Goal: Entertainment & Leisure: Consume media (video, audio)

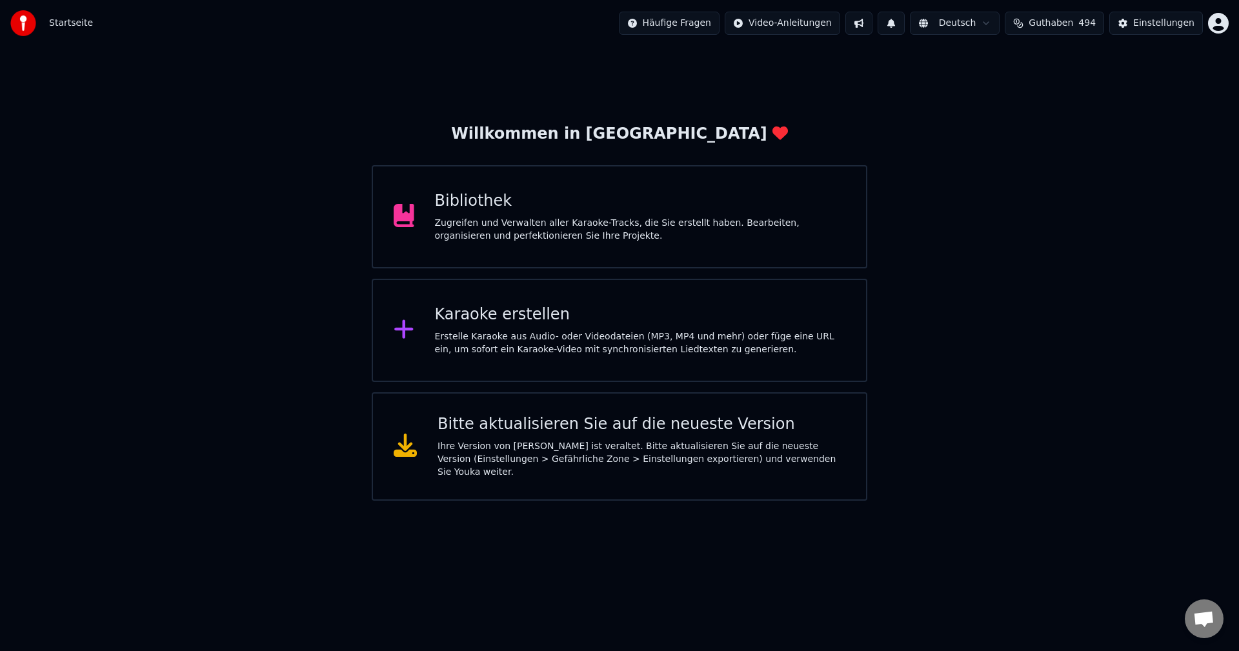
click at [474, 208] on div "Bibliothek" at bounding box center [640, 201] width 411 height 21
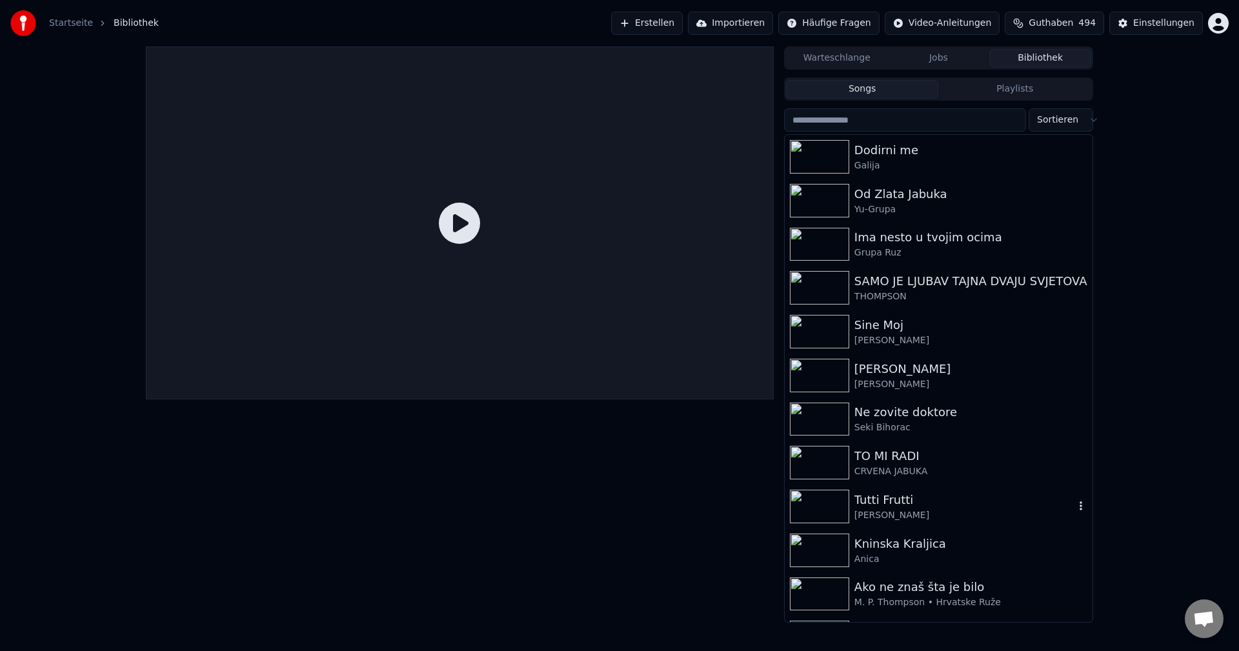
click at [822, 502] on img at bounding box center [819, 507] width 59 height 34
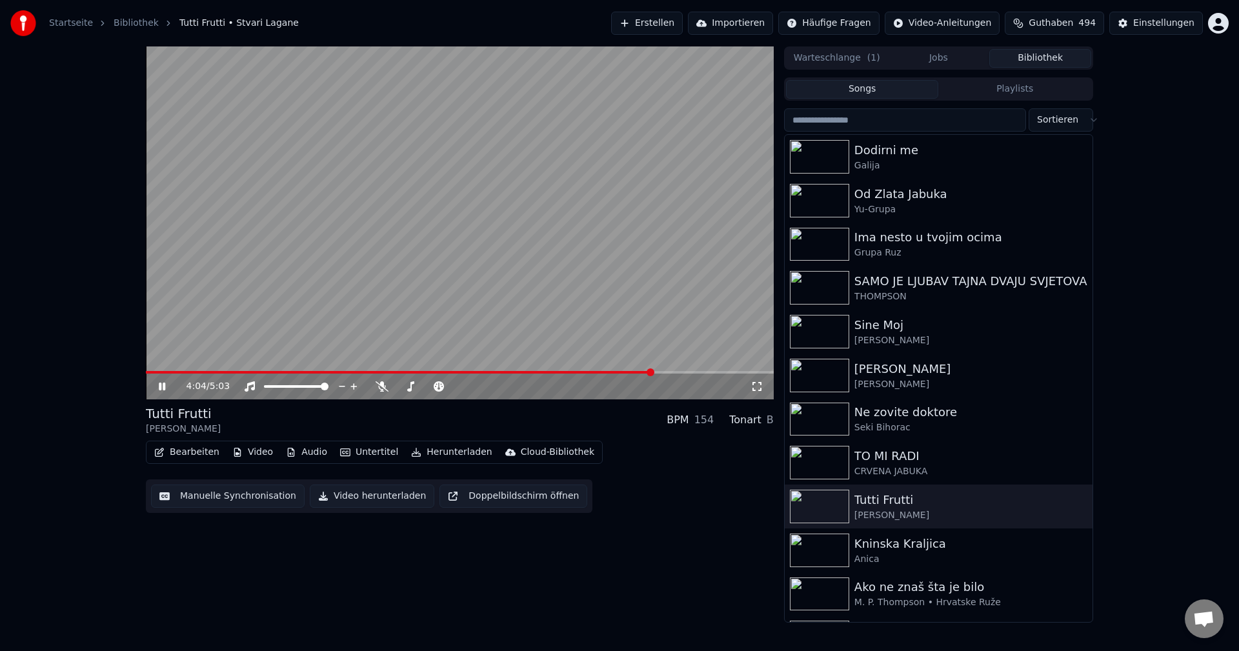
click at [529, 273] on video at bounding box center [460, 222] width 628 height 353
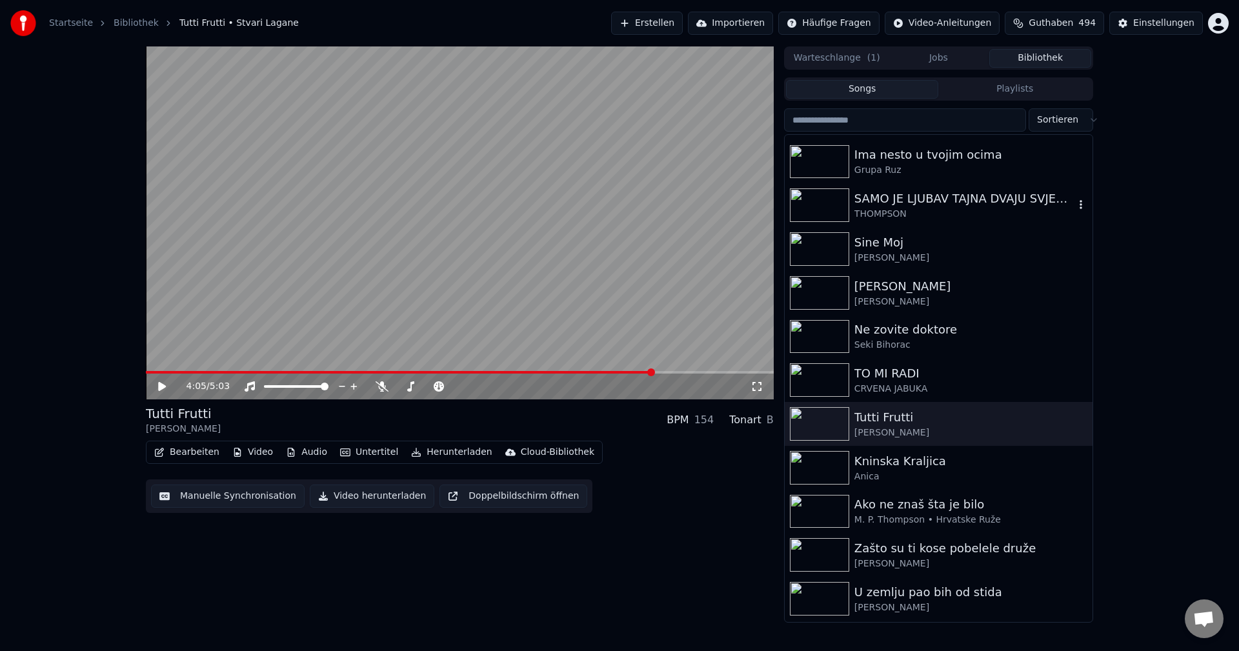
scroll to position [194, 0]
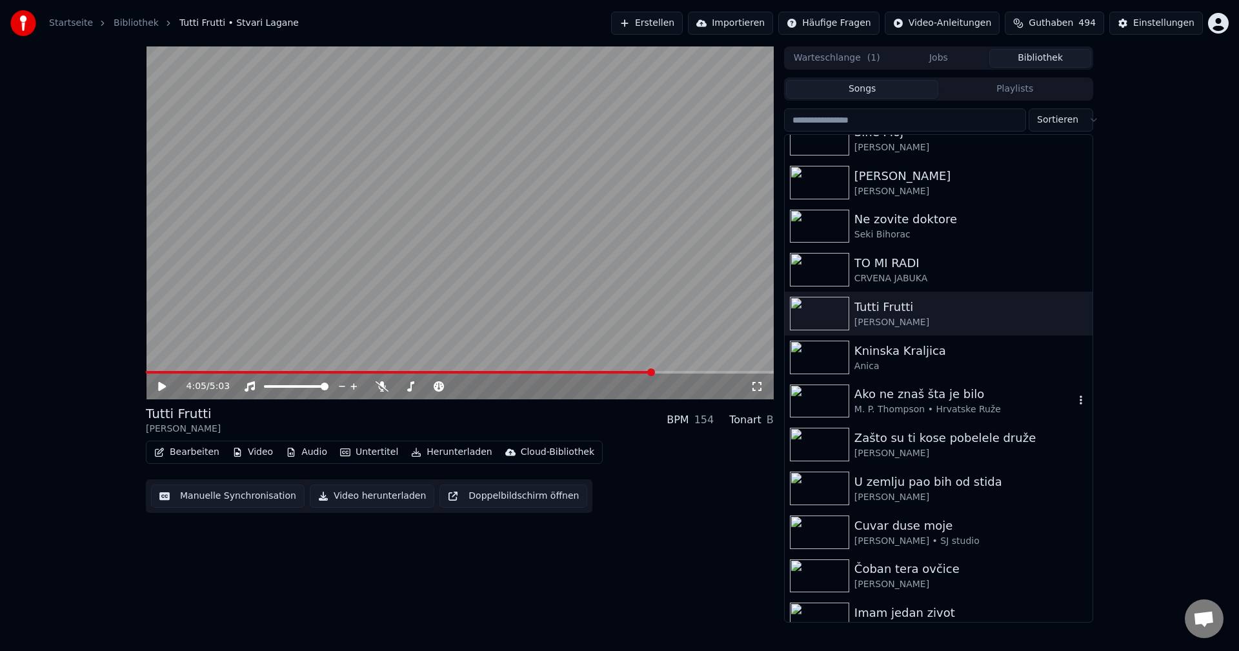
click at [829, 397] on img at bounding box center [819, 402] width 59 height 34
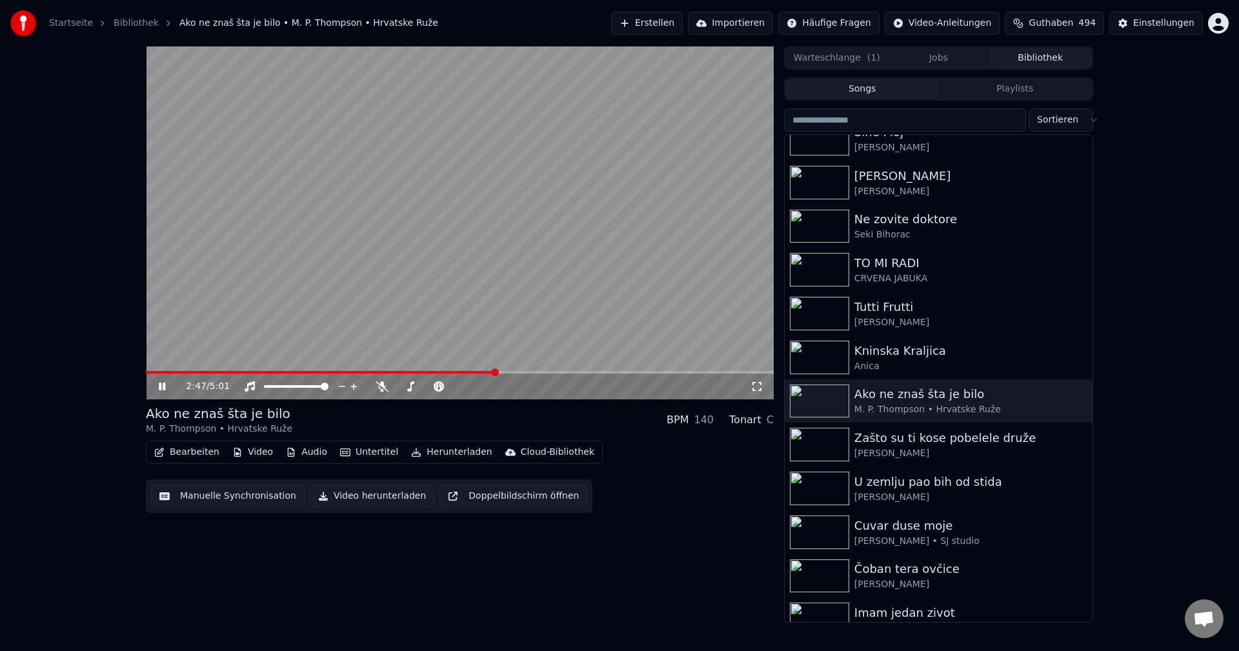
click at [436, 371] on span at bounding box center [321, 372] width 350 height 3
click at [822, 358] on img at bounding box center [819, 358] width 59 height 34
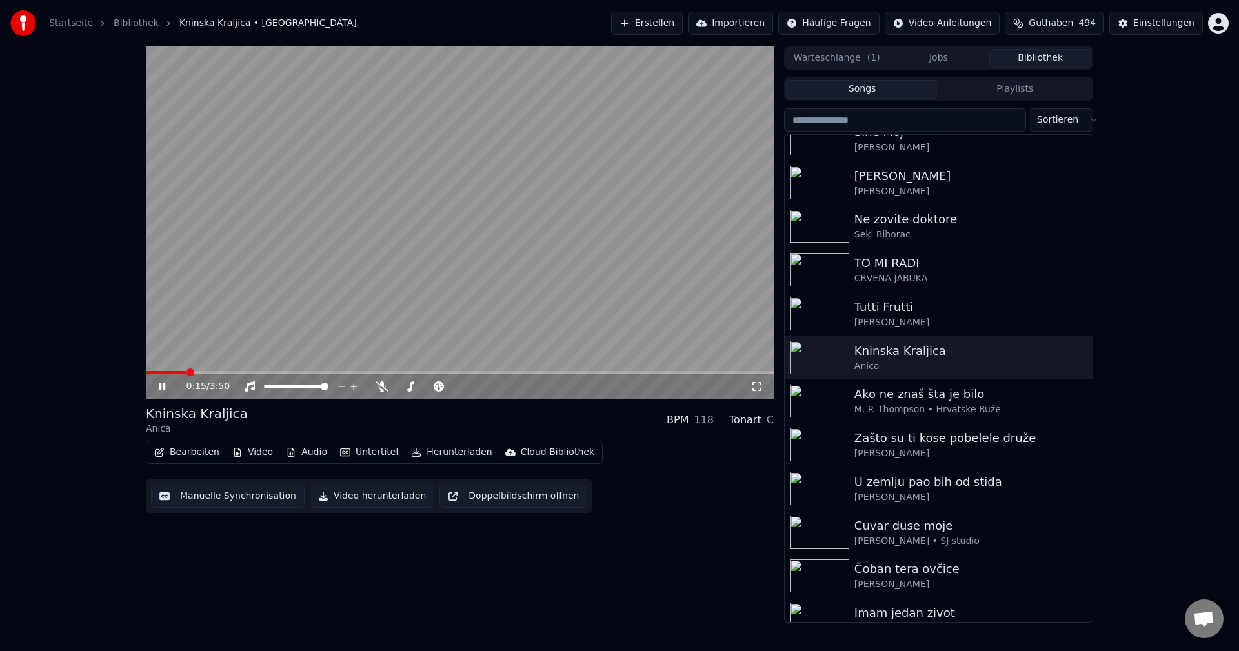
click at [188, 372] on span at bounding box center [460, 372] width 628 height 3
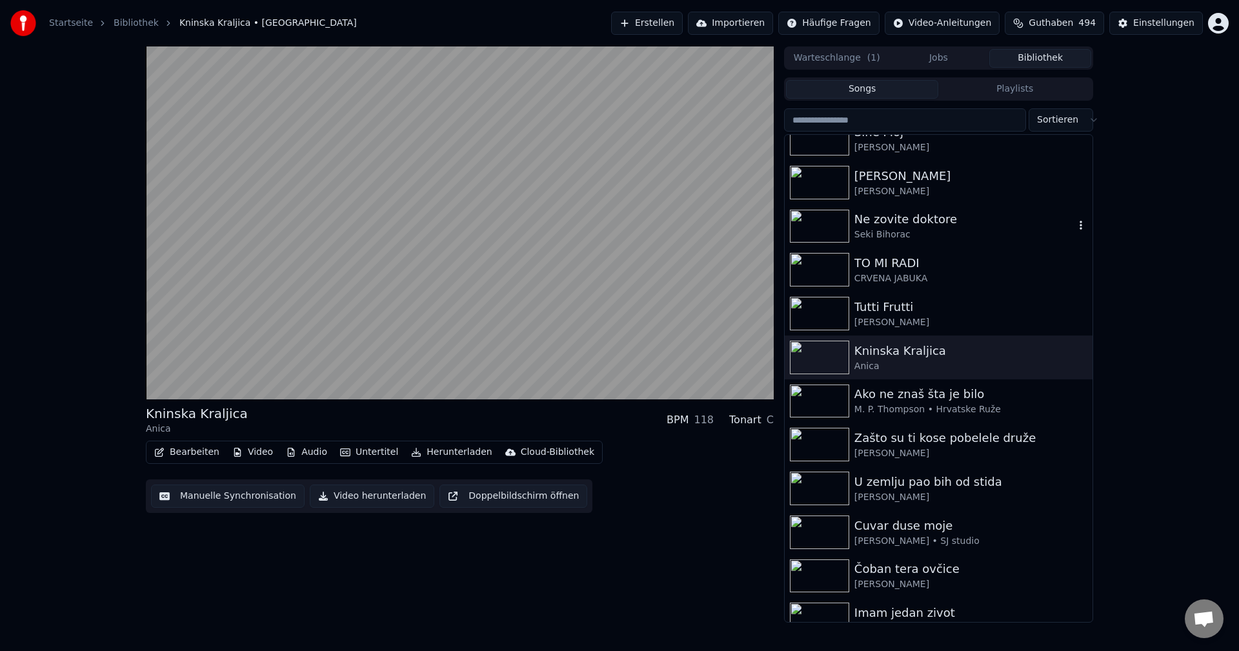
click at [809, 213] on img at bounding box center [819, 227] width 59 height 34
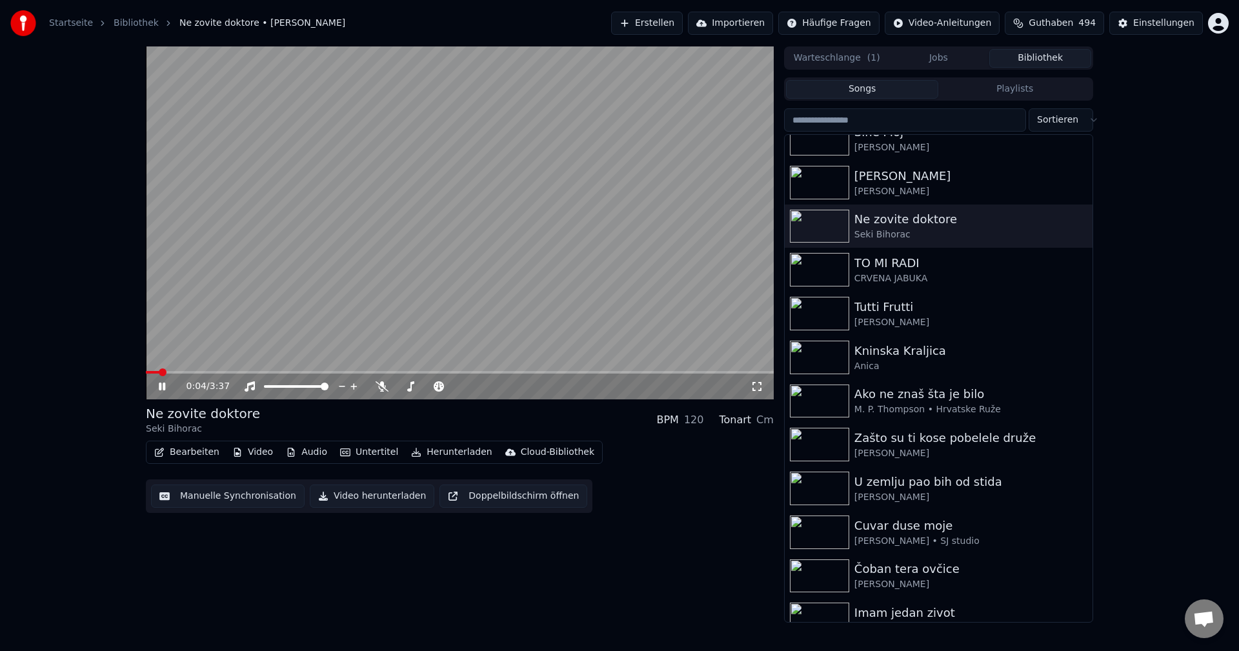
click at [507, 310] on video at bounding box center [460, 222] width 628 height 353
click at [519, 277] on video at bounding box center [460, 222] width 628 height 353
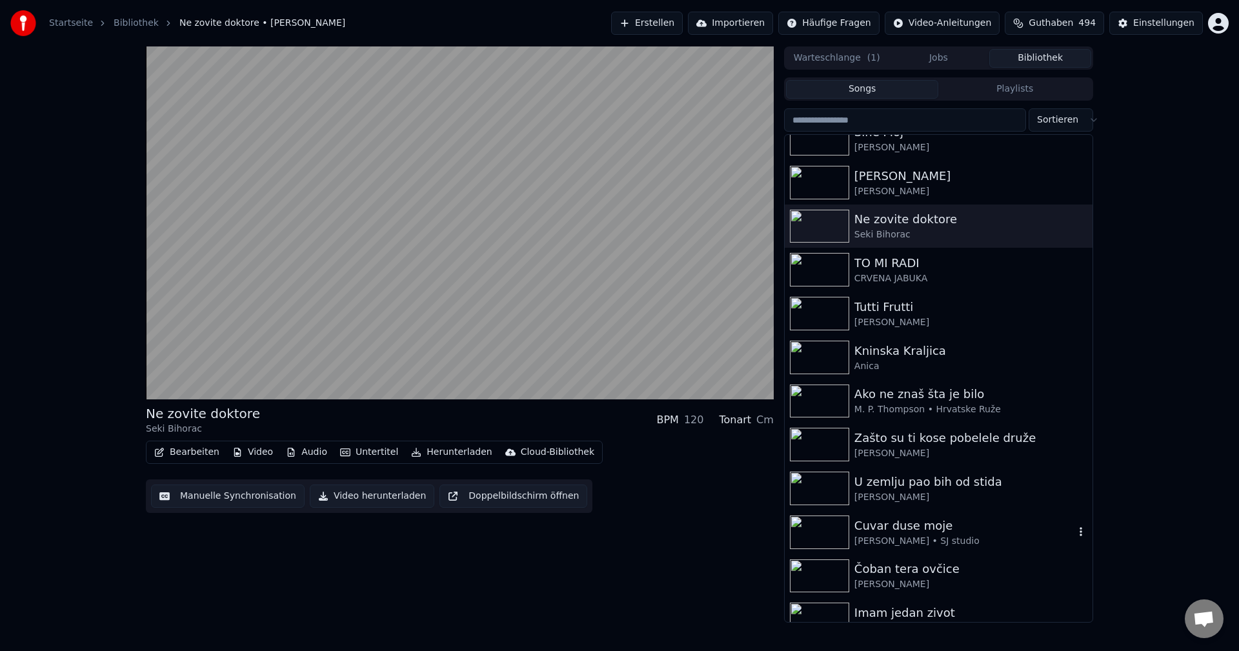
click at [829, 535] on img at bounding box center [819, 533] width 59 height 34
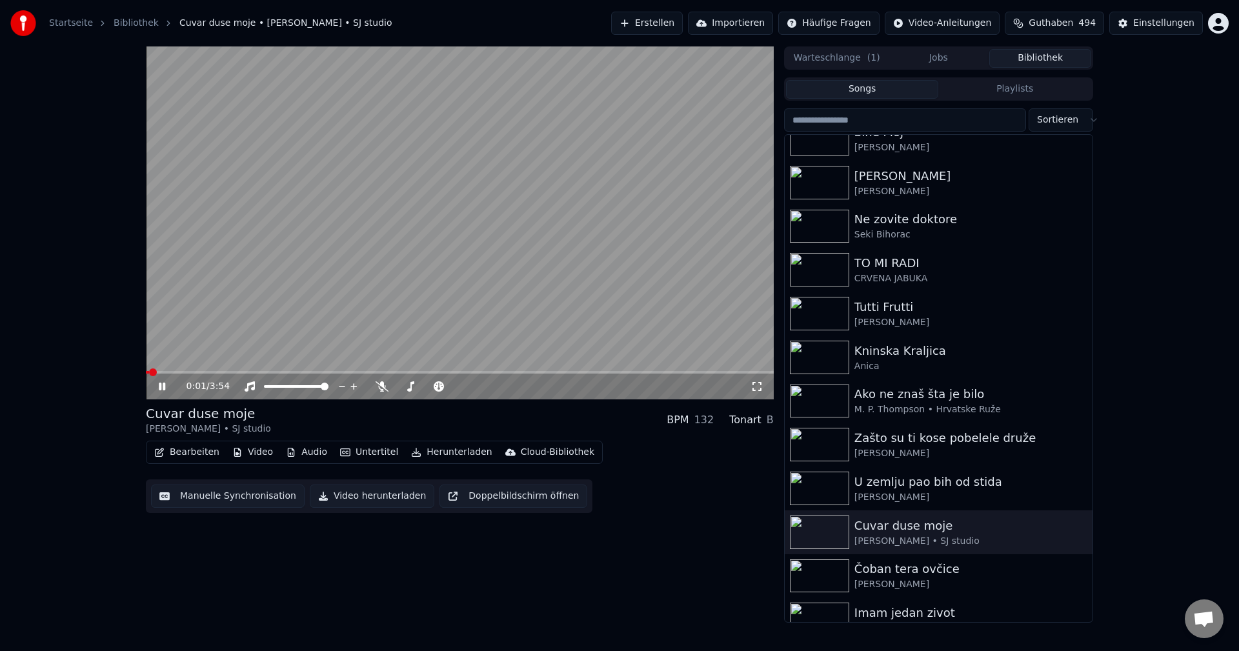
click at [682, 290] on video at bounding box center [460, 222] width 628 height 353
click at [504, 203] on video at bounding box center [460, 222] width 628 height 353
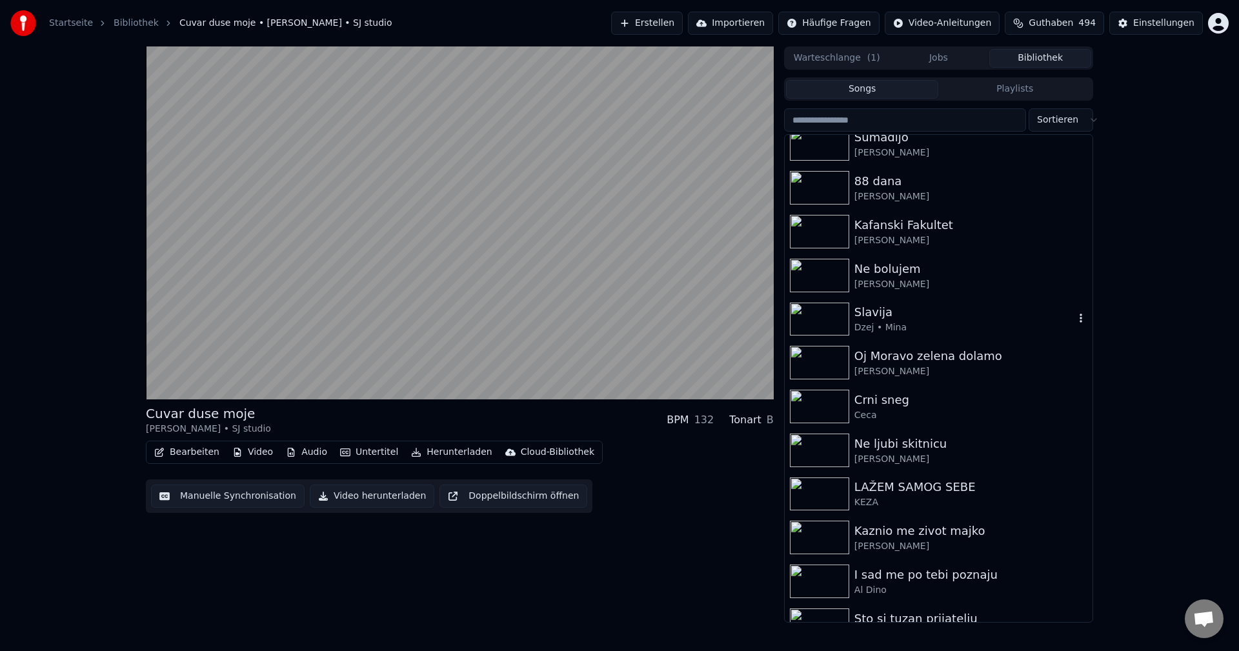
scroll to position [774, 0]
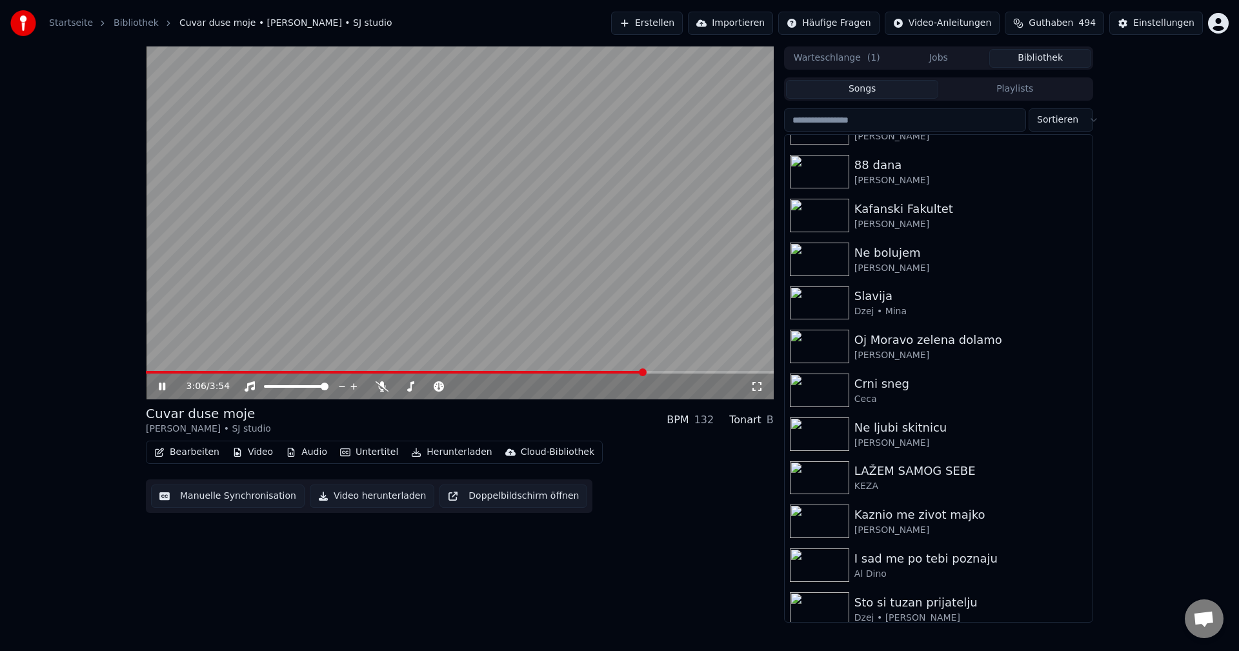
click at [569, 289] on video at bounding box center [460, 222] width 628 height 353
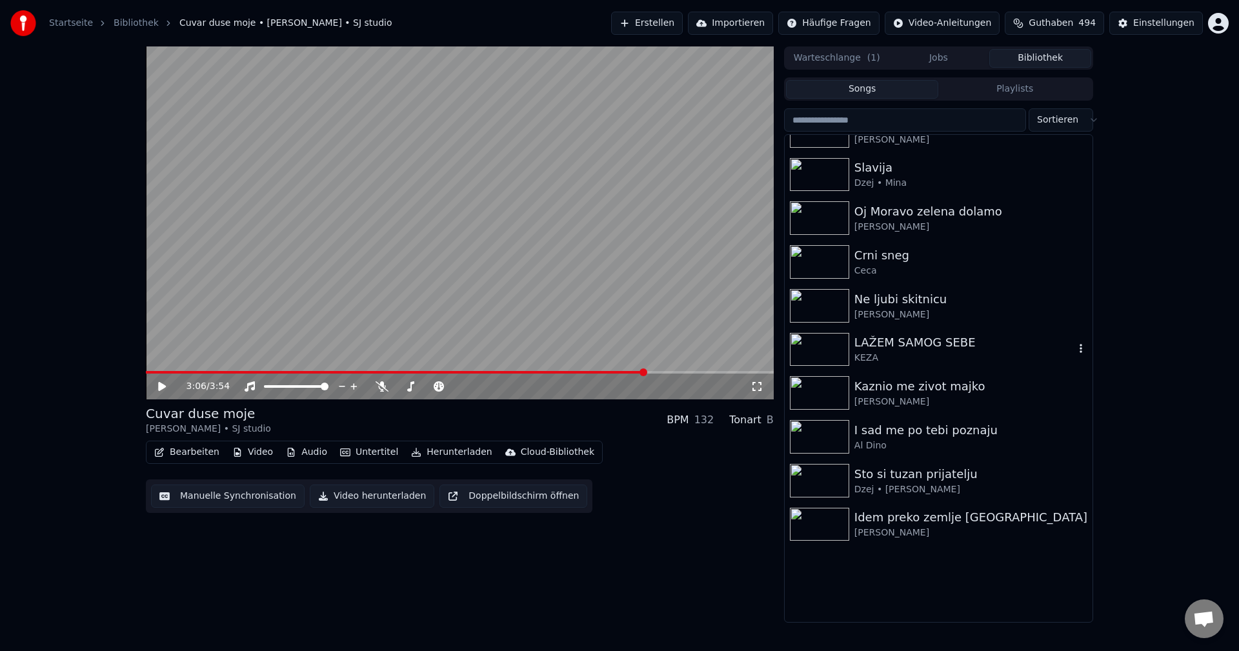
scroll to position [904, 0]
click at [819, 438] on img at bounding box center [819, 437] width 59 height 34
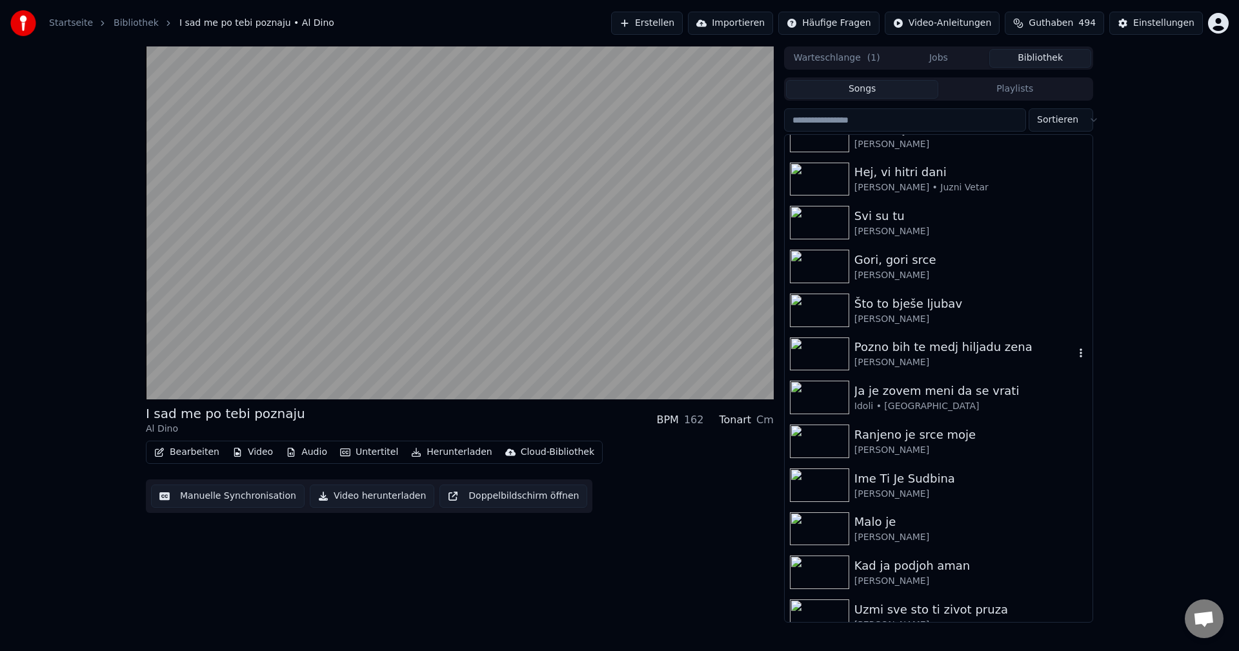
scroll to position [1872, 0]
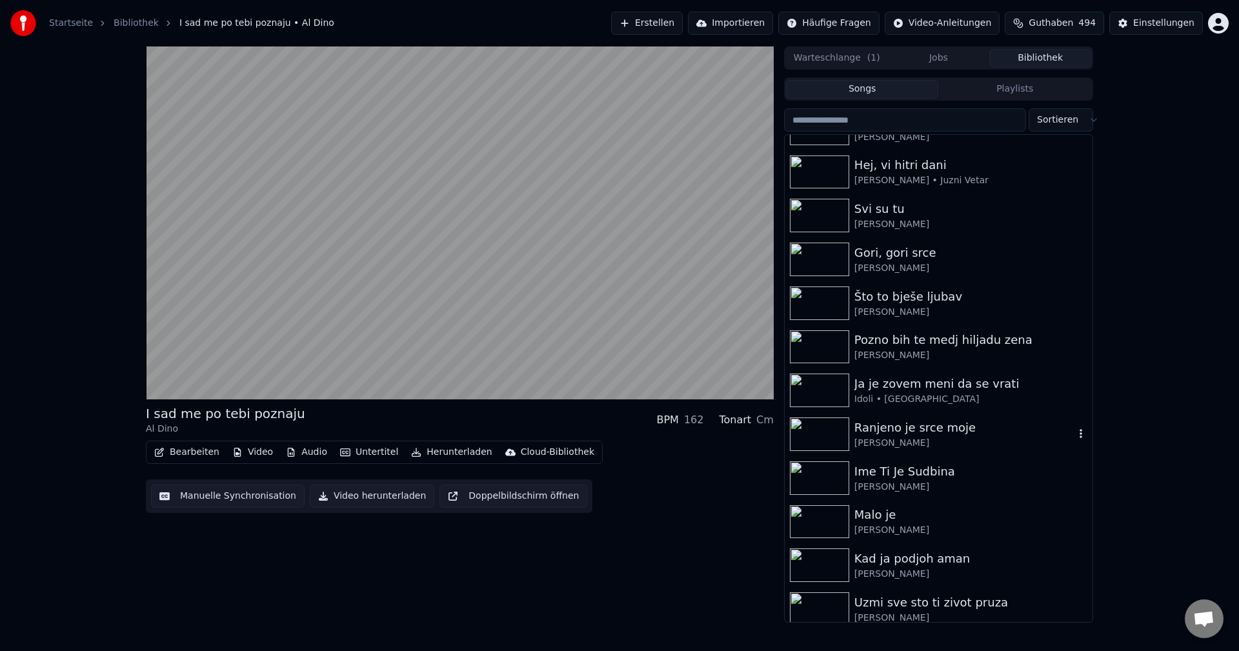
click at [840, 454] on div "Ranjeno je srce moje [PERSON_NAME]" at bounding box center [939, 434] width 308 height 44
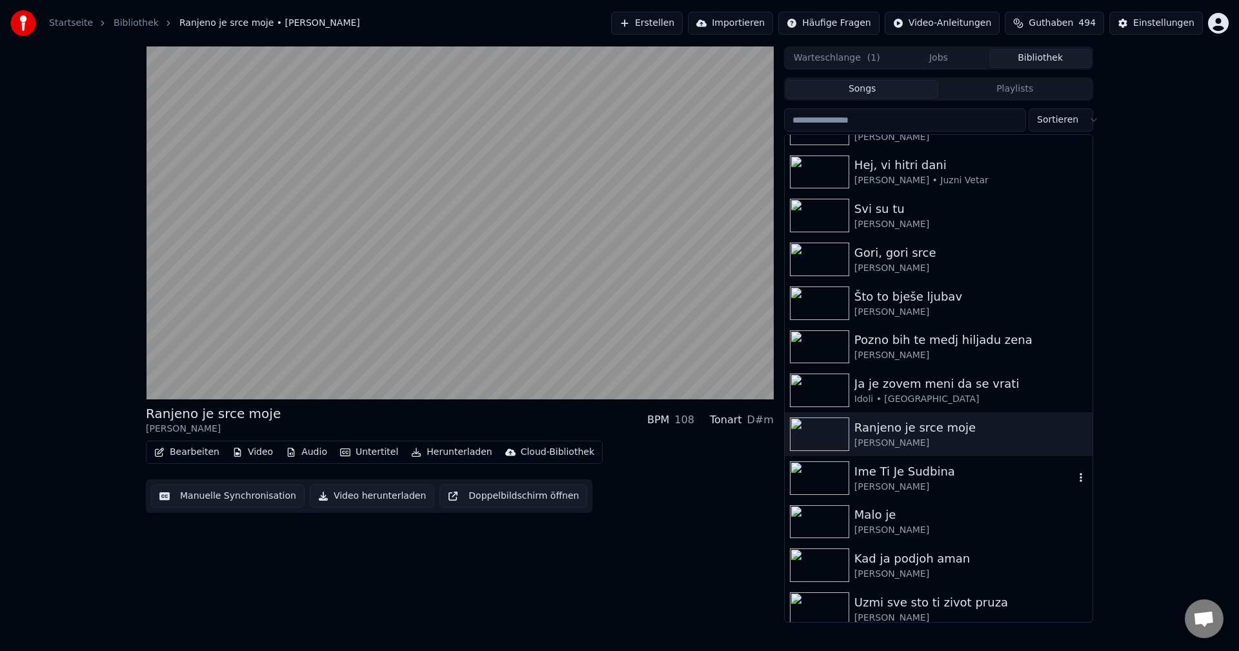
click at [816, 478] on img at bounding box center [819, 478] width 59 height 34
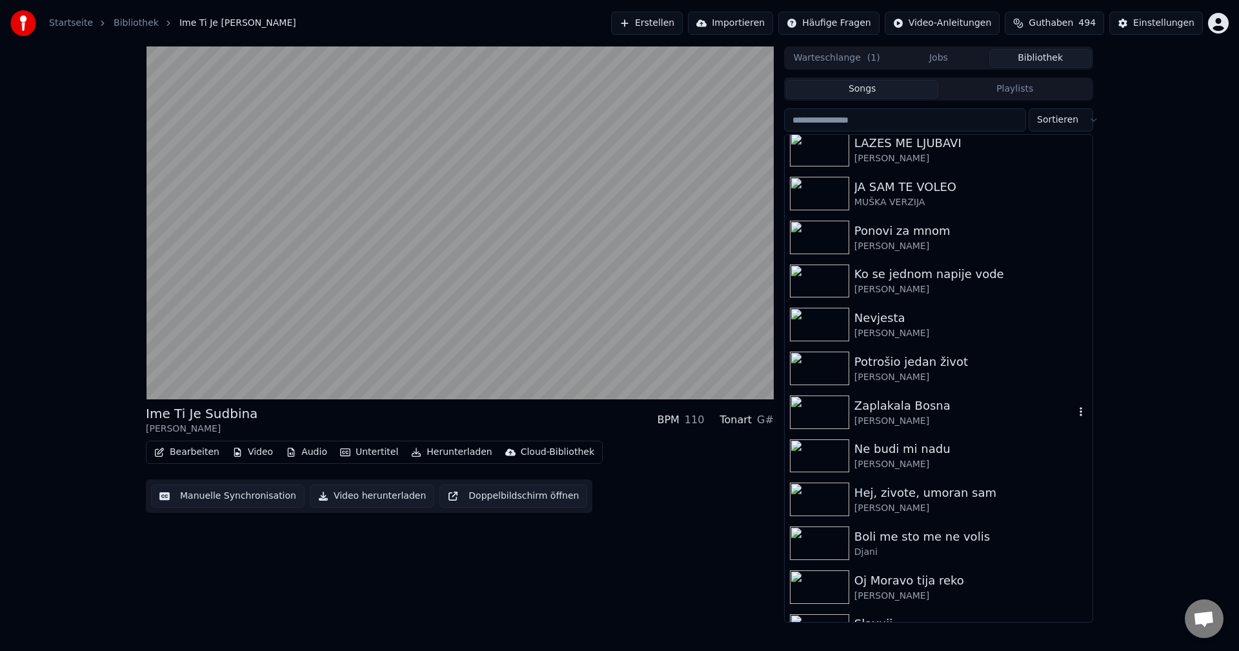
scroll to position [2388, 0]
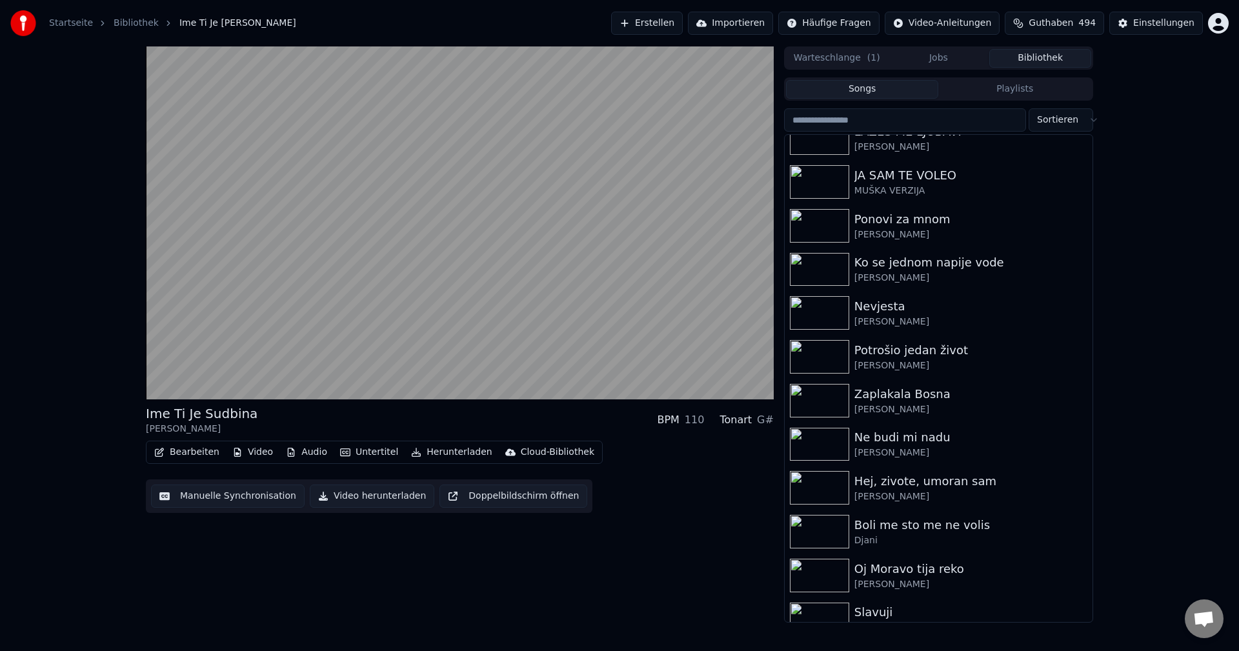
click at [907, 121] on input "search" at bounding box center [905, 119] width 242 height 23
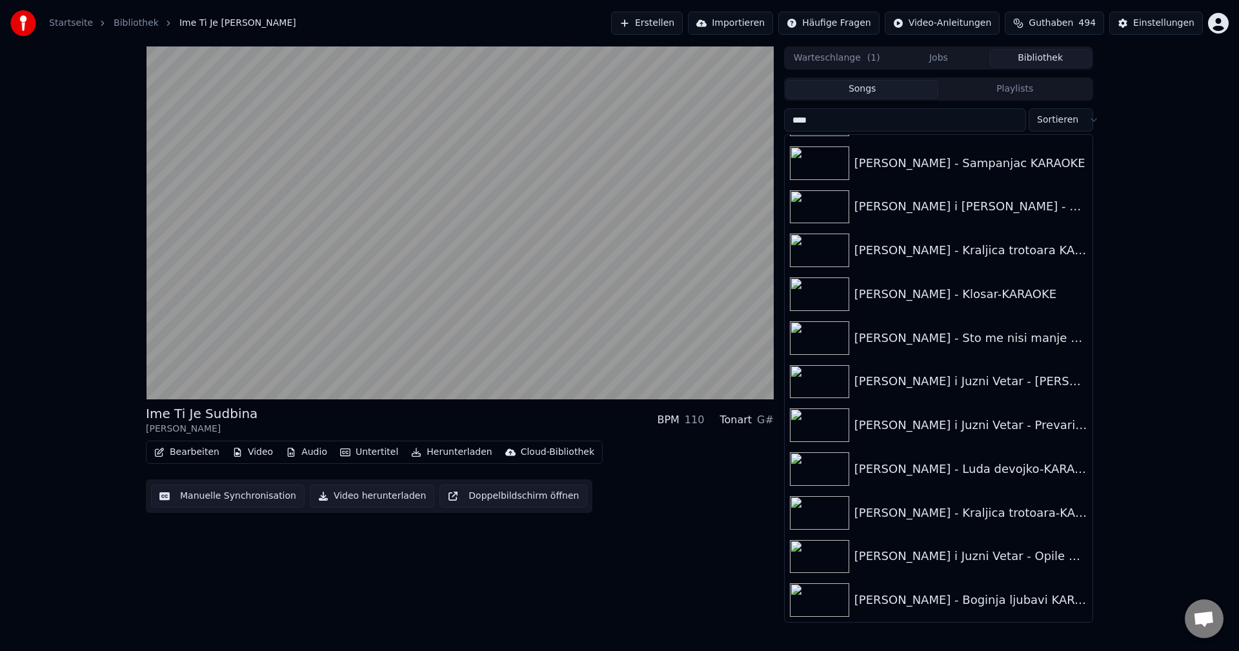
scroll to position [915, 0]
type input "****"
click at [996, 376] on div "[PERSON_NAME] i Juzni Vetar - [PERSON_NAME]" at bounding box center [965, 381] width 220 height 18
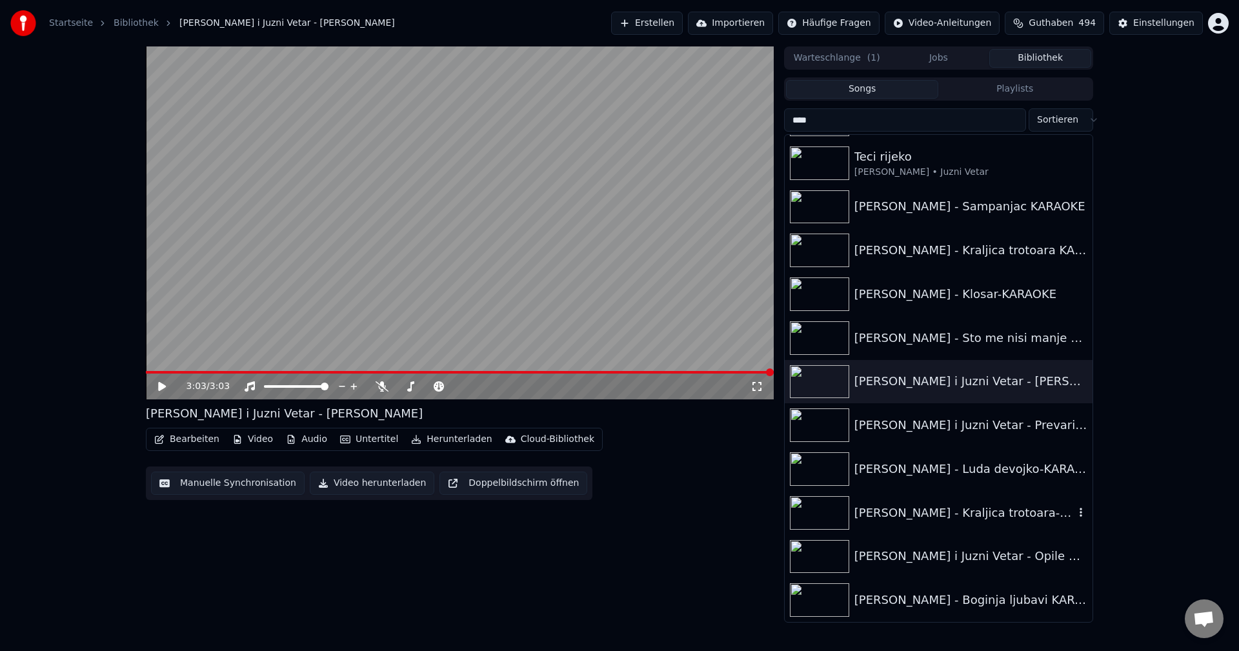
click at [825, 509] on img at bounding box center [819, 513] width 59 height 34
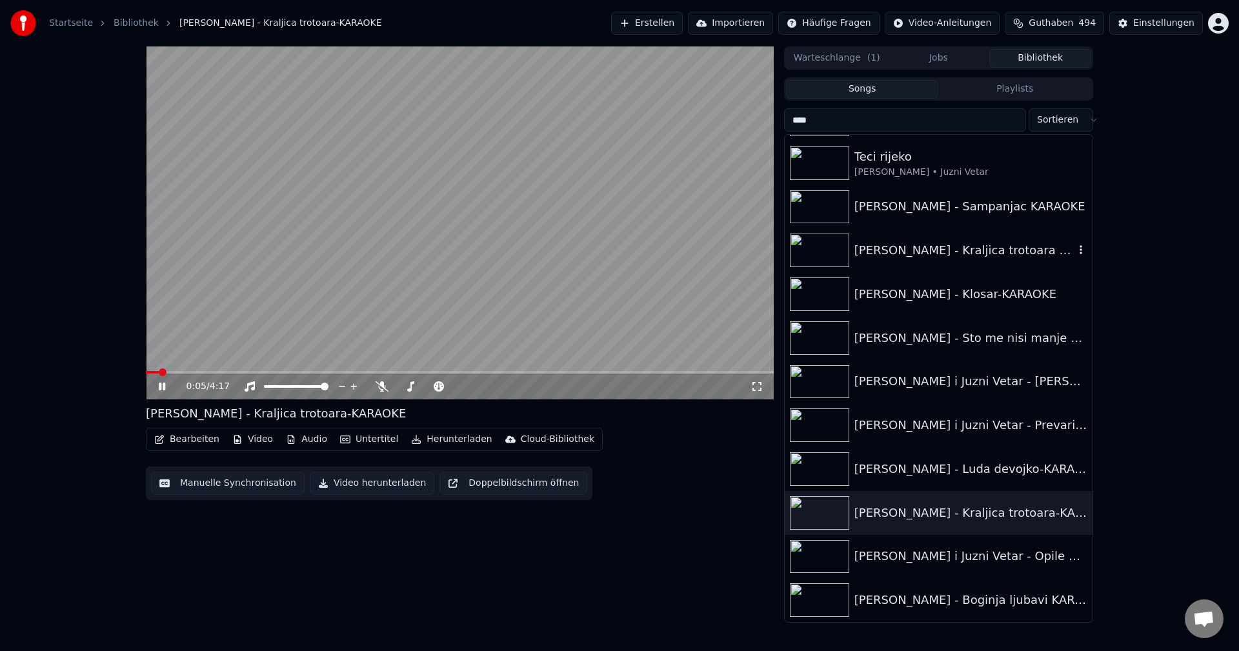
click at [817, 258] on img at bounding box center [819, 251] width 59 height 34
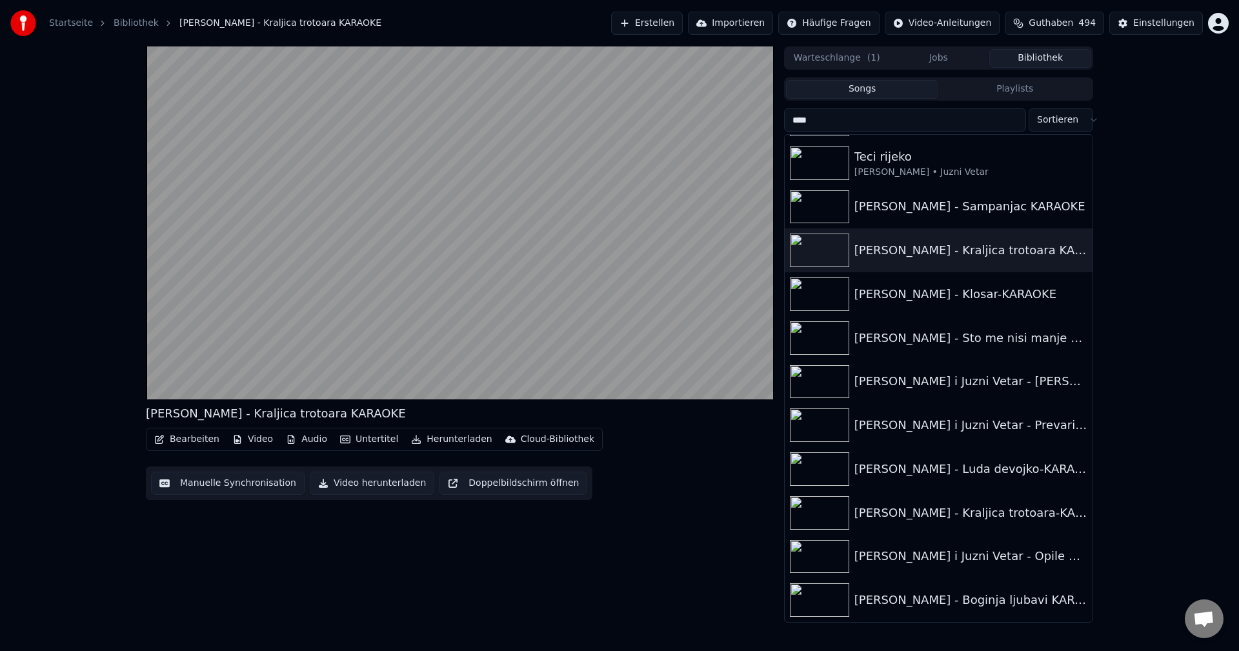
click at [1030, 58] on button "Bibliothek" at bounding box center [1040, 58] width 102 height 19
click at [878, 89] on button "Songs" at bounding box center [862, 89] width 153 height 19
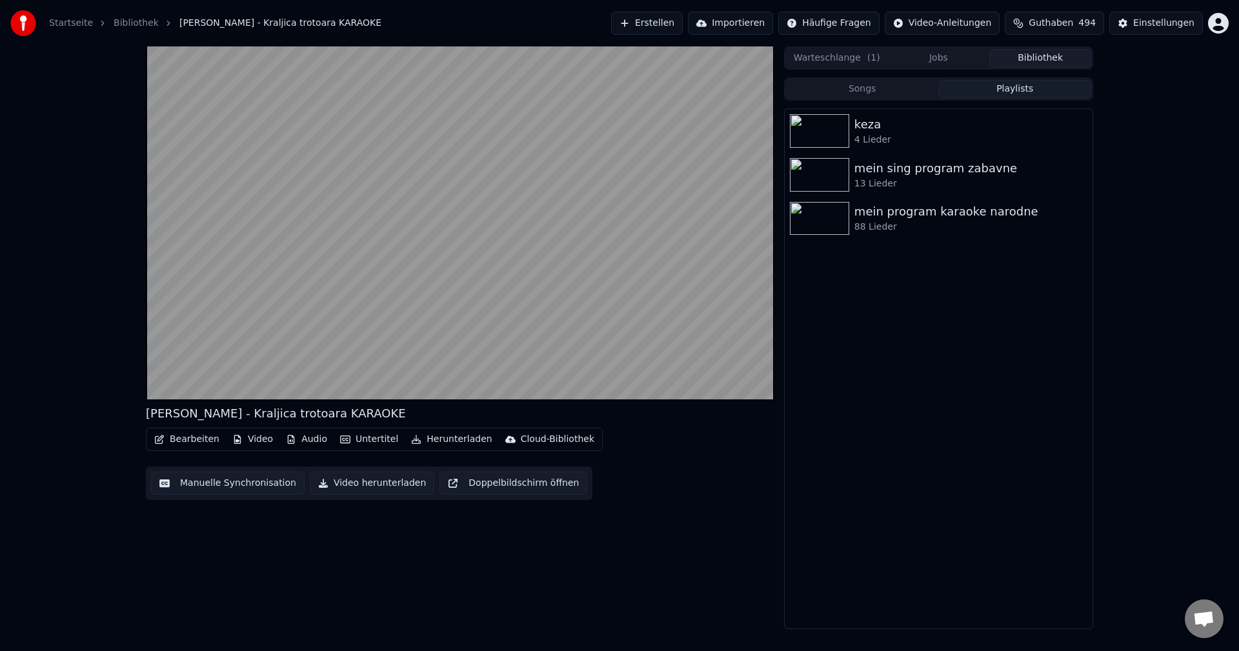
click at [1010, 91] on button "Playlists" at bounding box center [1014, 89] width 153 height 19
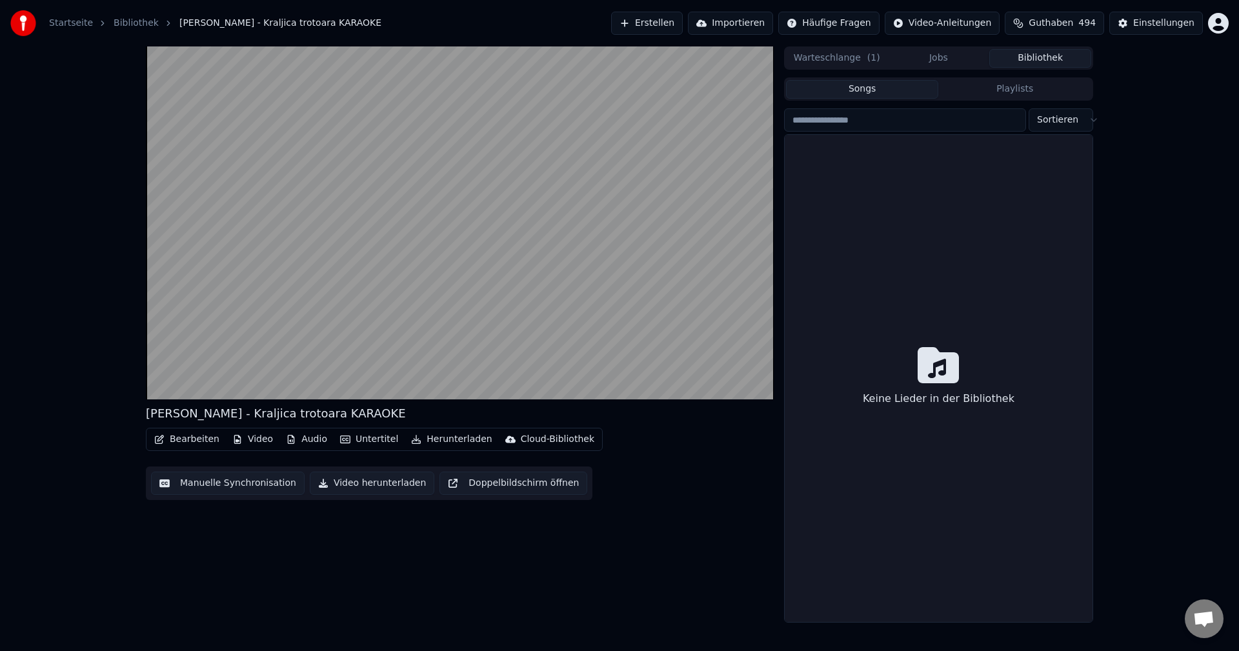
click at [841, 94] on button "Songs" at bounding box center [862, 89] width 153 height 19
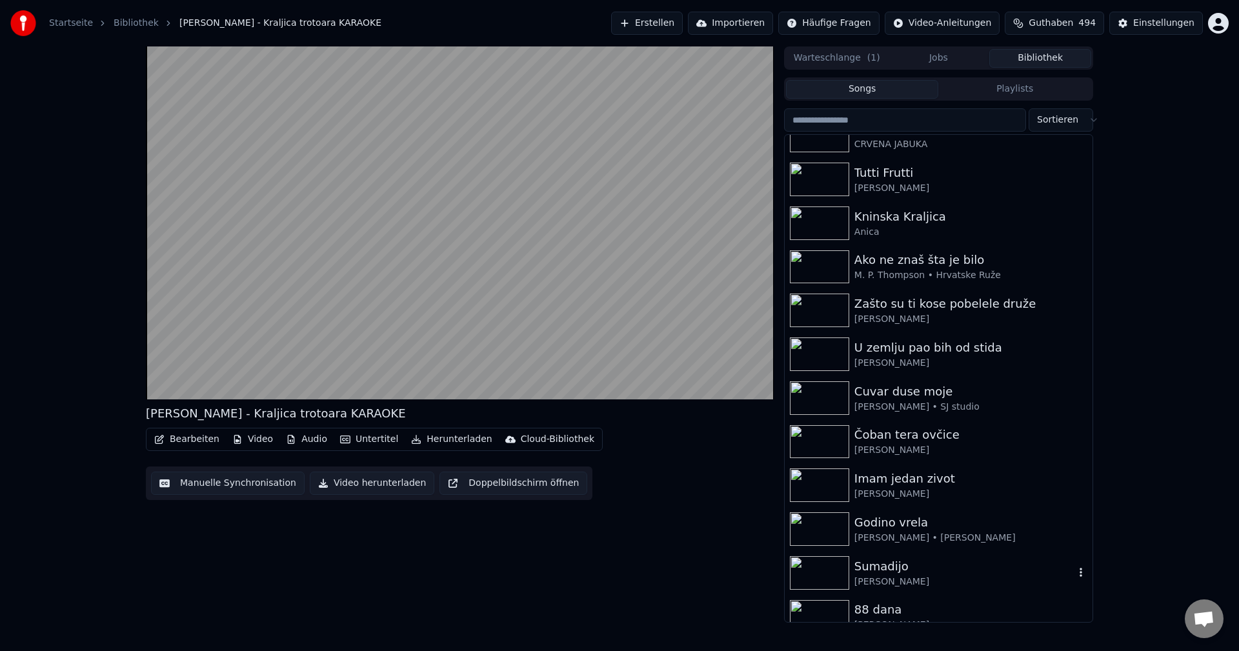
scroll to position [258, 0]
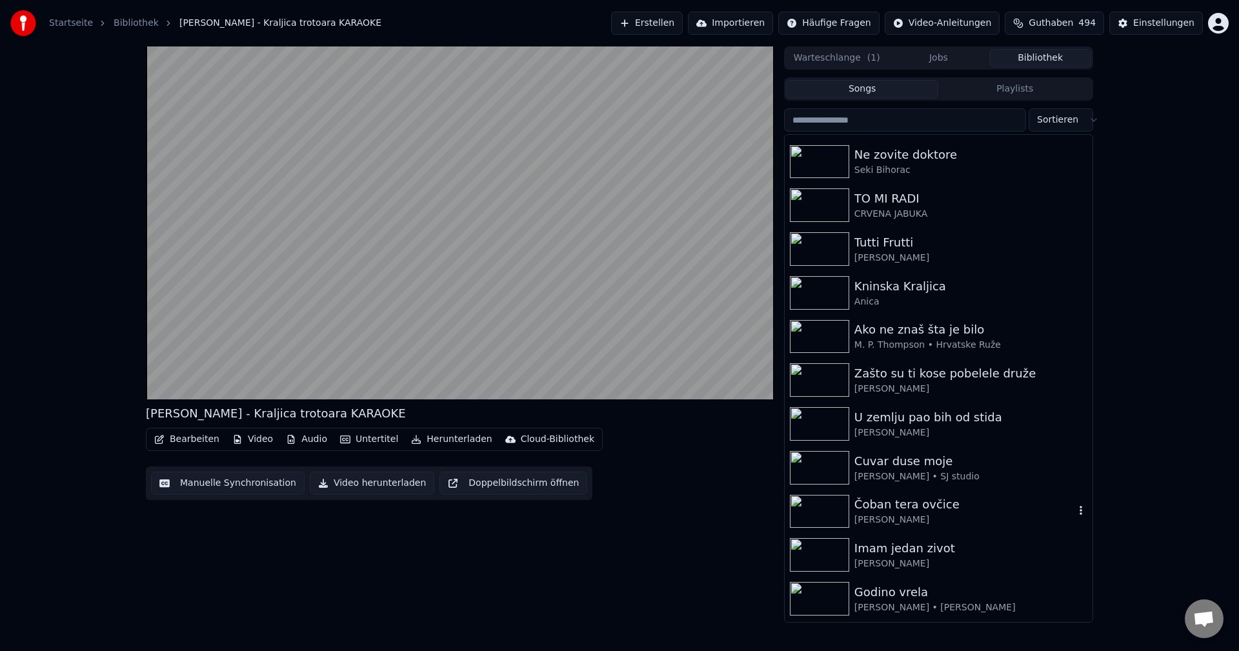
click at [835, 509] on img at bounding box center [819, 512] width 59 height 34
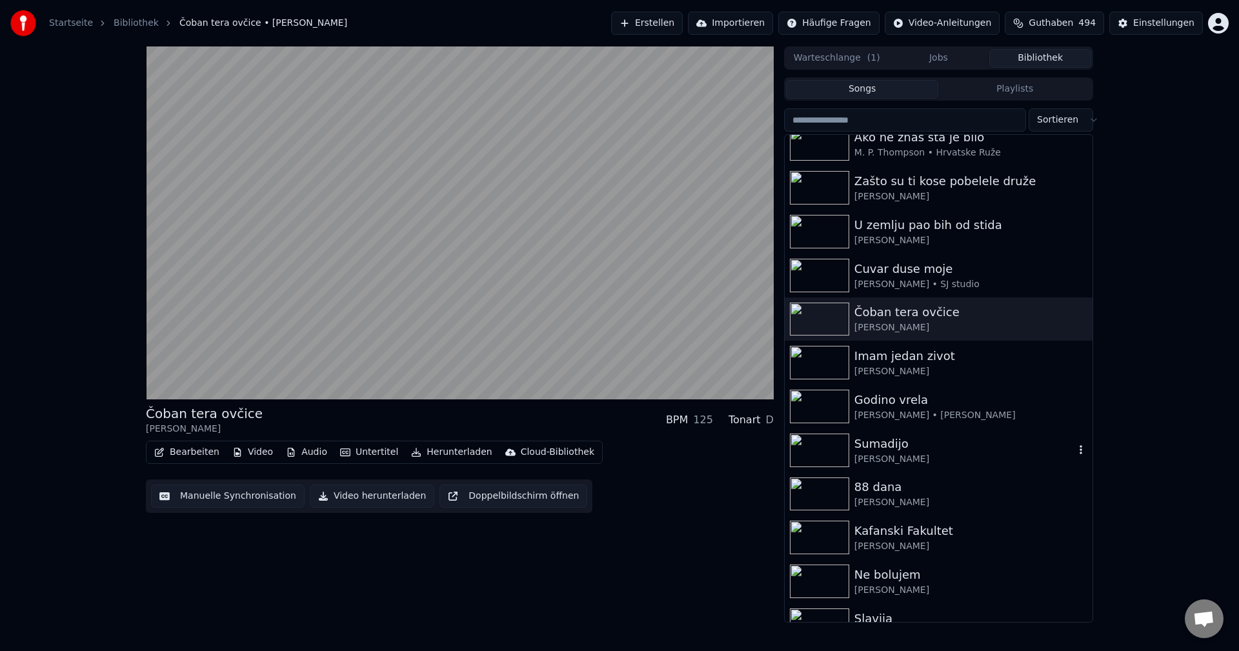
scroll to position [452, 0]
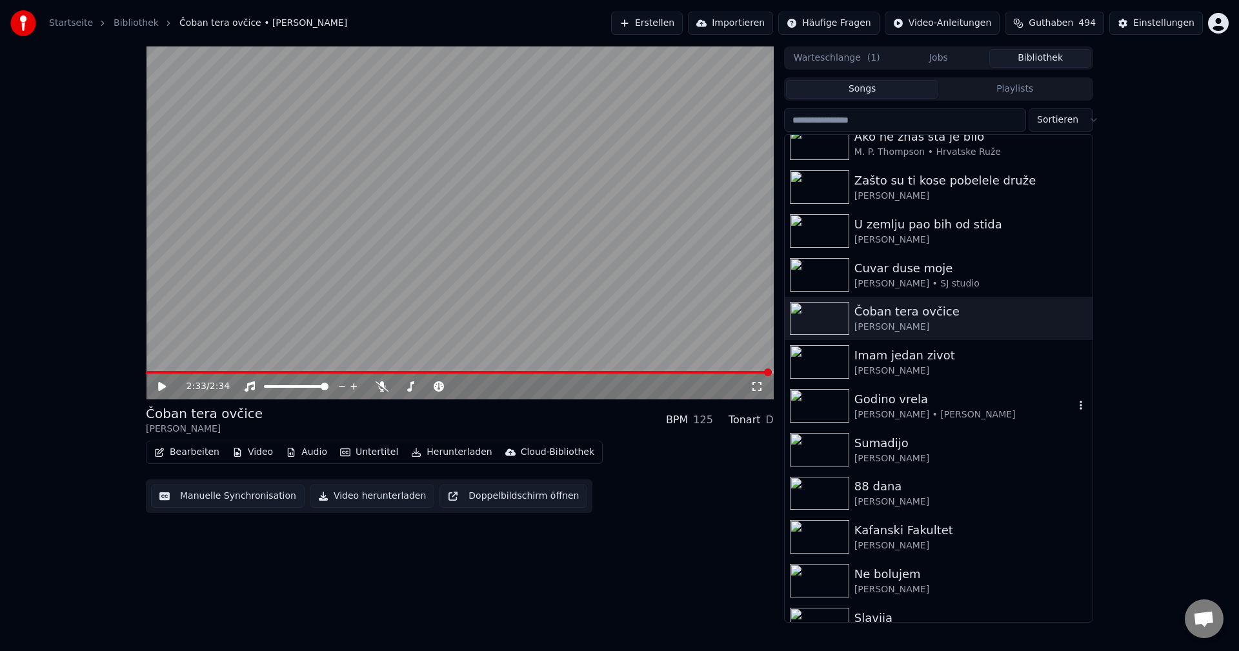
click at [809, 401] on img at bounding box center [819, 406] width 59 height 34
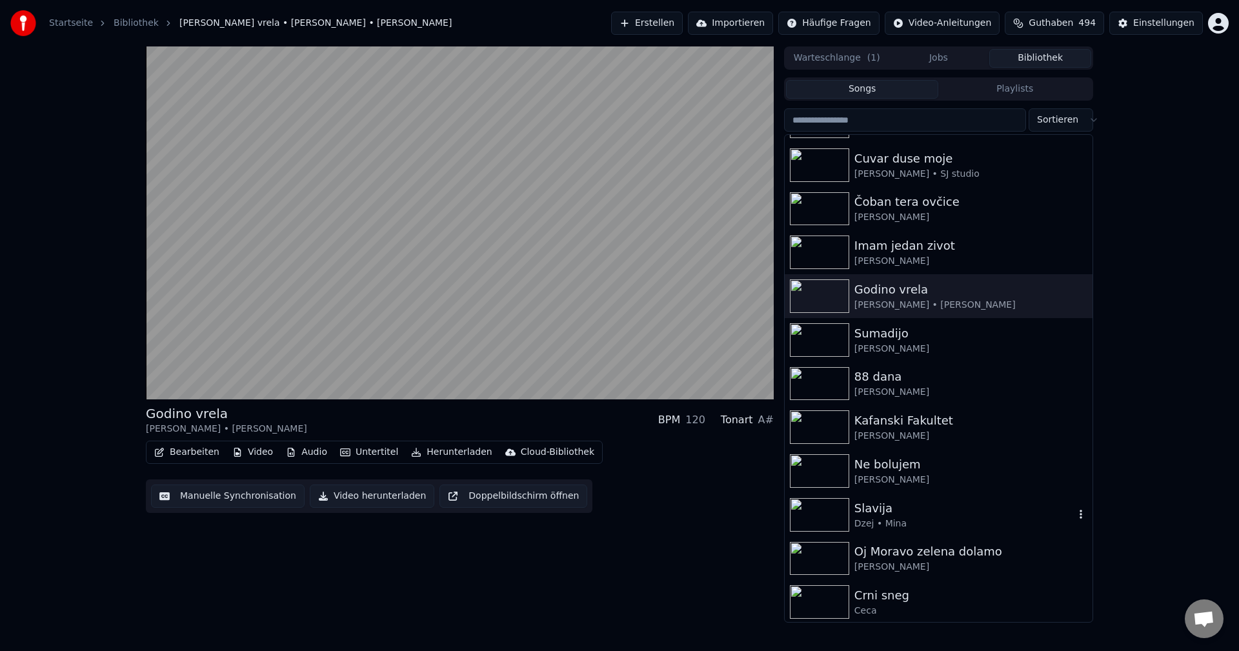
scroll to position [645, 0]
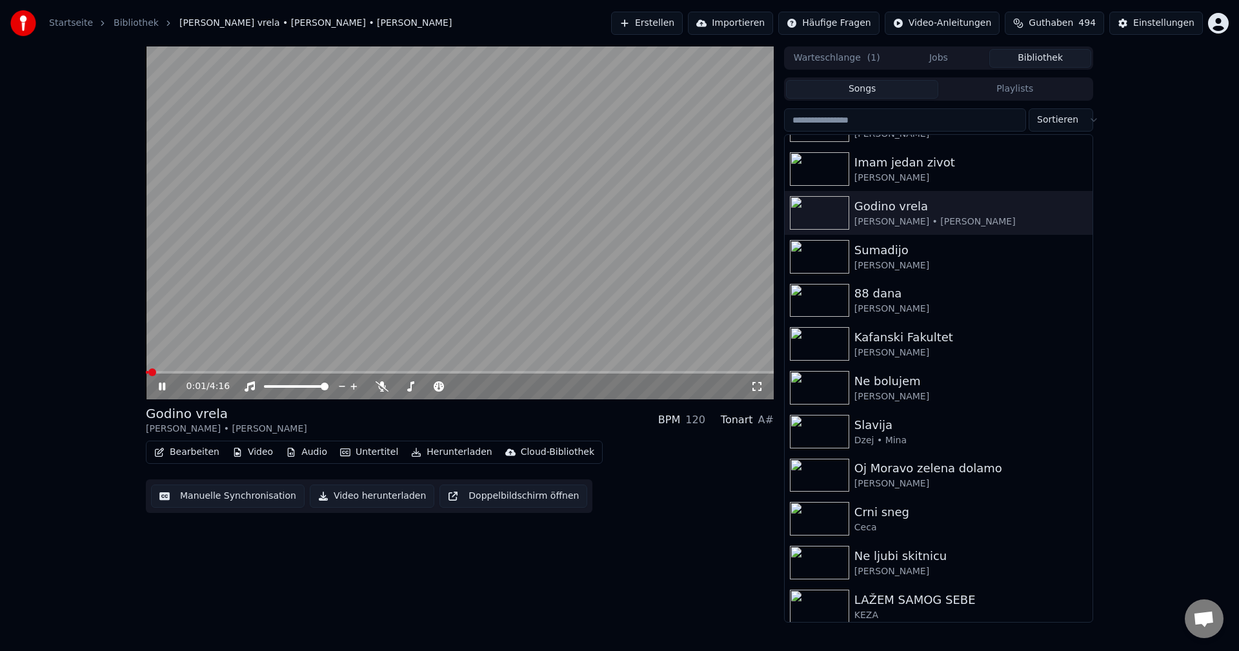
click at [148, 373] on span at bounding box center [147, 372] width 3 height 3
click at [349, 297] on video at bounding box center [460, 222] width 628 height 353
click at [441, 227] on video at bounding box center [460, 222] width 628 height 353
click at [185, 372] on span at bounding box center [460, 372] width 628 height 3
click at [550, 239] on video at bounding box center [460, 222] width 628 height 353
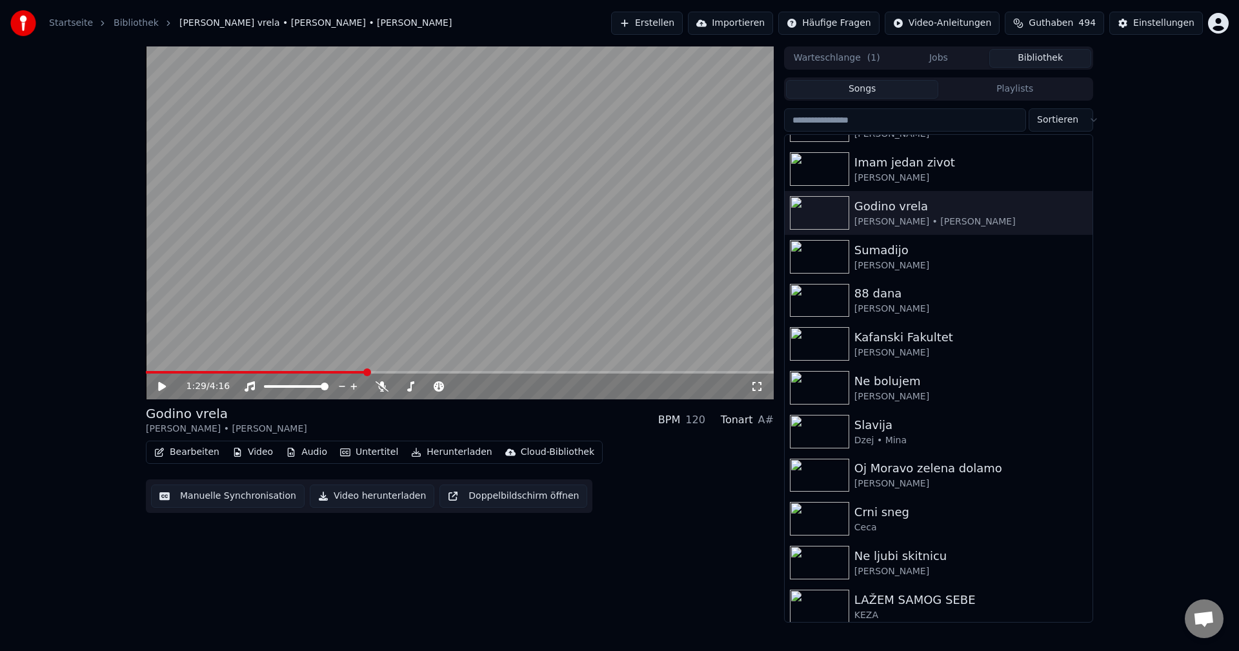
click at [475, 196] on video at bounding box center [460, 222] width 628 height 353
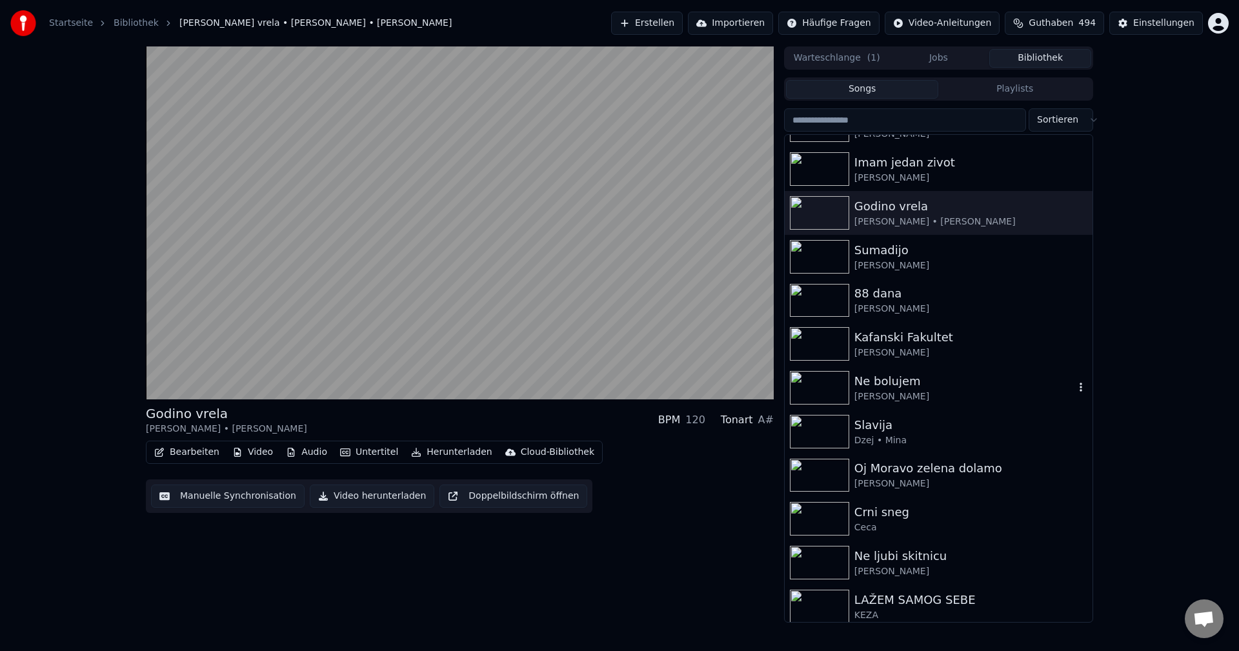
click at [816, 385] on img at bounding box center [819, 388] width 59 height 34
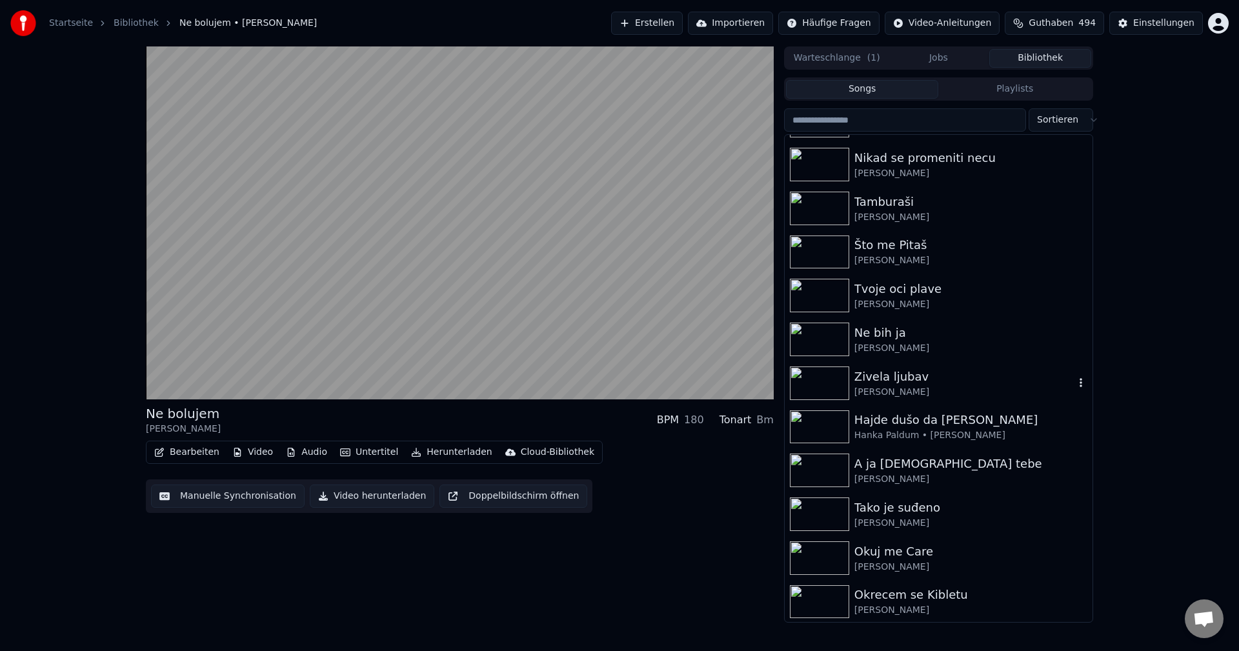
scroll to position [1355, 0]
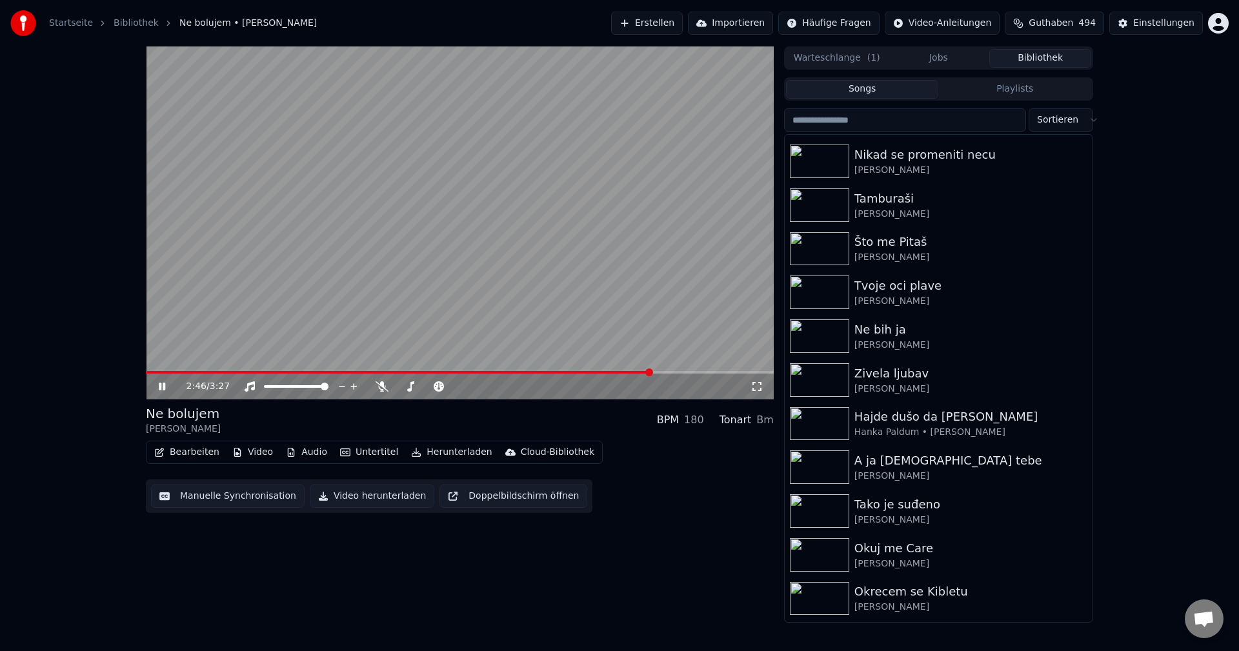
click at [686, 281] on video at bounding box center [460, 222] width 628 height 353
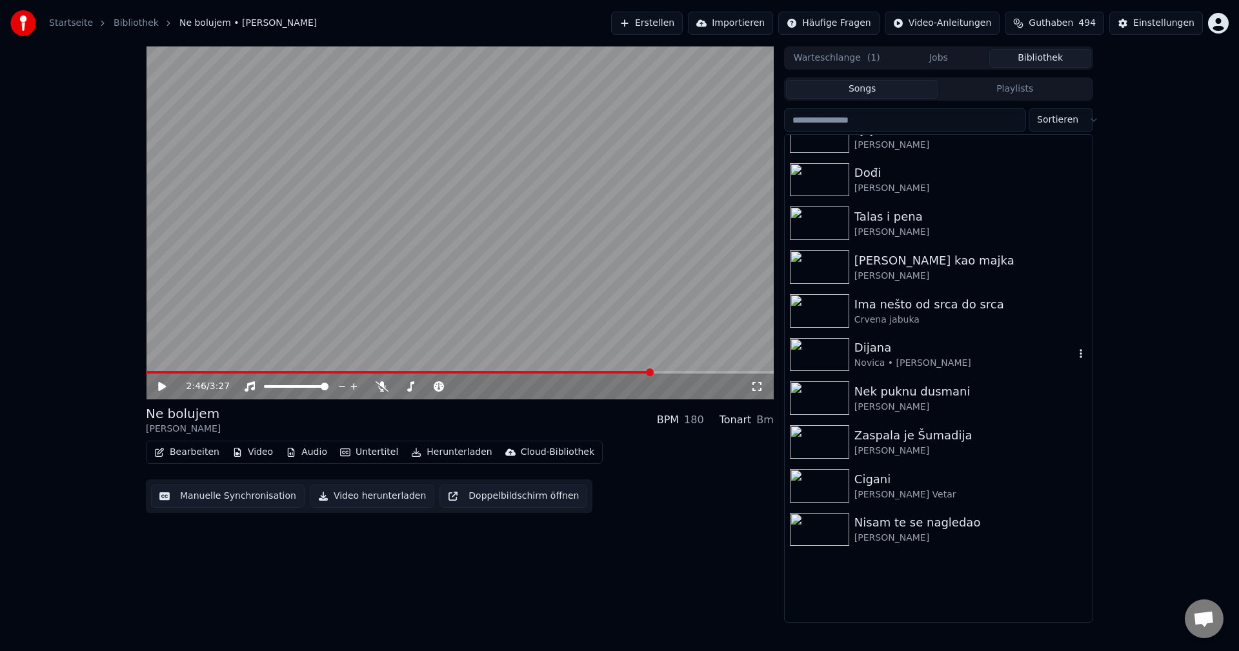
scroll to position [2969, 0]
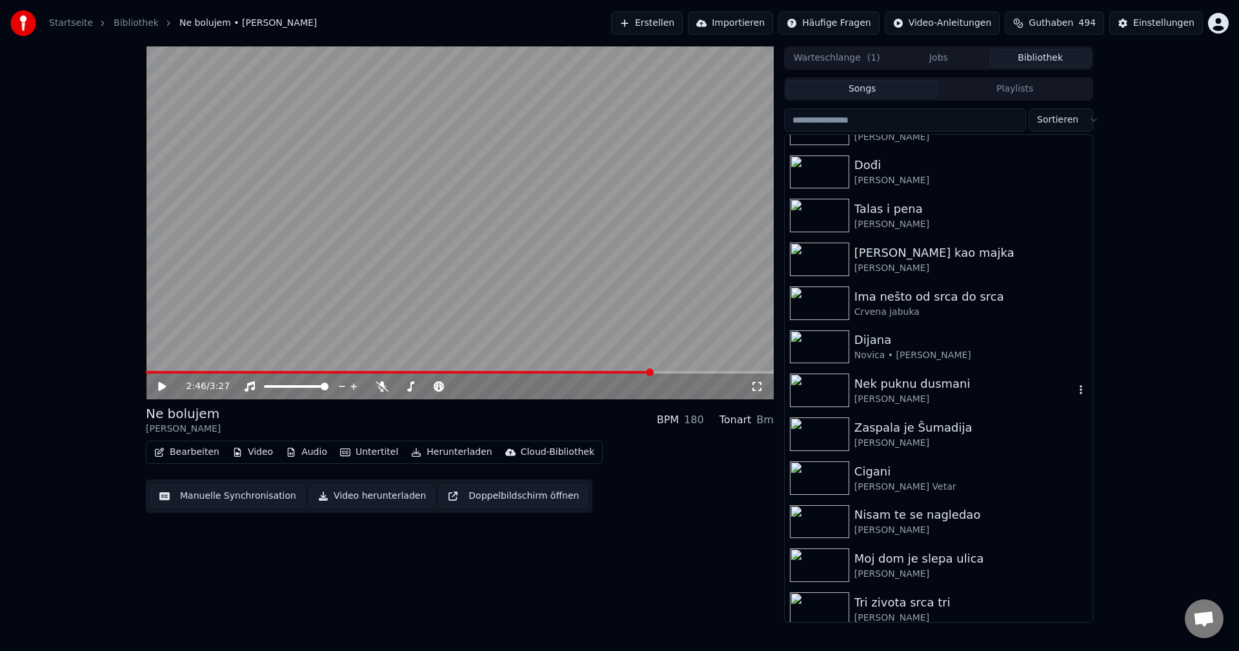
click at [817, 391] on img at bounding box center [819, 391] width 59 height 34
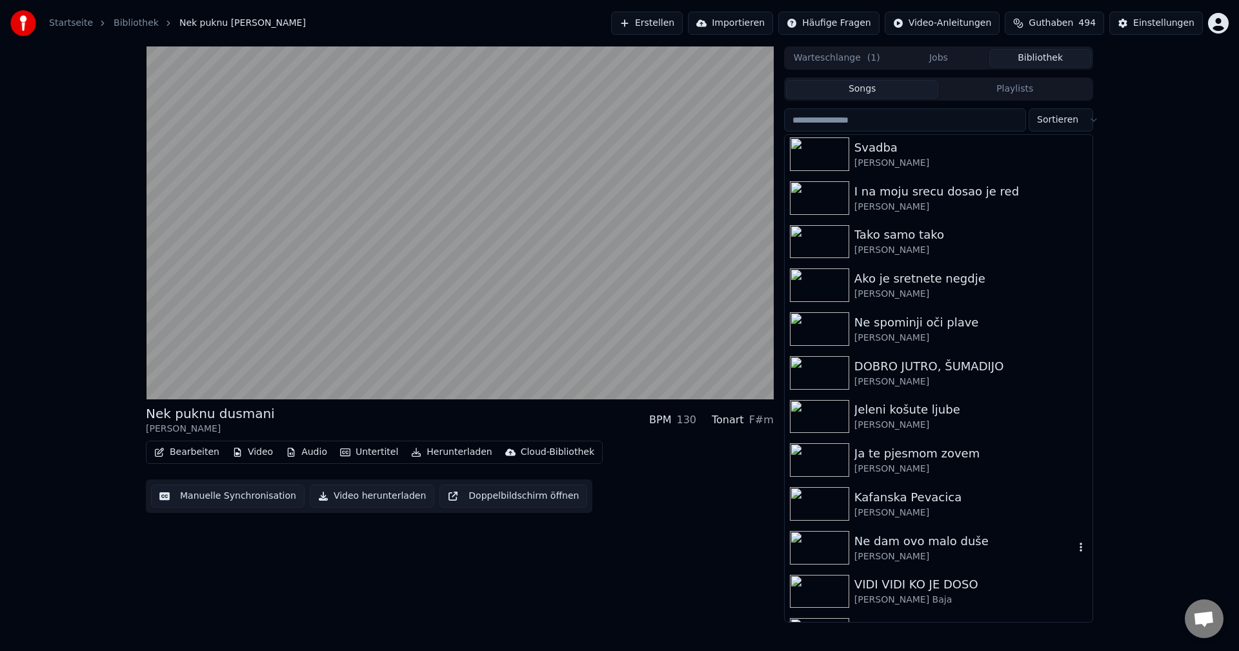
scroll to position [3743, 0]
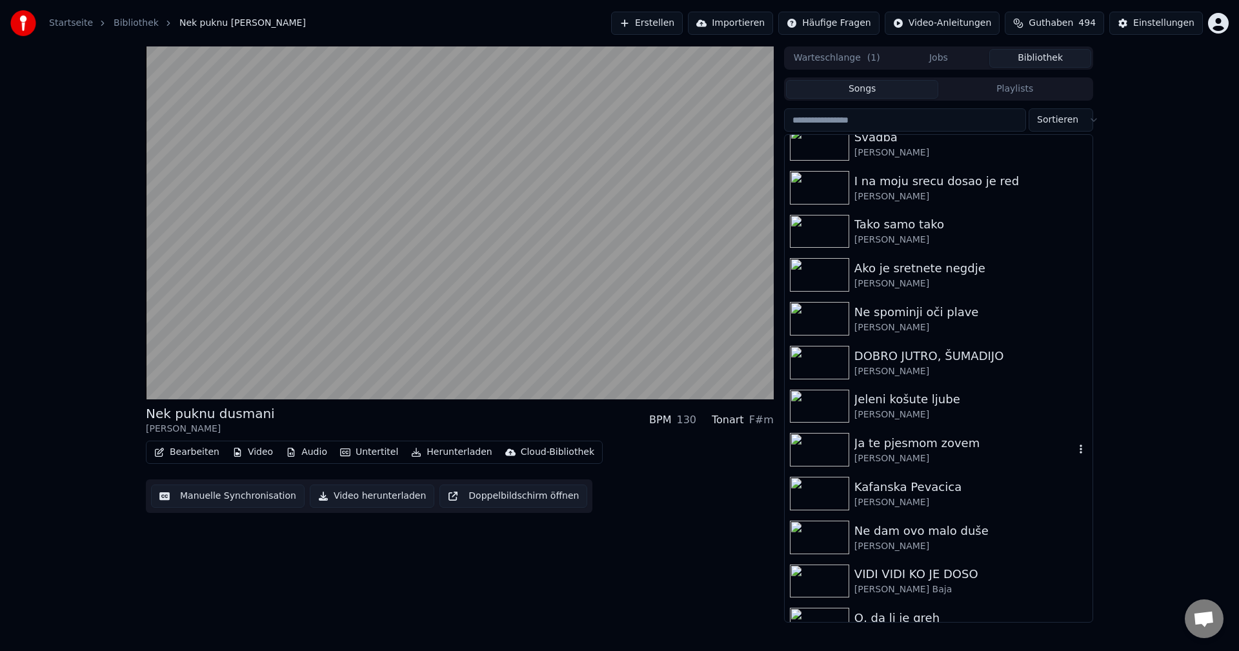
click at [822, 450] on img at bounding box center [819, 450] width 59 height 34
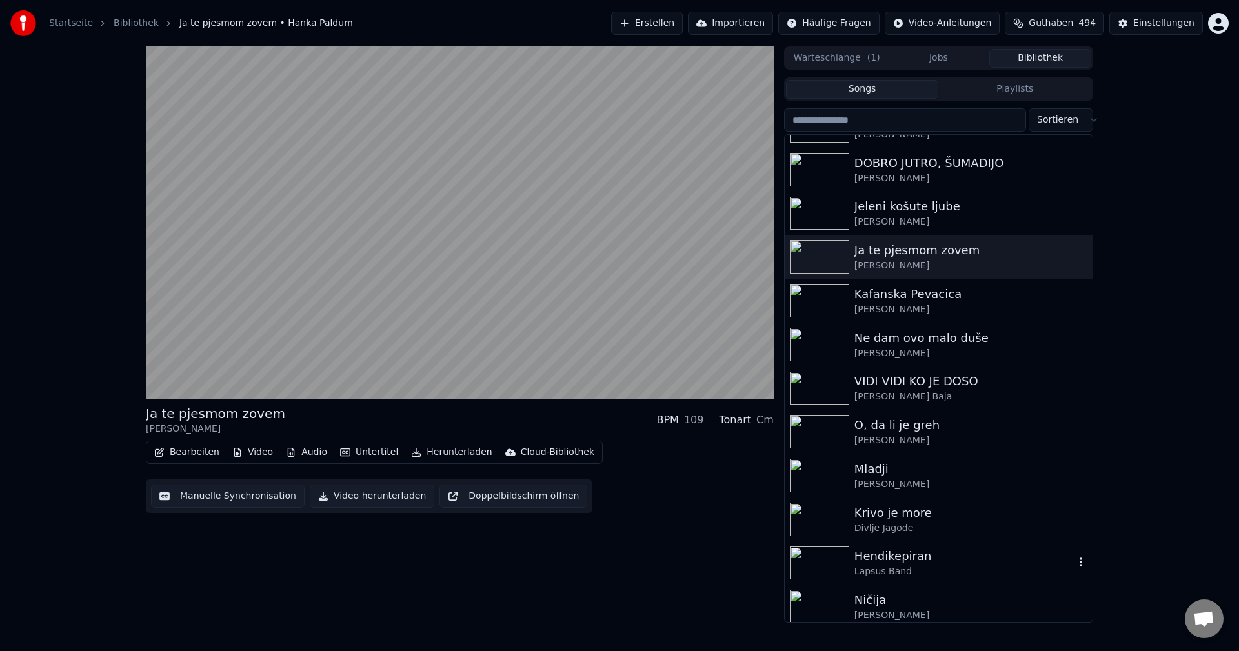
scroll to position [4066, 0]
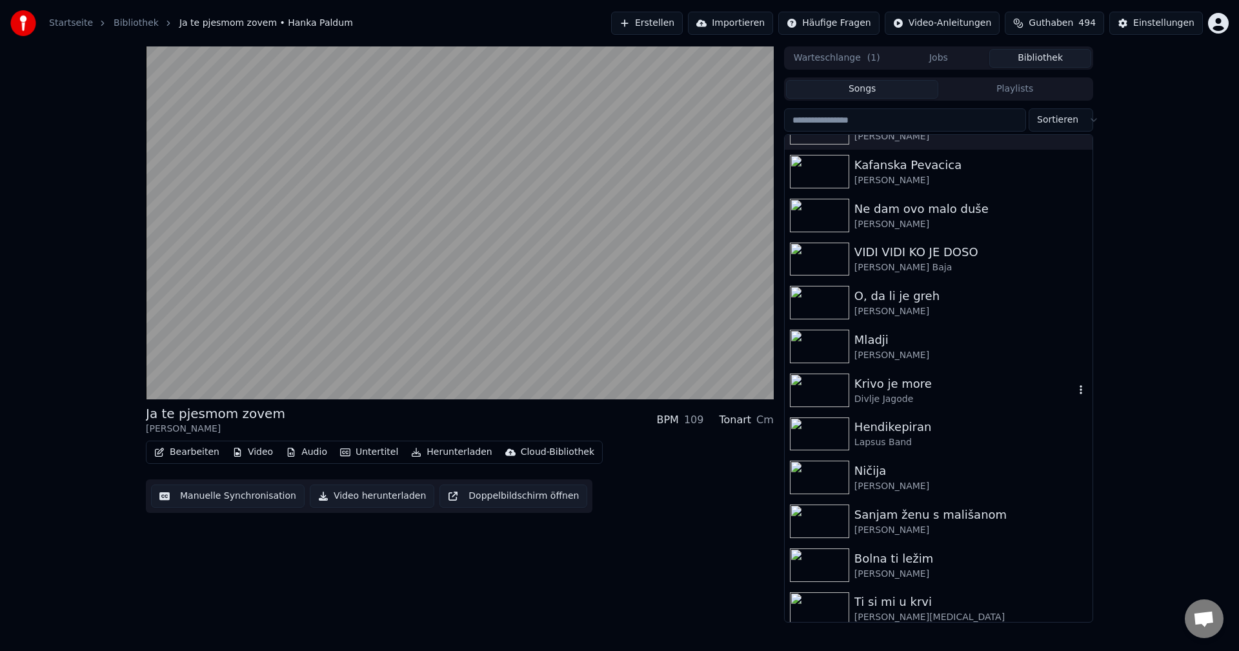
click at [833, 386] on img at bounding box center [819, 391] width 59 height 34
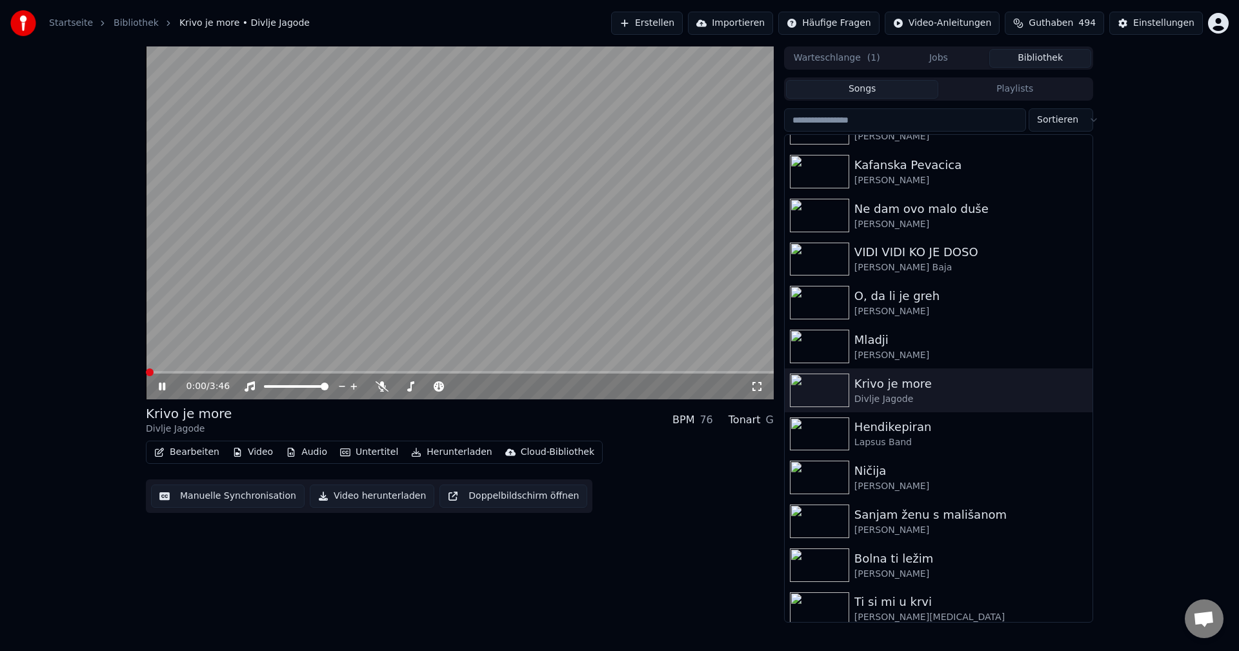
click at [146, 376] on span at bounding box center [150, 373] width 8 height 8
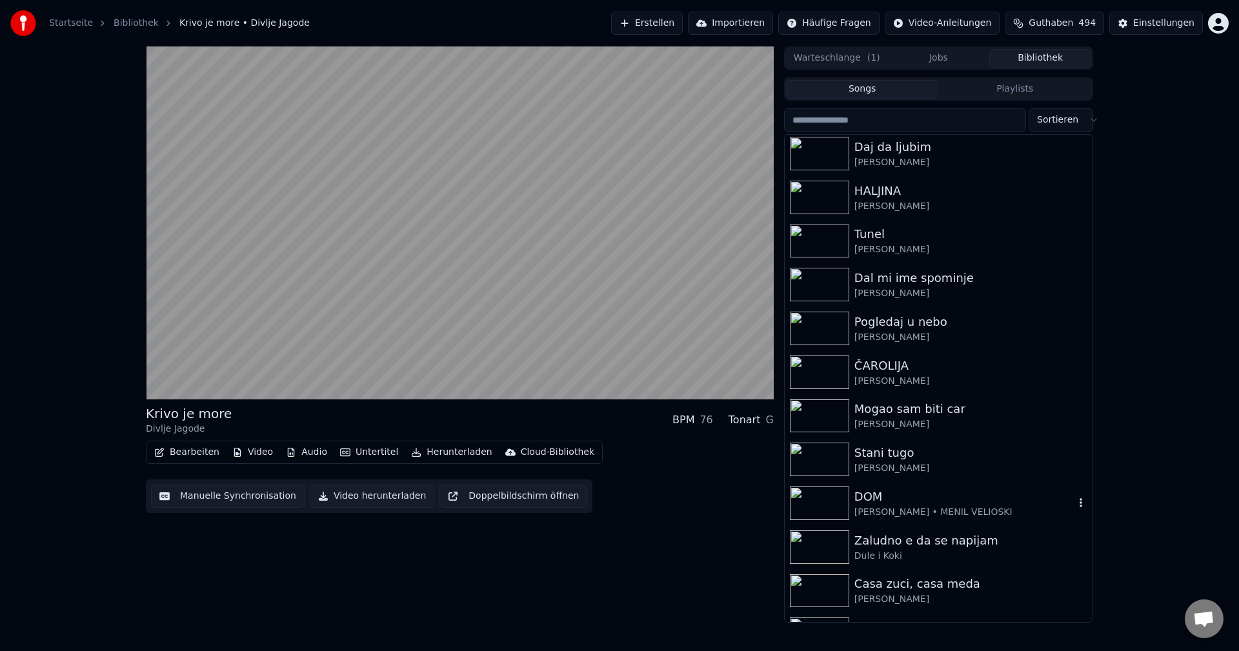
scroll to position [4970, 0]
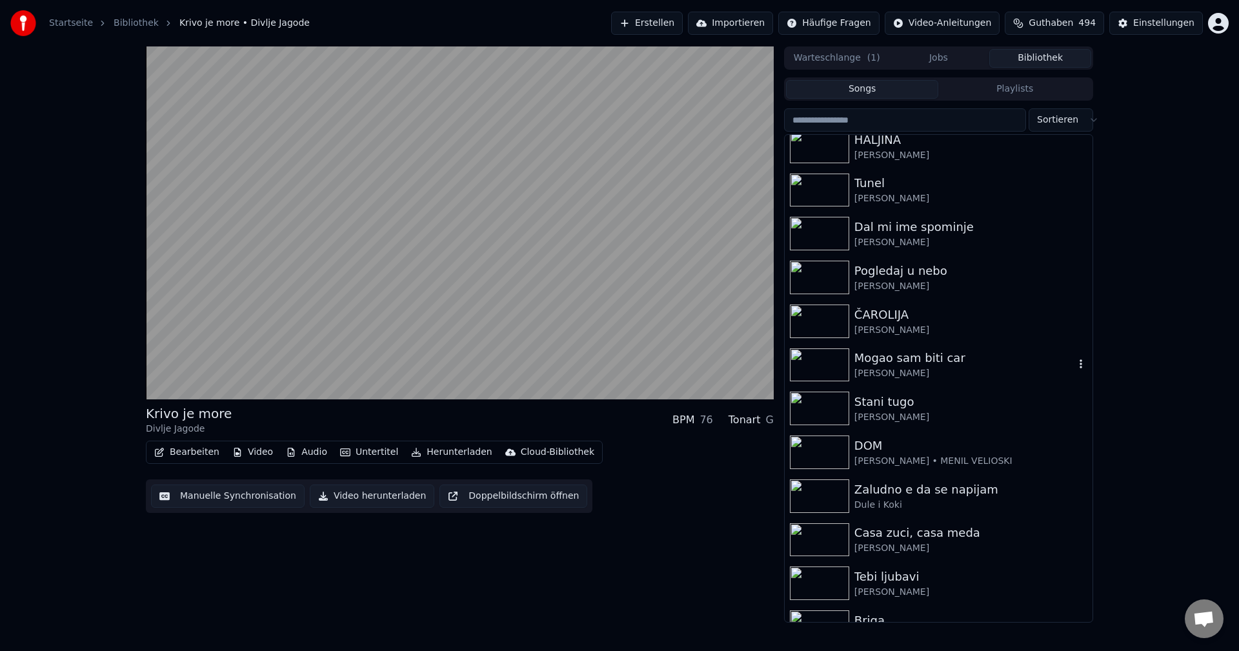
click at [805, 369] on img at bounding box center [819, 366] width 59 height 34
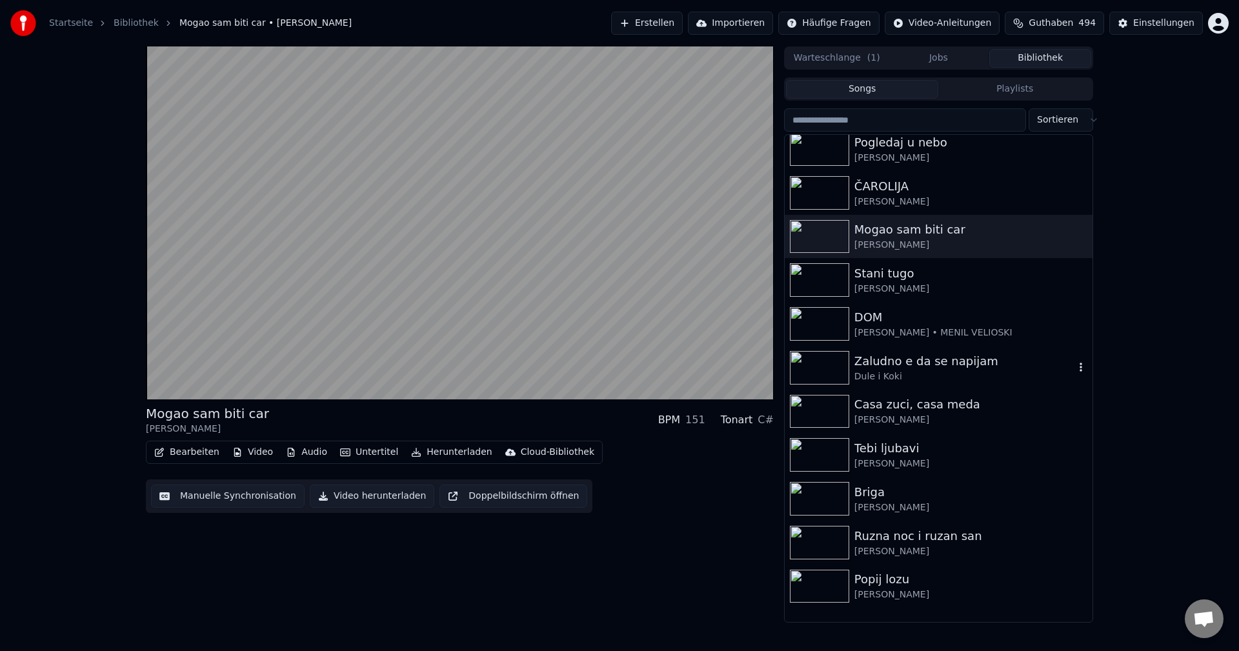
scroll to position [5099, 0]
click at [821, 414] on img at bounding box center [819, 411] width 59 height 34
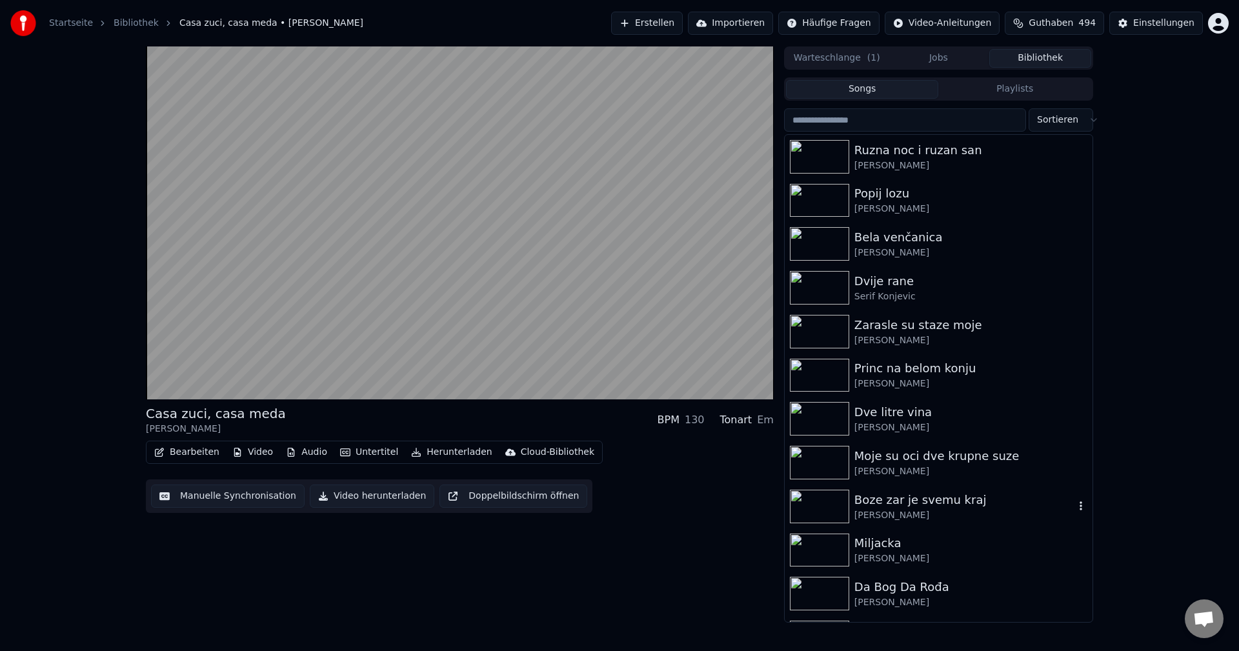
scroll to position [5680, 0]
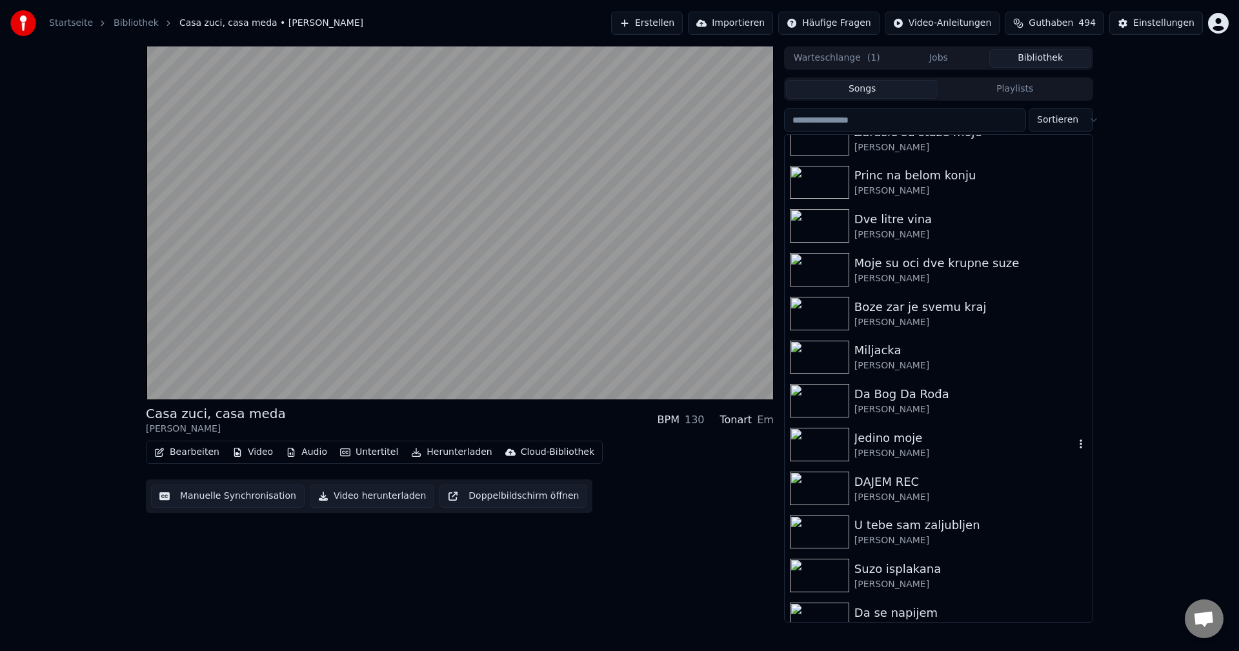
click at [831, 449] on img at bounding box center [819, 445] width 59 height 34
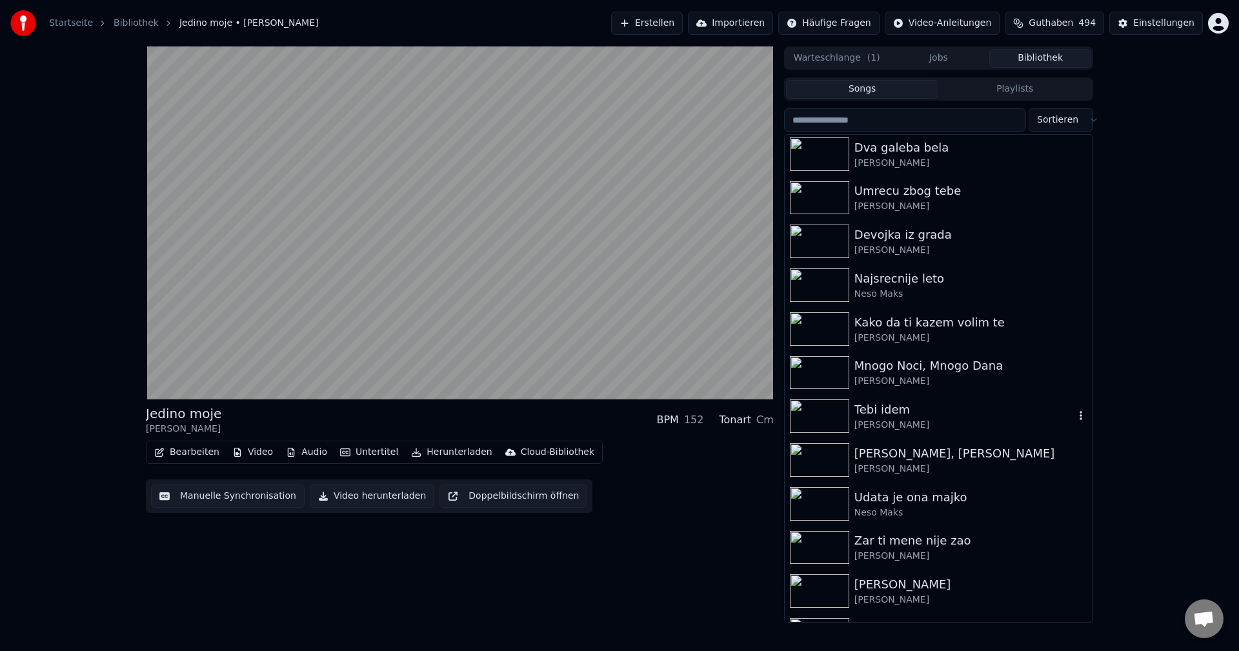
scroll to position [6196, 0]
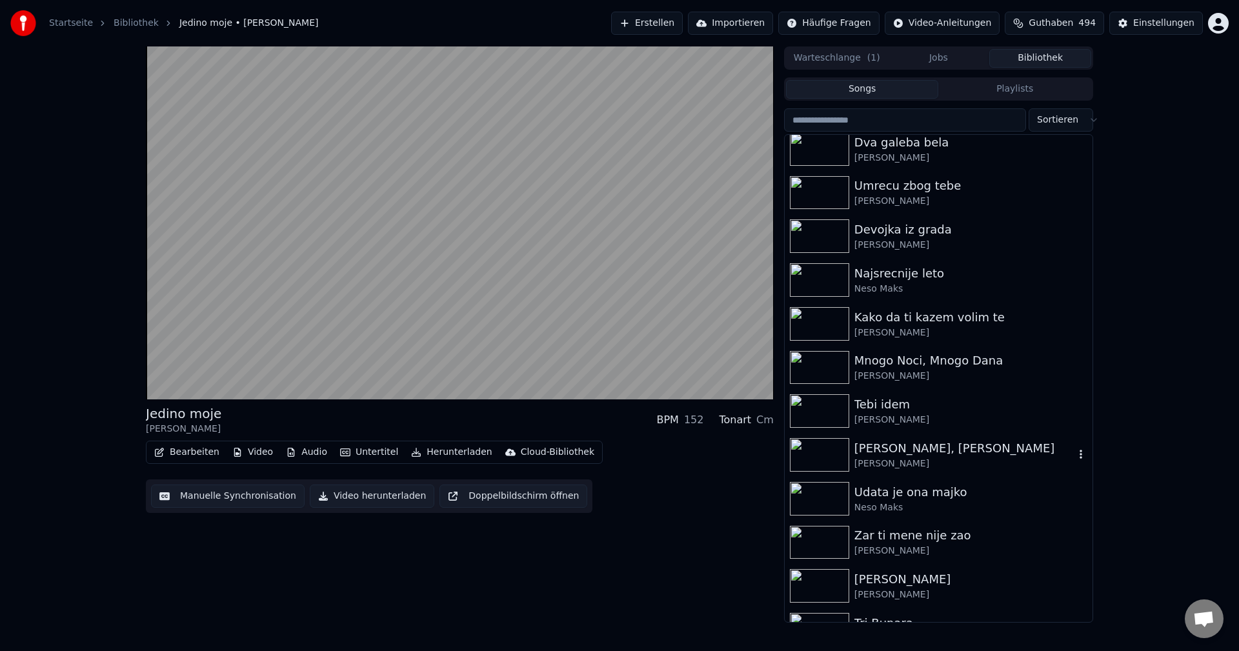
click at [831, 458] on img at bounding box center [819, 455] width 59 height 34
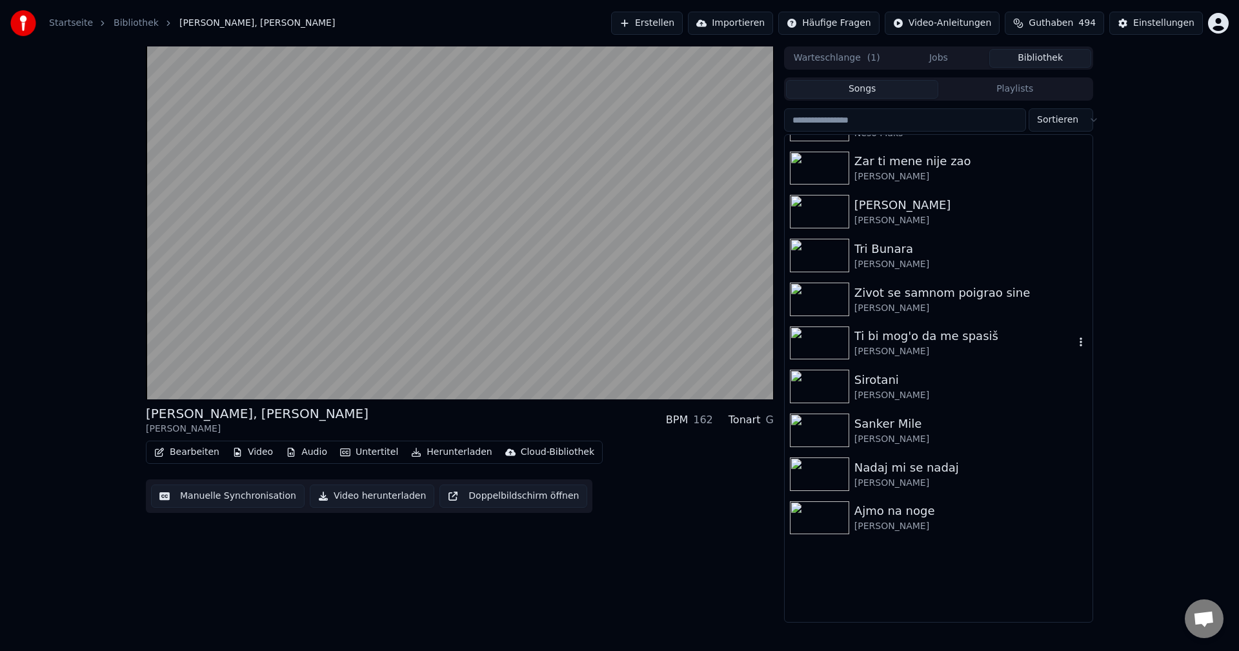
scroll to position [6583, 0]
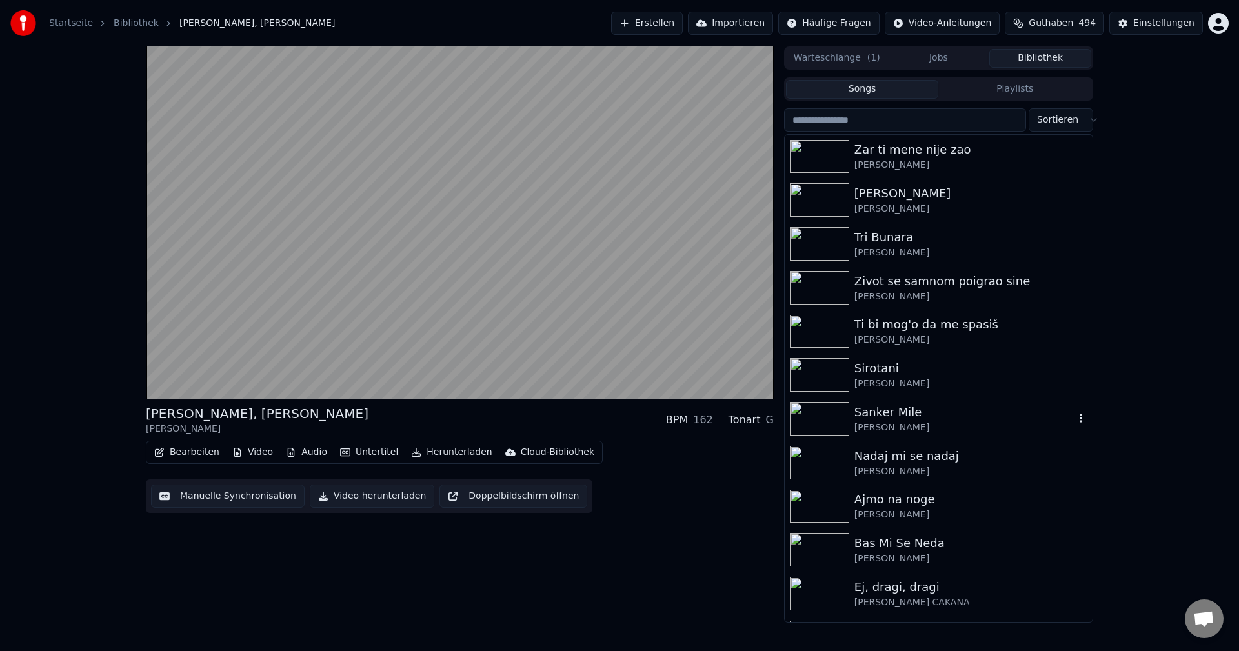
click at [825, 414] on img at bounding box center [819, 419] width 59 height 34
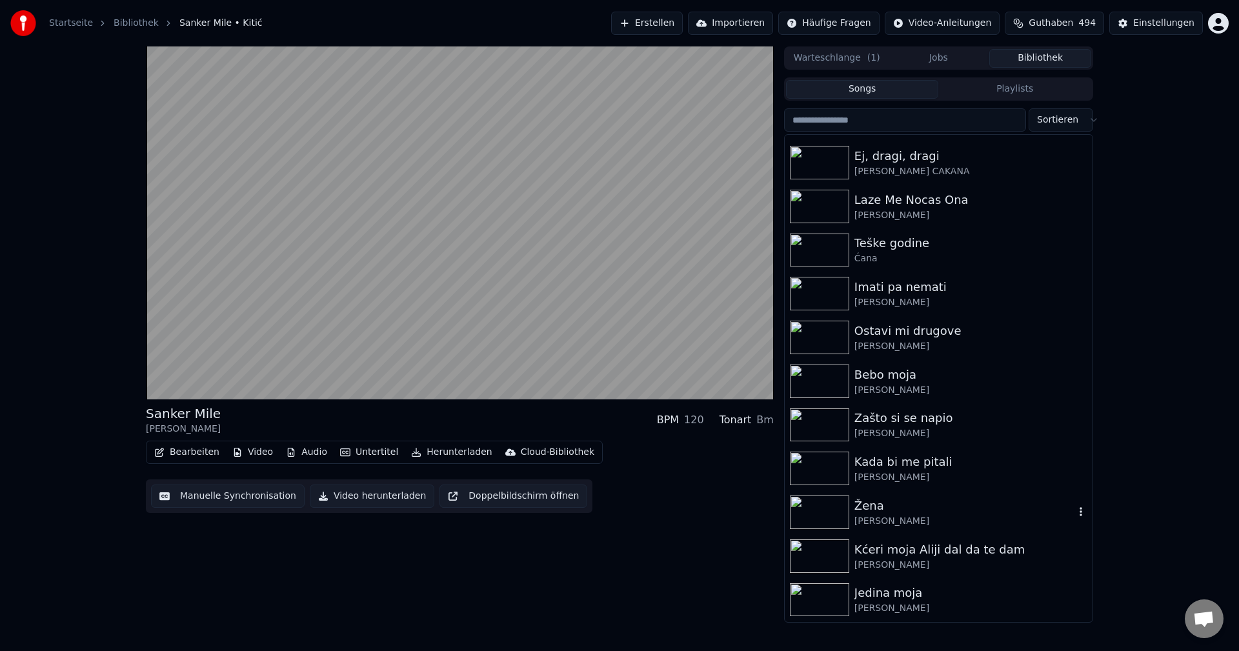
scroll to position [7035, 0]
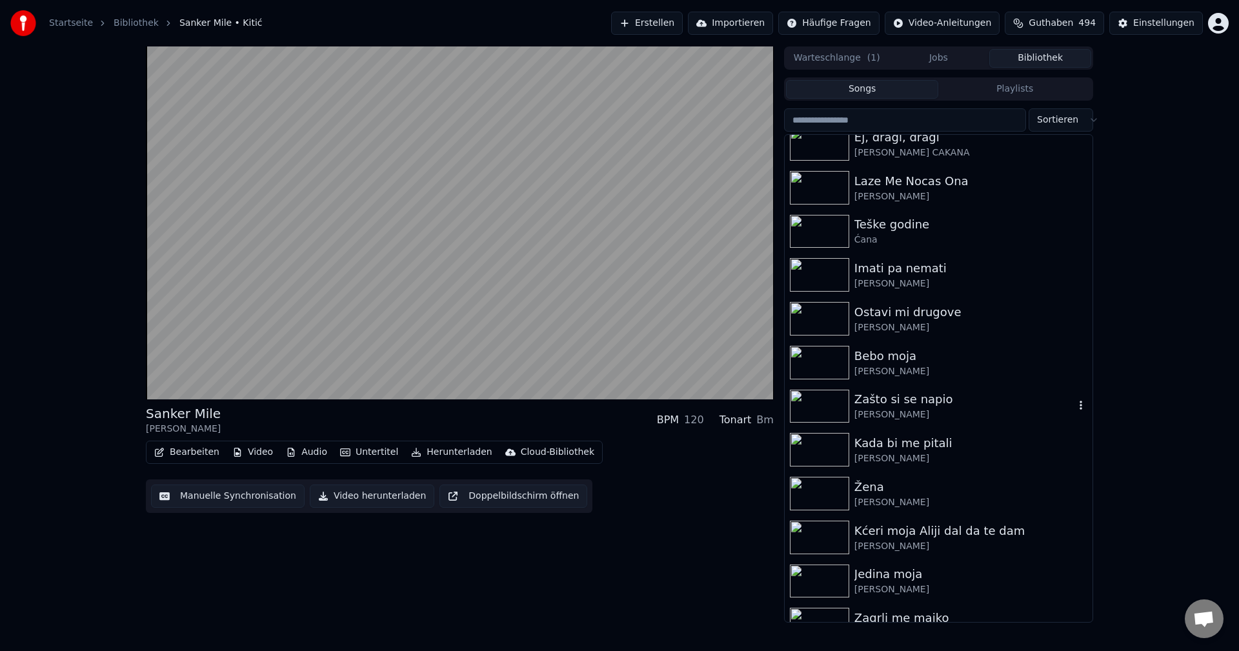
click at [811, 399] on img at bounding box center [819, 407] width 59 height 34
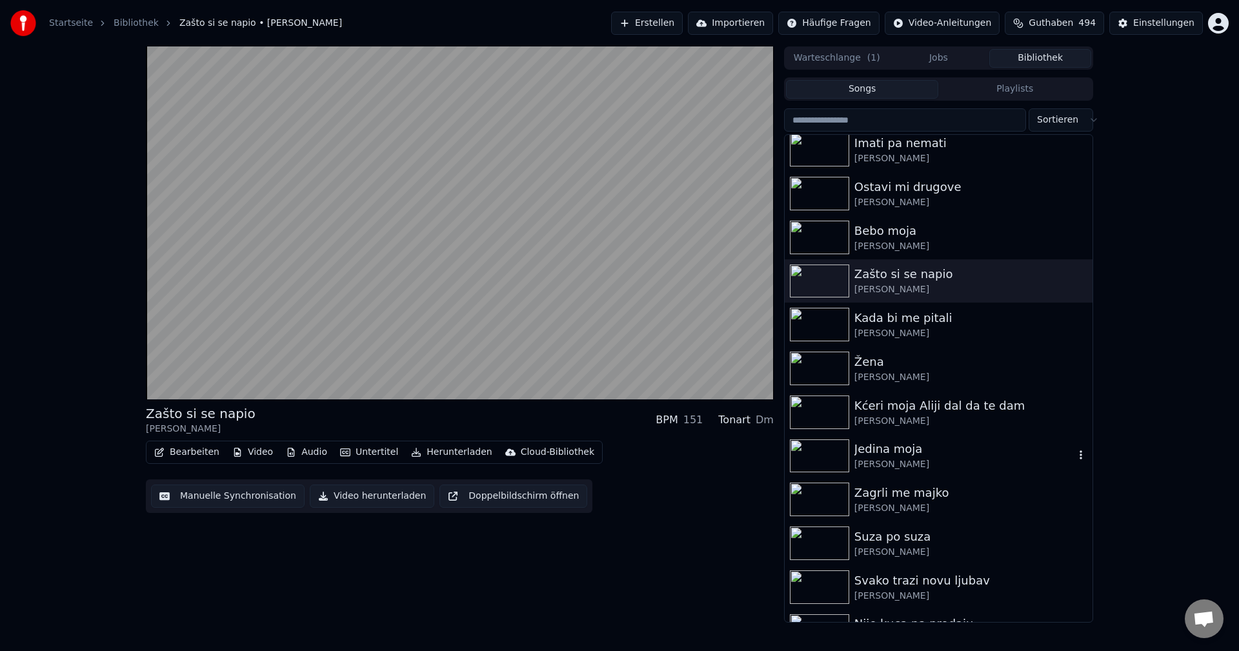
scroll to position [7164, 0]
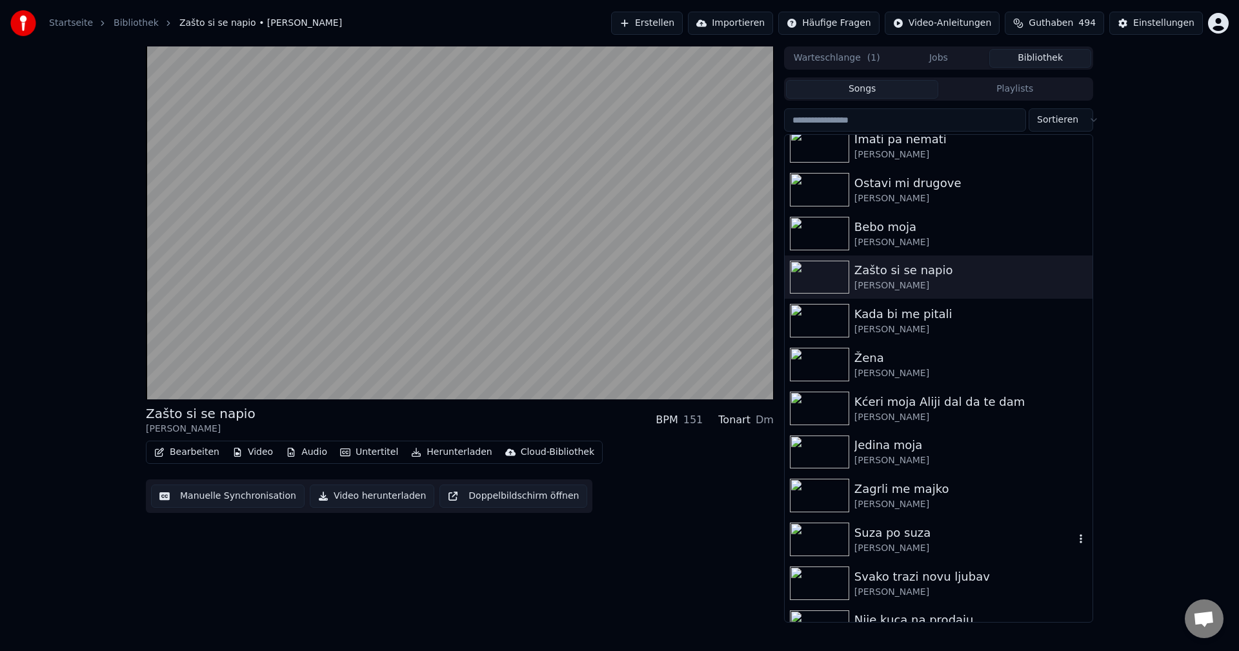
click at [820, 536] on img at bounding box center [819, 540] width 59 height 34
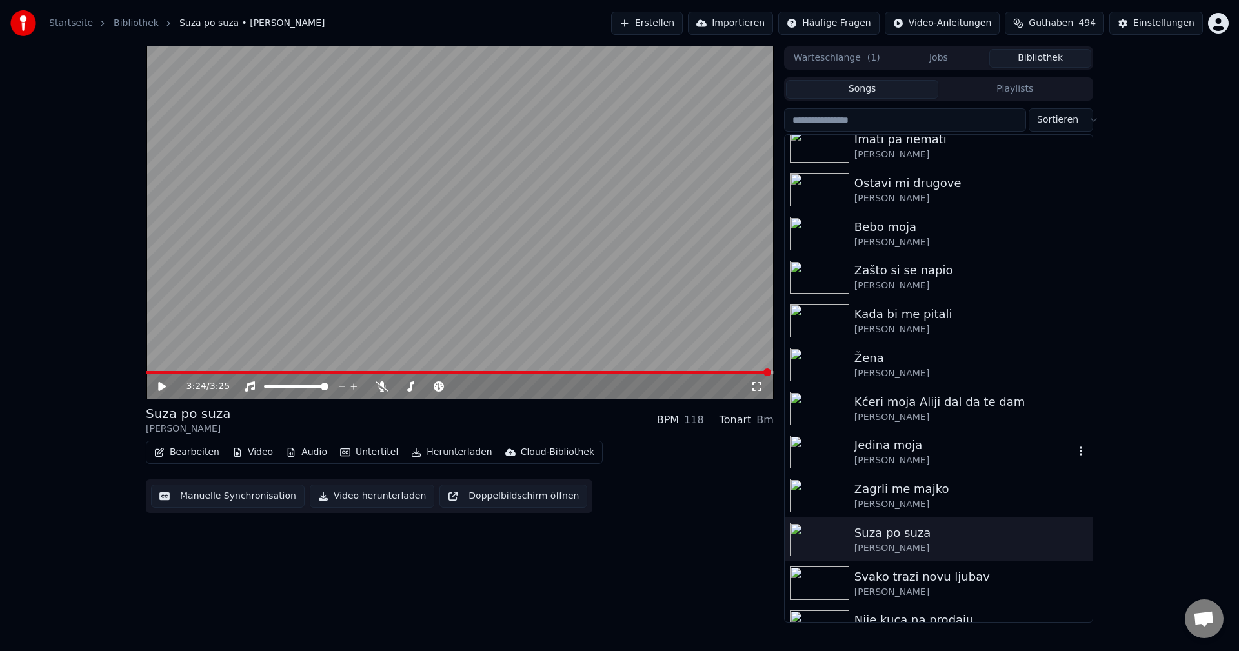
click at [833, 448] on img at bounding box center [819, 453] width 59 height 34
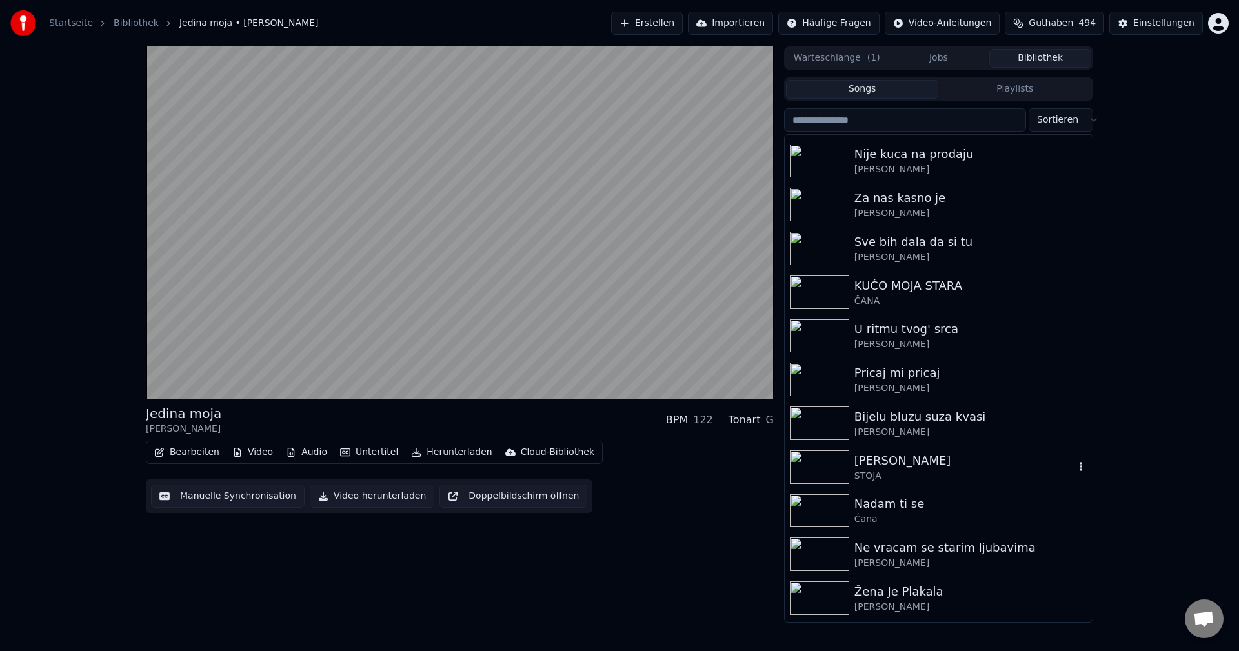
scroll to position [7680, 0]
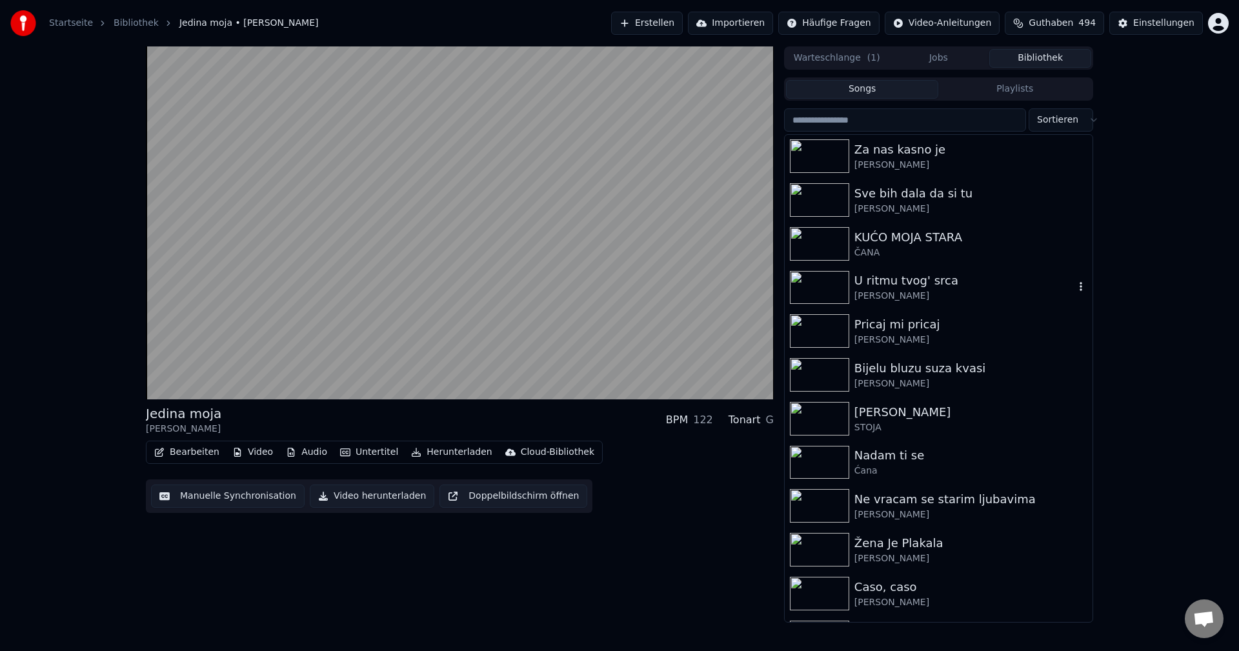
click at [807, 284] on img at bounding box center [819, 288] width 59 height 34
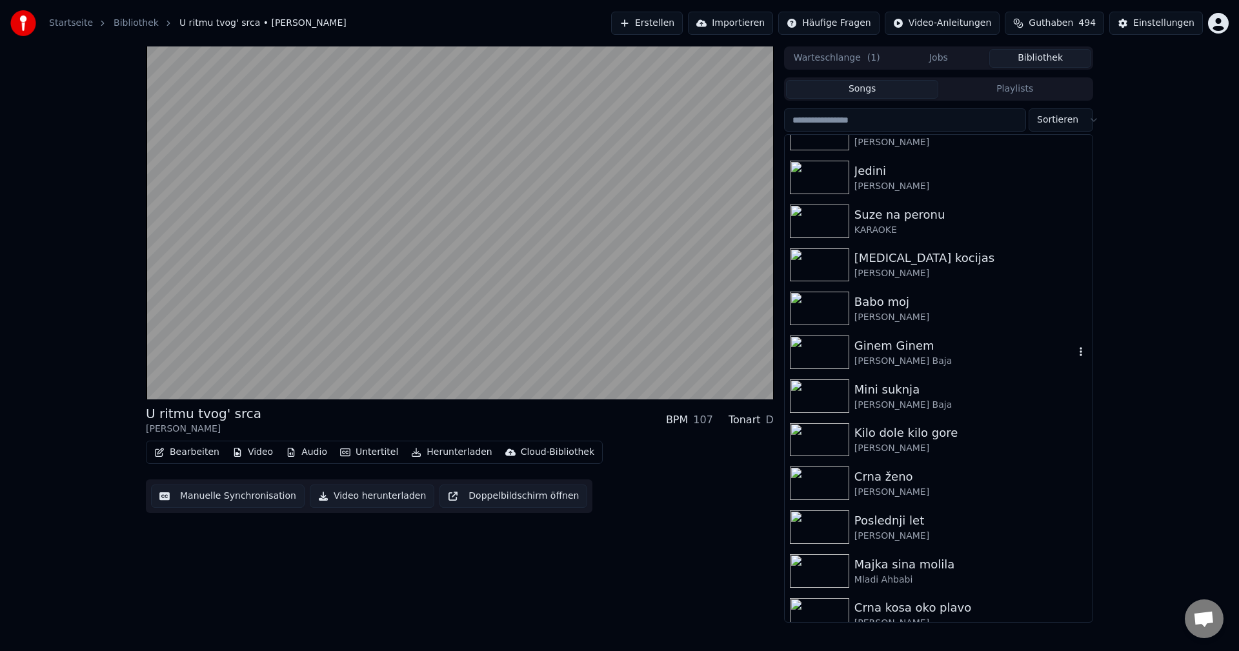
scroll to position [8713, 0]
click at [820, 481] on img at bounding box center [819, 483] width 59 height 34
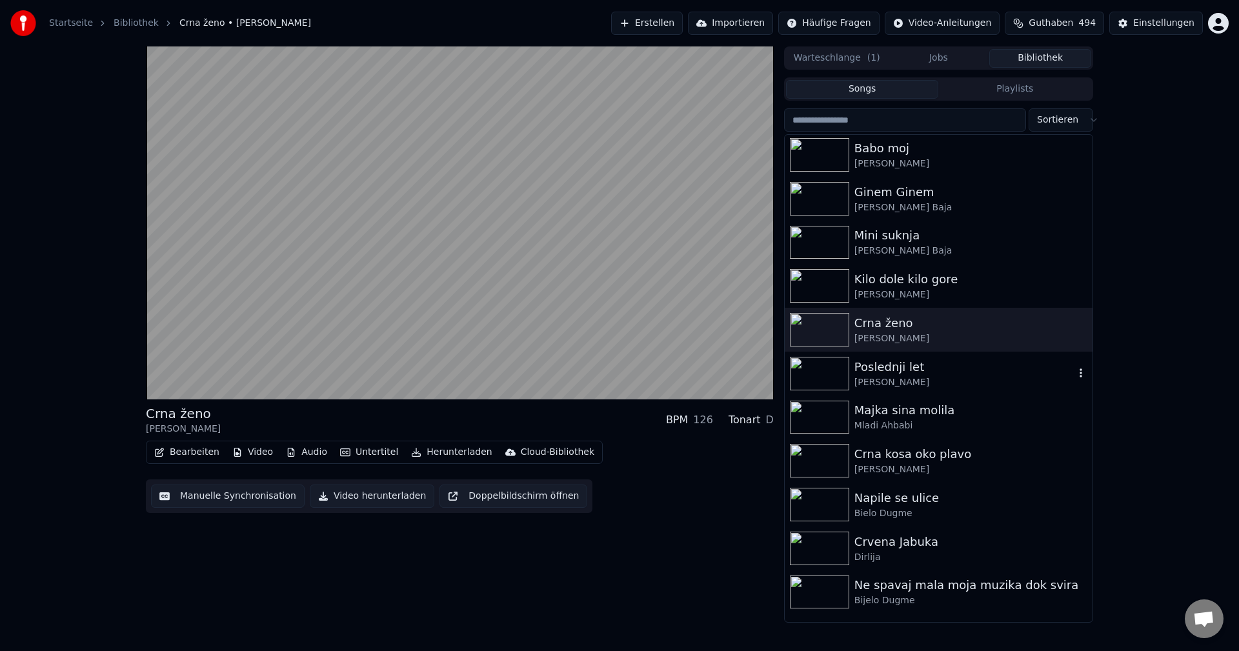
scroll to position [8907, 0]
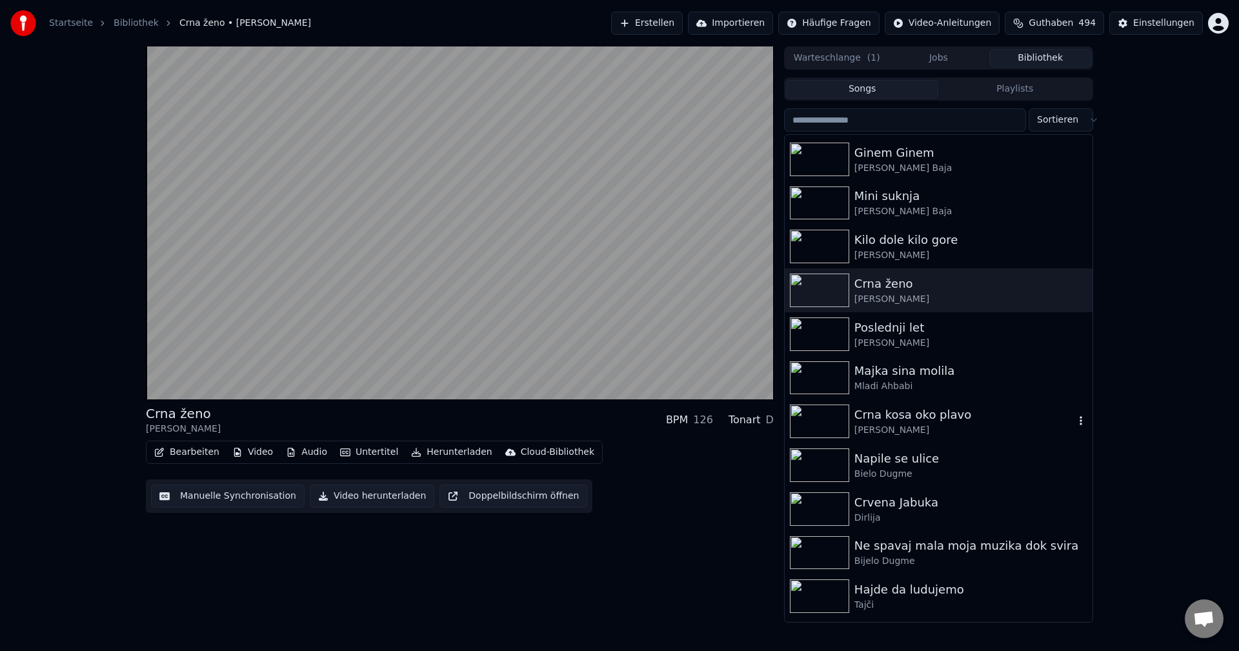
click at [819, 425] on img at bounding box center [819, 422] width 59 height 34
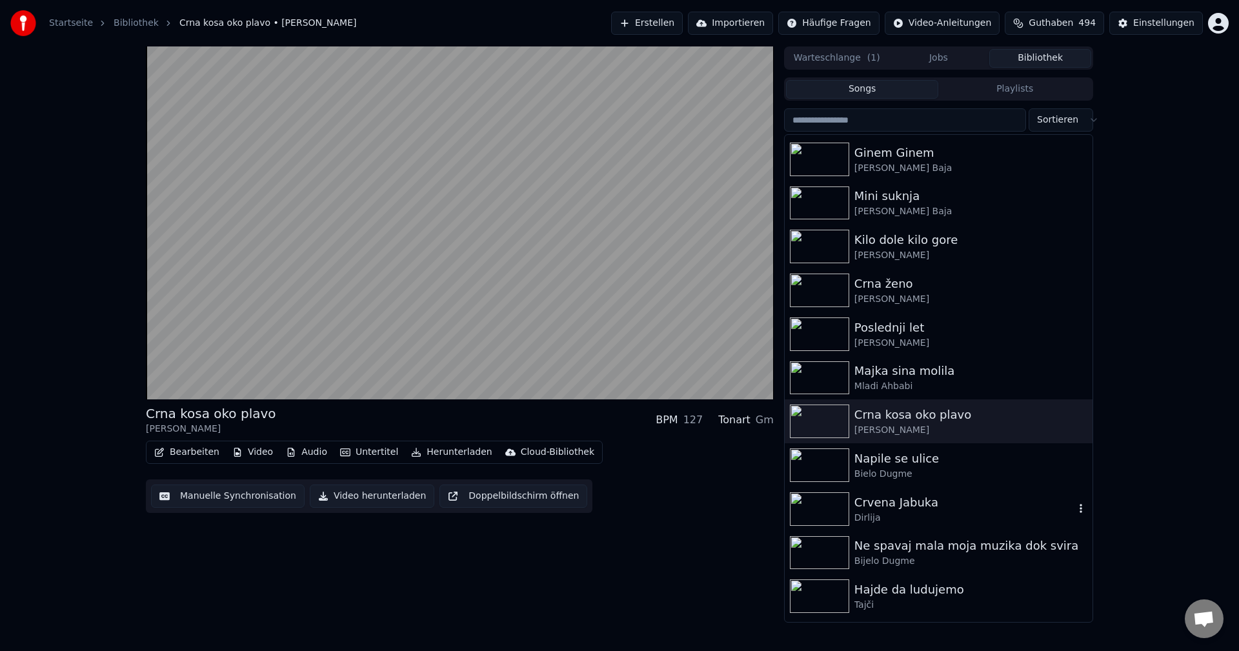
scroll to position [8971, 0]
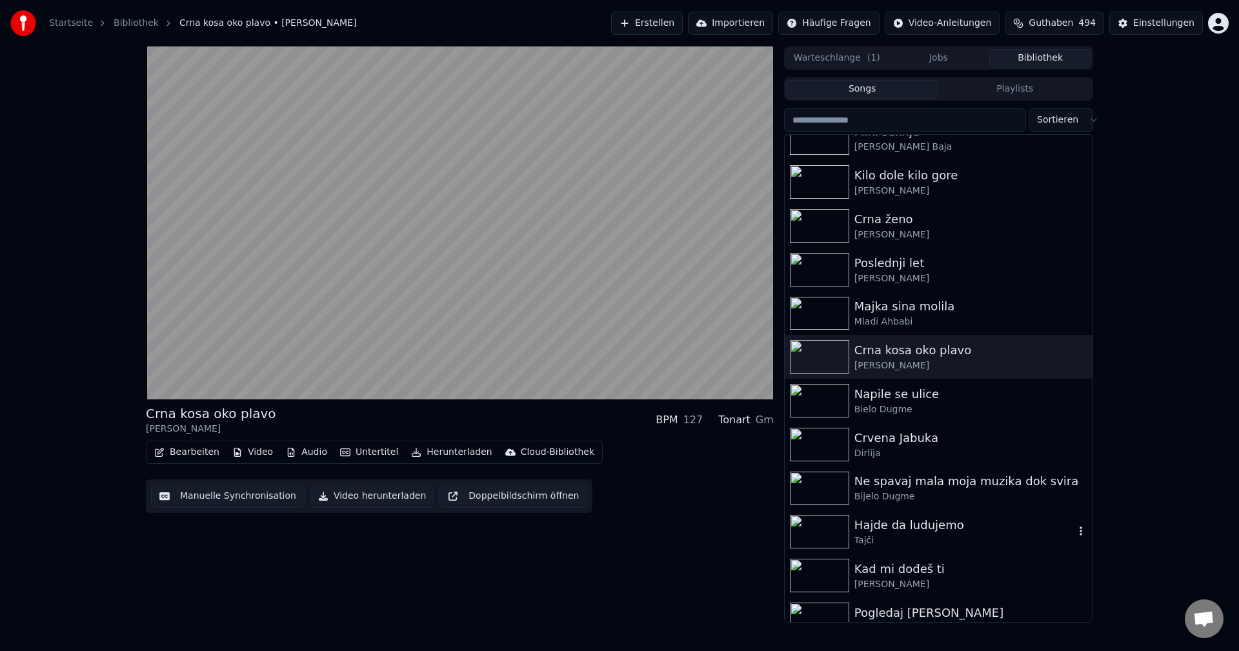
click at [814, 526] on img at bounding box center [819, 532] width 59 height 34
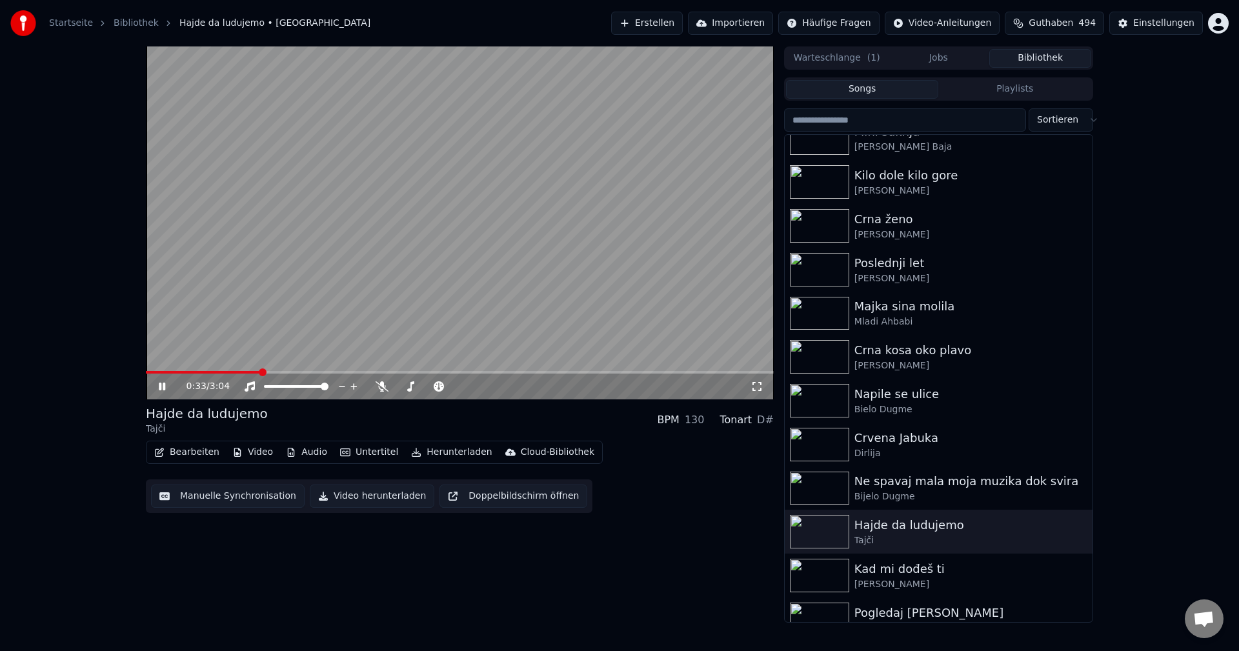
click at [148, 369] on video at bounding box center [460, 222] width 628 height 353
click at [153, 372] on span at bounding box center [203, 372] width 115 height 3
click at [293, 306] on video at bounding box center [460, 222] width 628 height 353
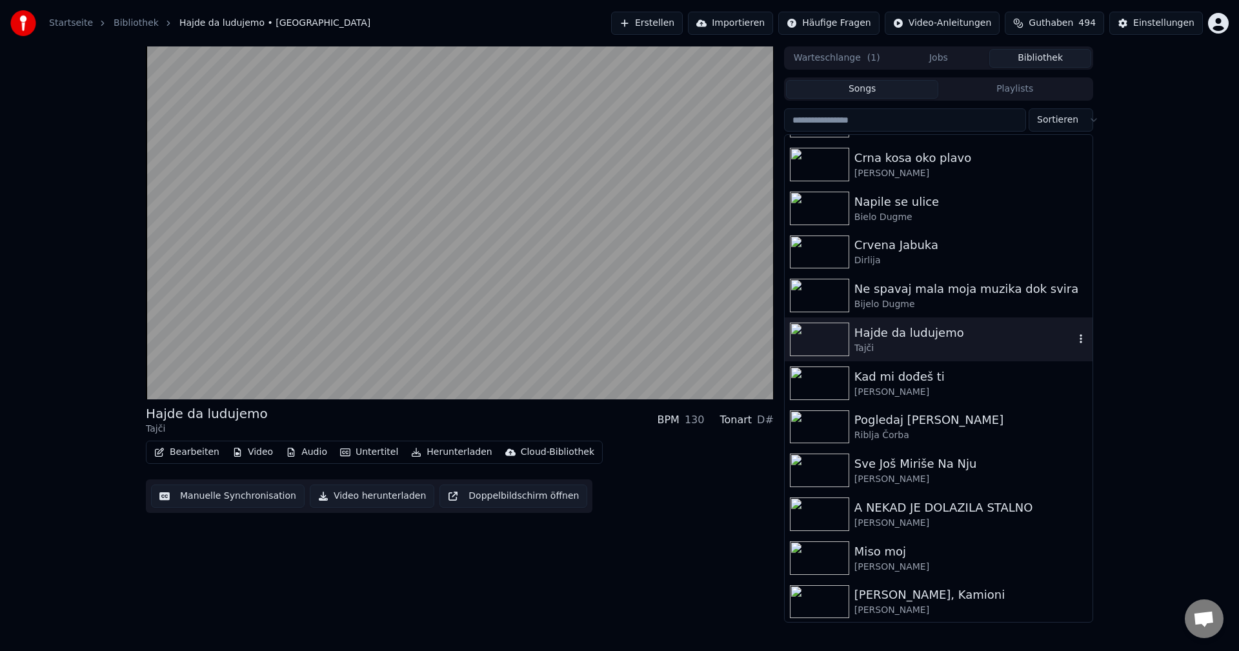
scroll to position [9165, 0]
click at [806, 385] on img at bounding box center [819, 383] width 59 height 34
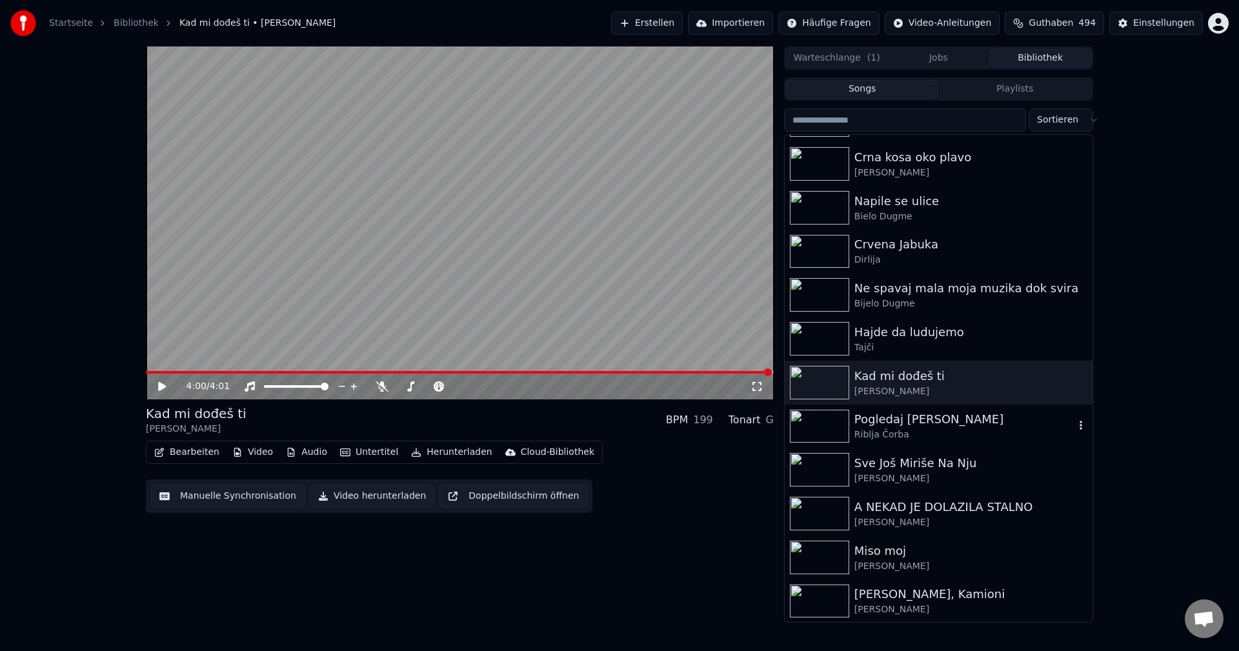
click at [824, 429] on img at bounding box center [819, 427] width 59 height 34
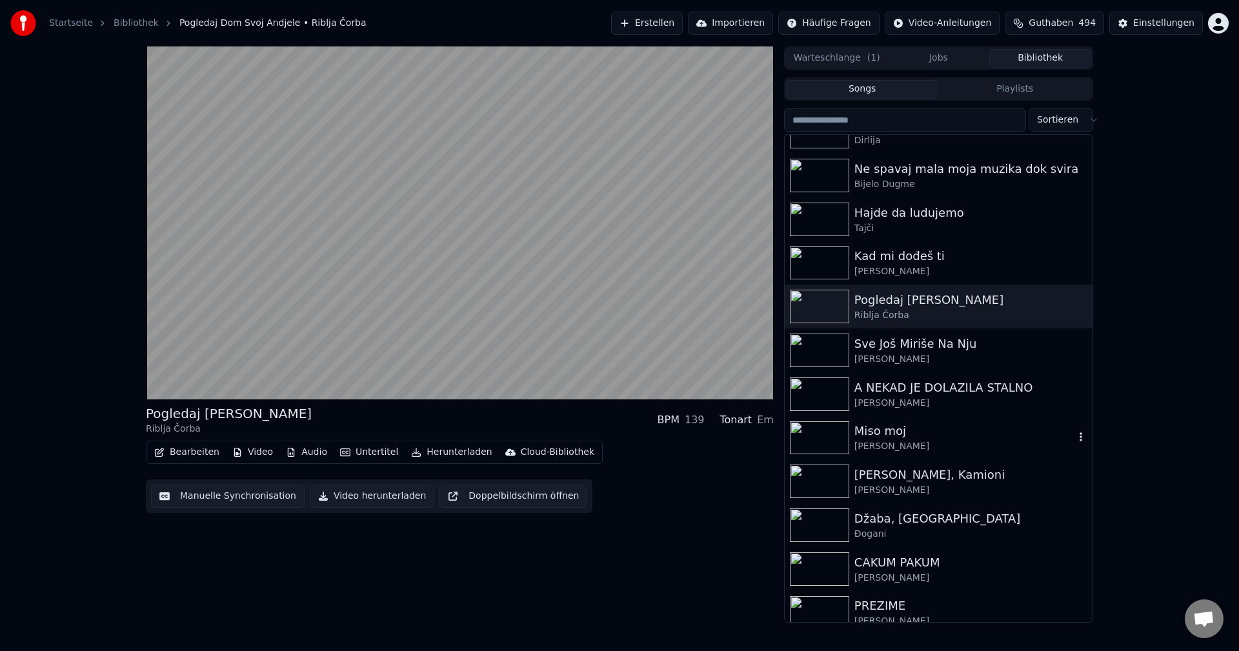
scroll to position [9294, 0]
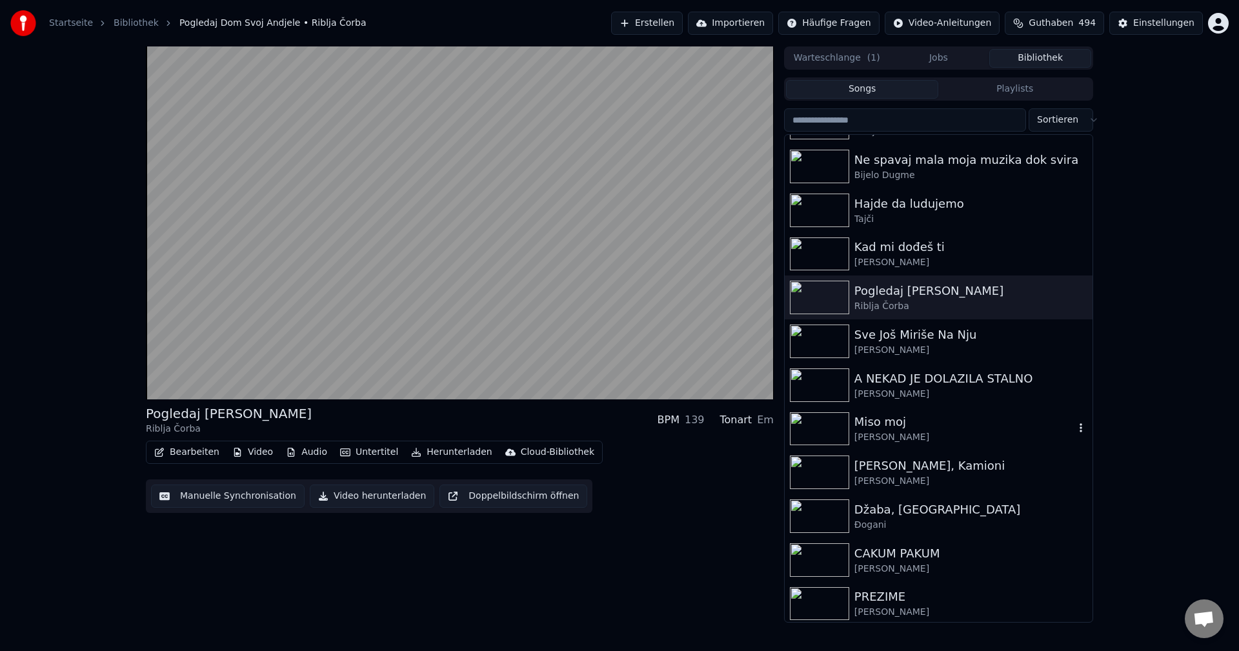
click at [833, 424] on img at bounding box center [819, 429] width 59 height 34
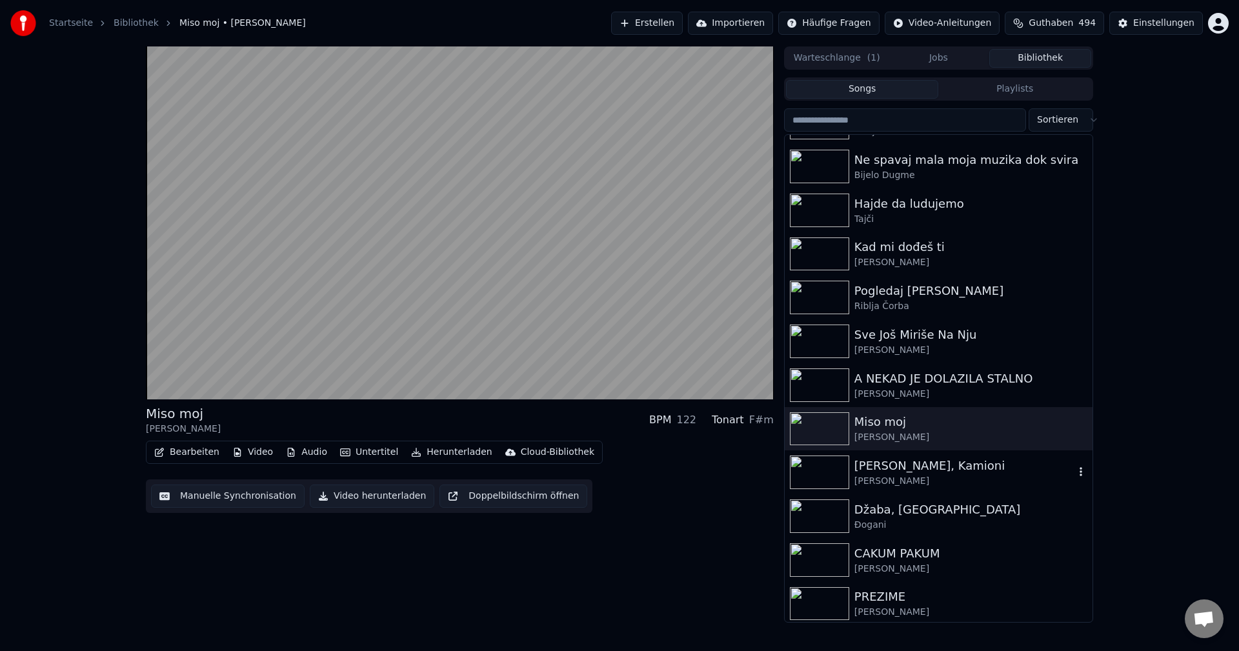
click at [837, 468] on img at bounding box center [819, 473] width 59 height 34
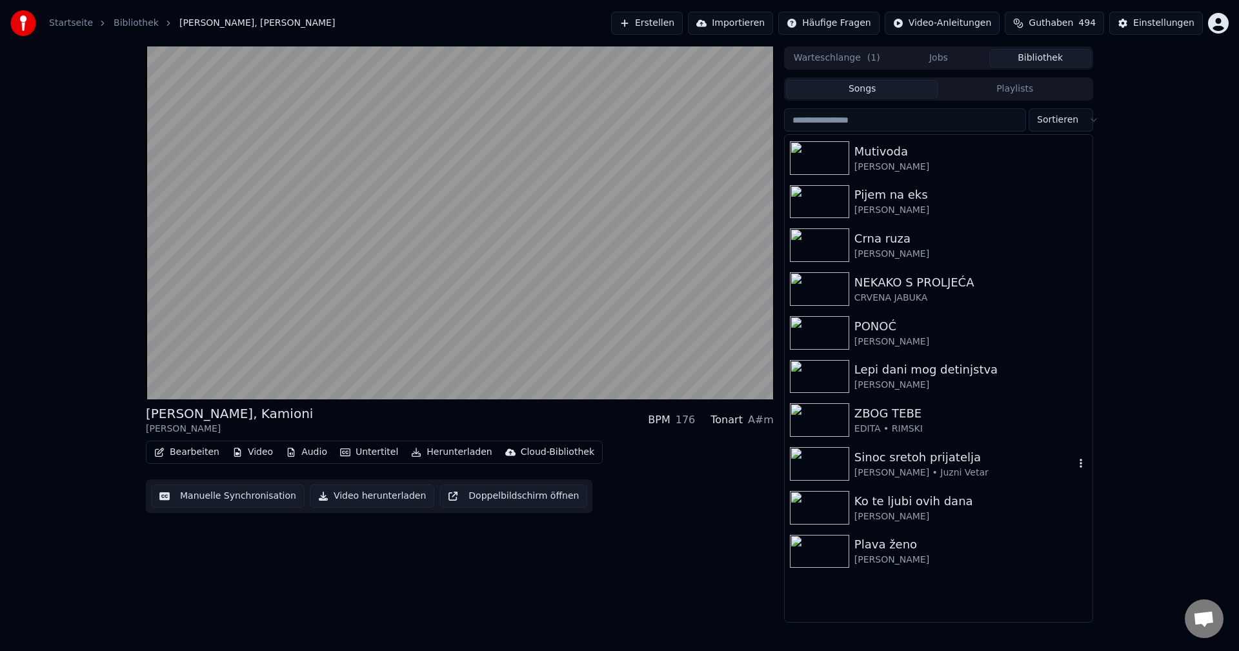
scroll to position [10326, 0]
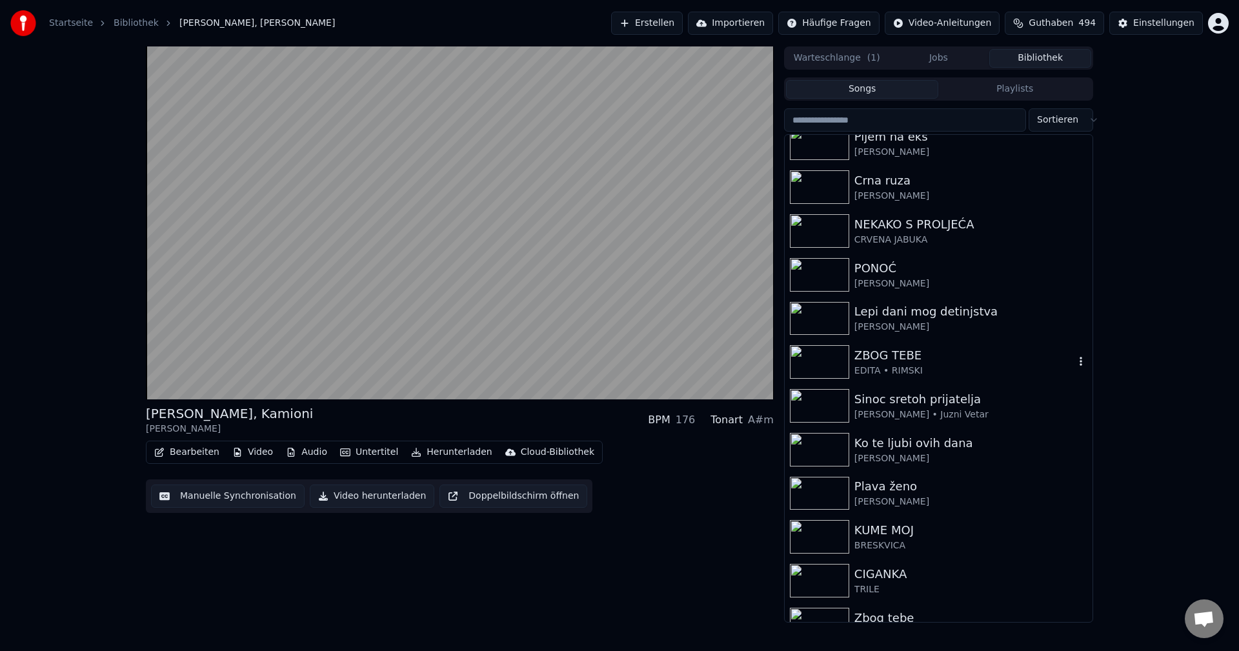
click at [811, 358] on img at bounding box center [819, 362] width 59 height 34
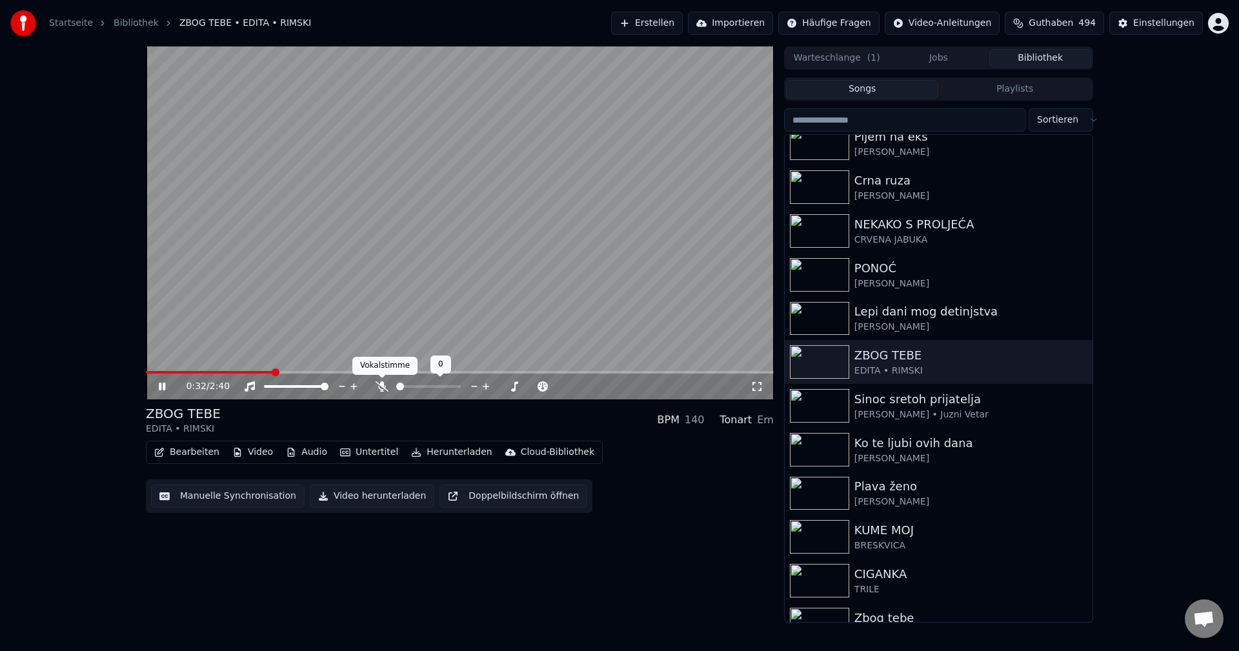
click at [387, 389] on icon at bounding box center [382, 386] width 13 height 10
drag, startPoint x: 189, startPoint y: 374, endPoint x: 181, endPoint y: 371, distance: 8.4
click at [188, 374] on div "0:33 / 2:40" at bounding box center [460, 387] width 628 height 26
click at [180, 370] on video at bounding box center [460, 222] width 628 height 353
click at [181, 374] on div "0:34 / 2:40" at bounding box center [460, 387] width 628 height 26
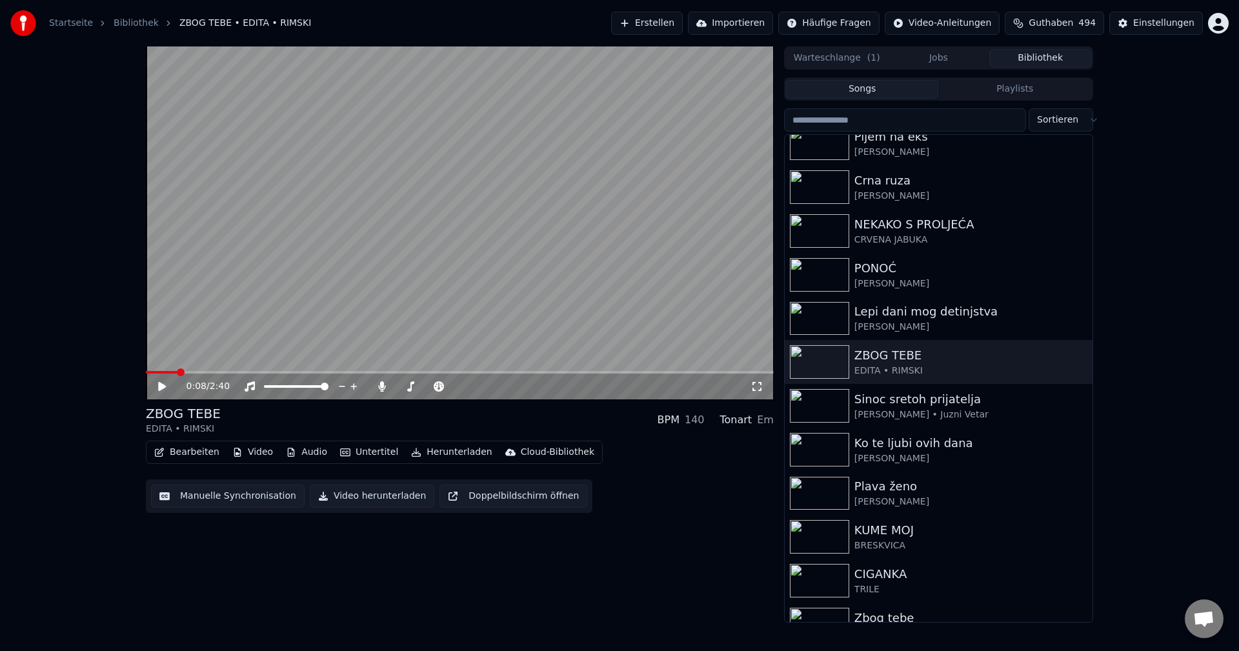
click at [176, 372] on span at bounding box center [162, 372] width 32 height 3
click at [543, 283] on video at bounding box center [460, 222] width 628 height 353
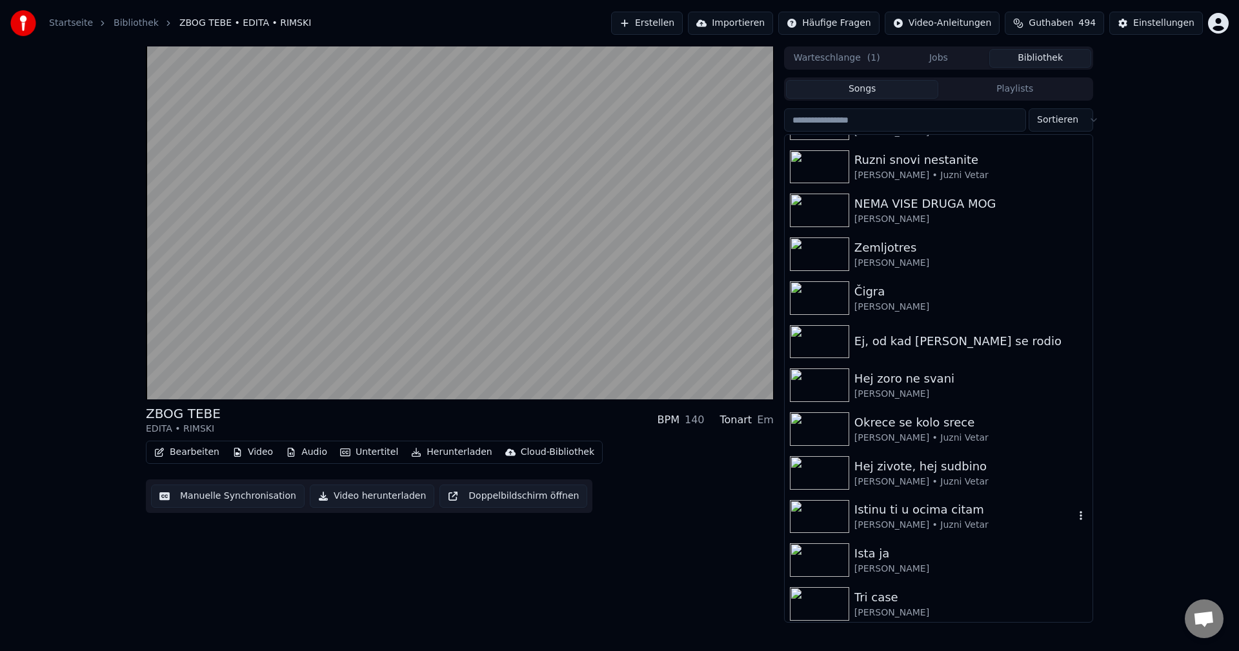
scroll to position [10972, 0]
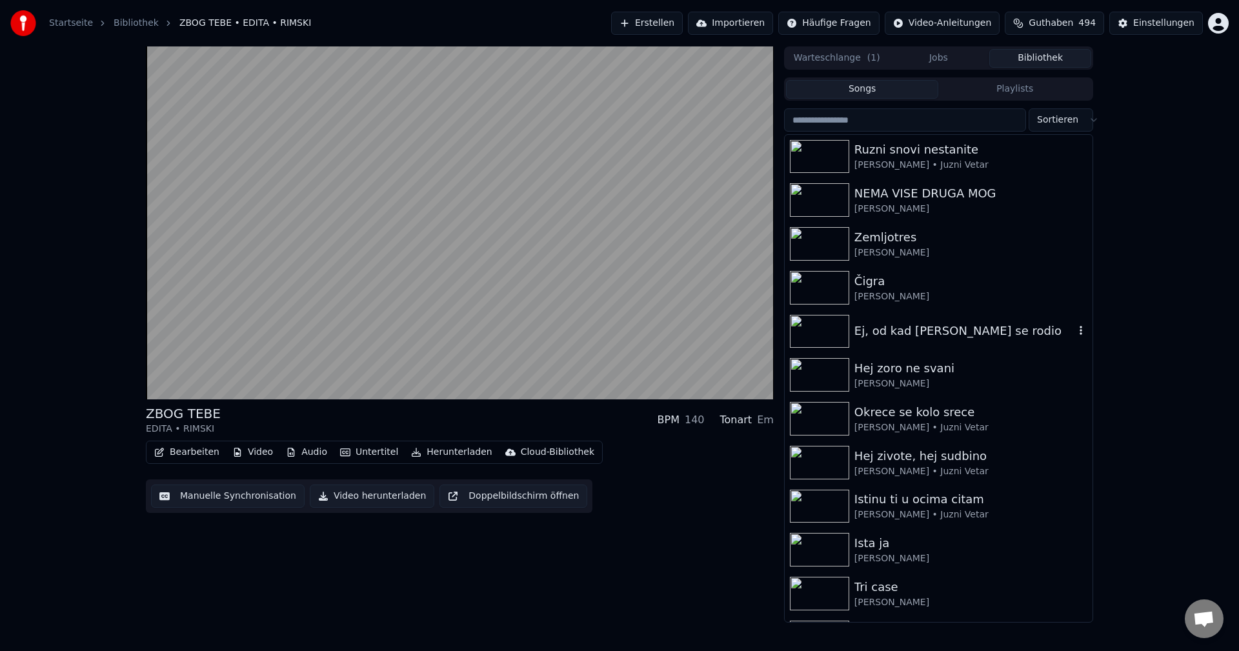
click at [814, 331] on img at bounding box center [819, 332] width 59 height 34
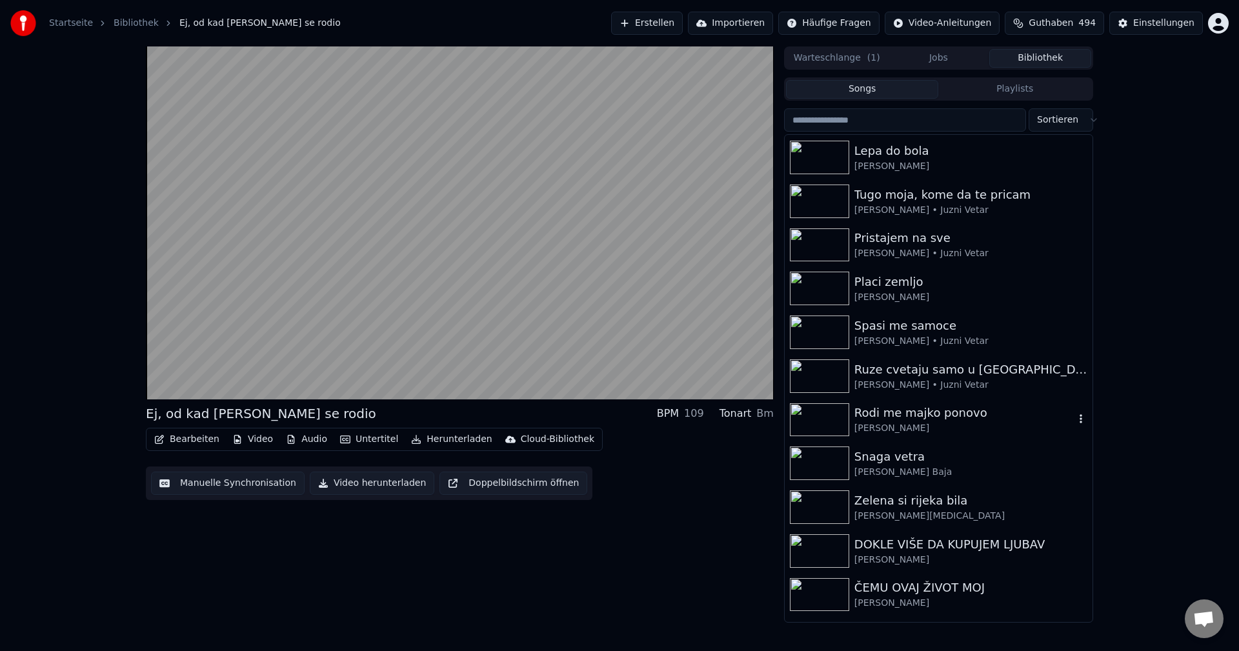
scroll to position [11746, 0]
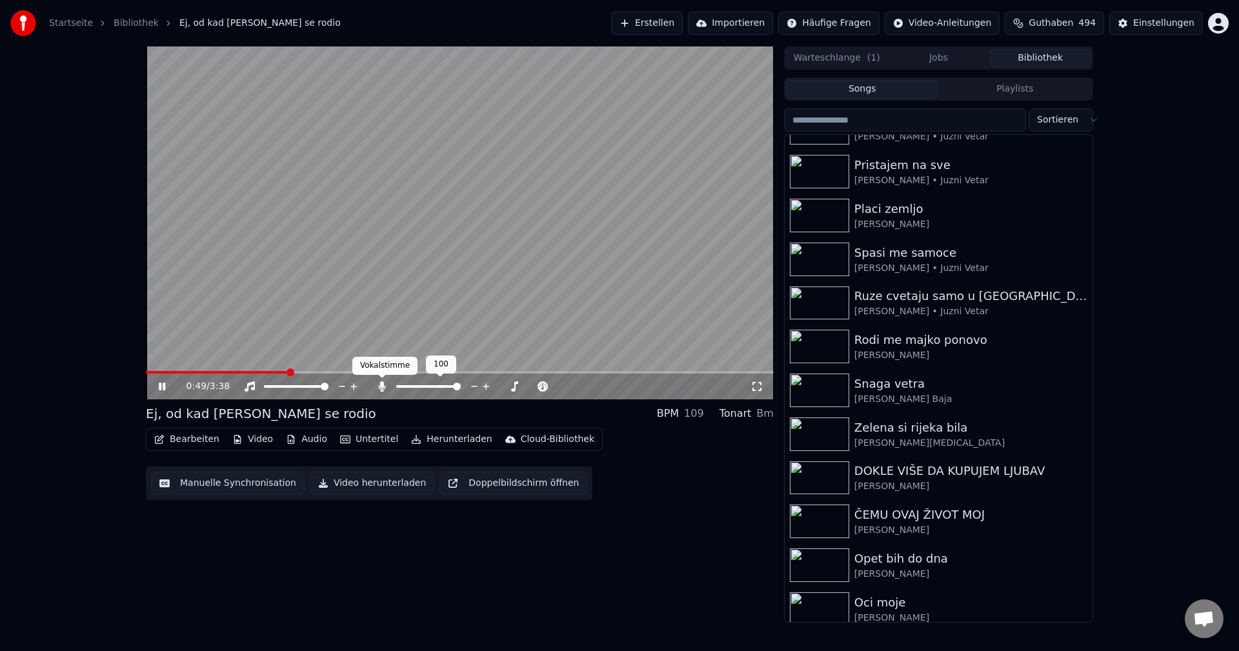
click at [379, 383] on icon at bounding box center [382, 386] width 13 height 10
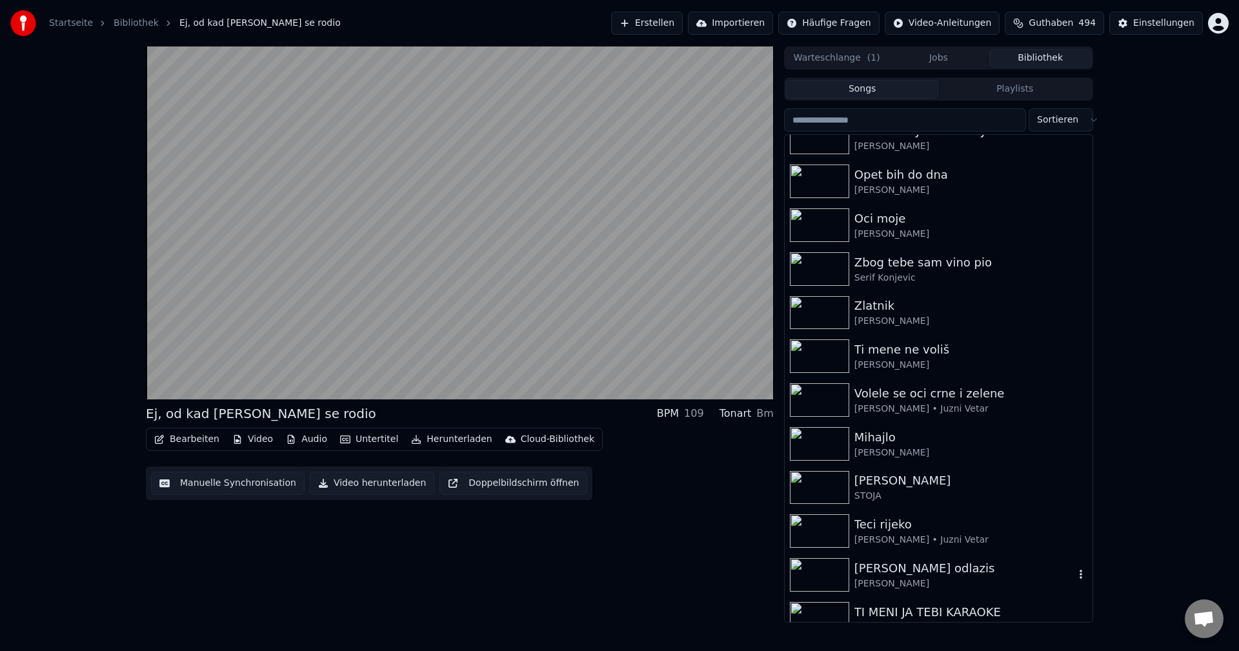
scroll to position [12198, 0]
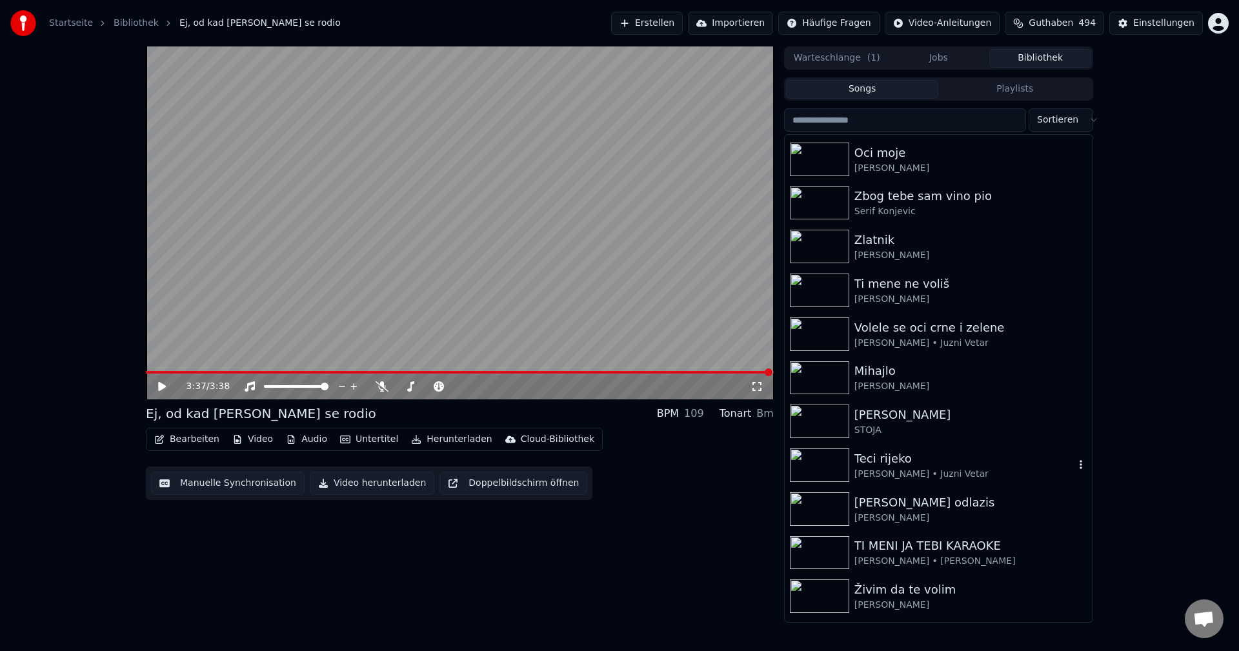
drag, startPoint x: 807, startPoint y: 463, endPoint x: 813, endPoint y: 463, distance: 6.5
click at [807, 463] on img at bounding box center [819, 466] width 59 height 34
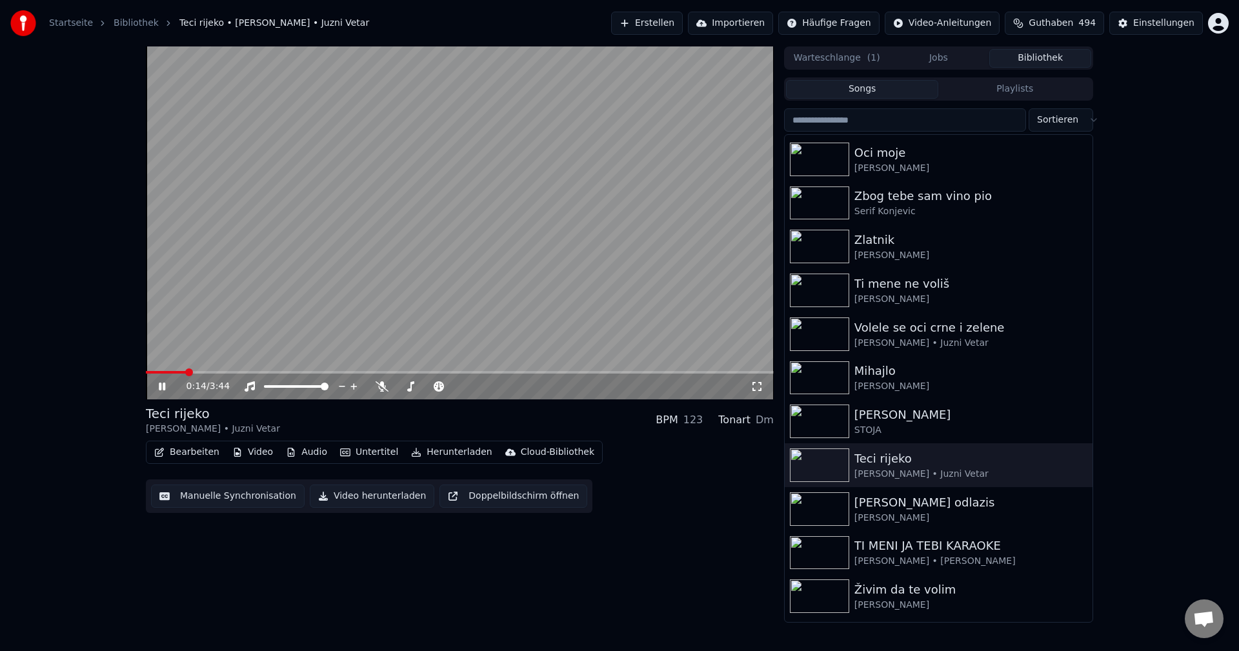
click at [146, 370] on video at bounding box center [460, 222] width 628 height 353
click at [143, 368] on div "0:14 / 3:44 Teci rijeko [PERSON_NAME] • Juzni Vetar BPM 123 Tonart Dm Bearbeite…" at bounding box center [620, 334] width 968 height 576
click at [148, 370] on video at bounding box center [460, 222] width 628 height 353
click at [147, 372] on span at bounding box center [166, 372] width 41 height 3
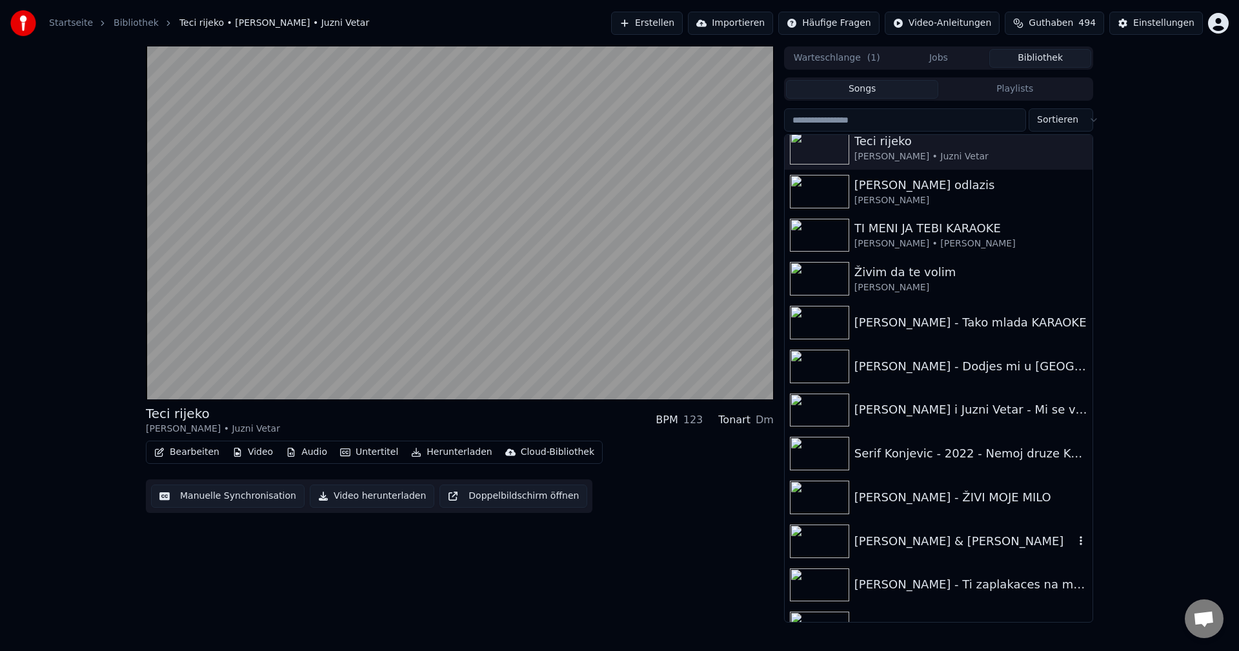
scroll to position [12521, 0]
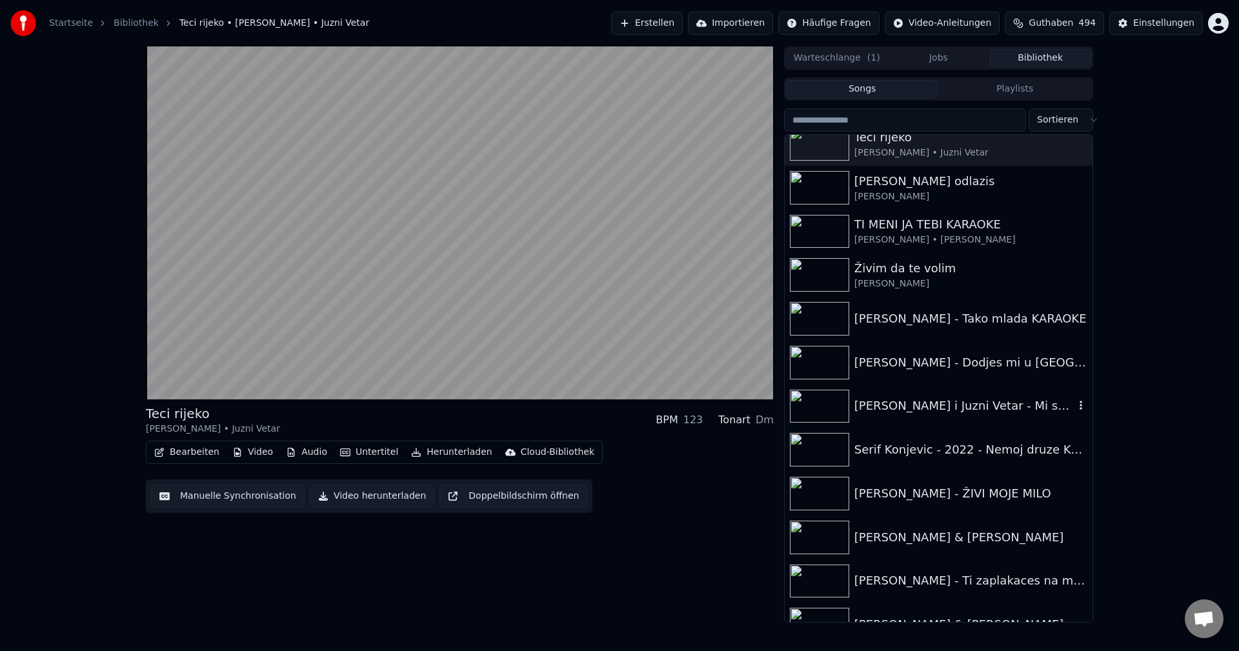
click at [818, 406] on img at bounding box center [819, 407] width 59 height 34
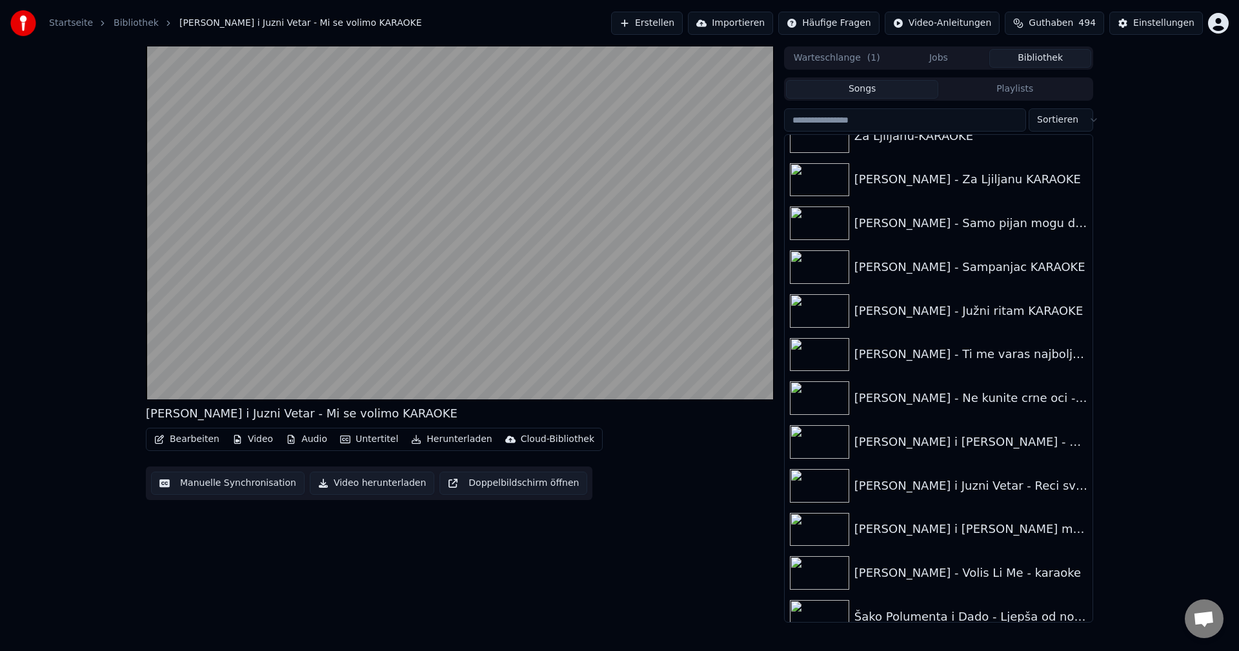
scroll to position [14344, 0]
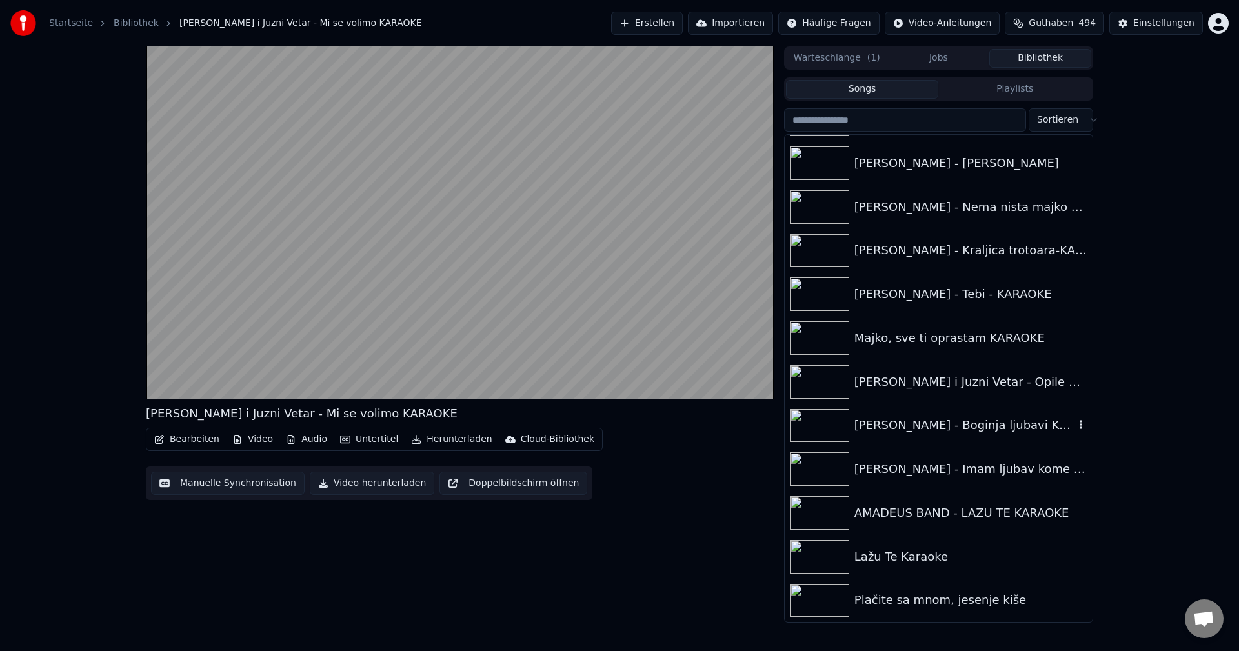
click at [814, 430] on img at bounding box center [819, 426] width 59 height 34
